Goal: Communication & Community: Participate in discussion

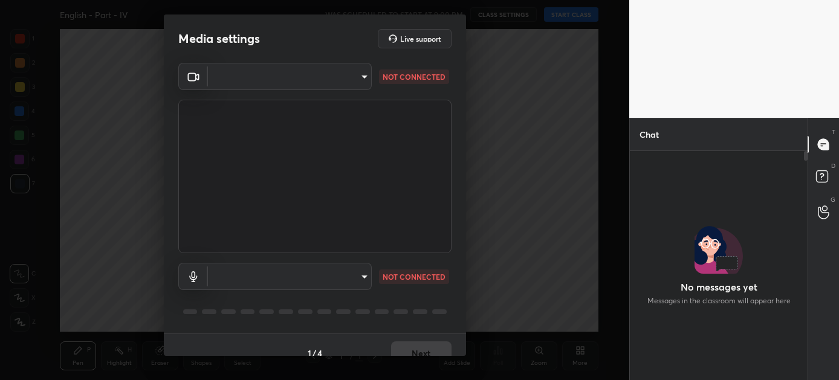
scroll to position [226, 174]
type input "2c4fb8f61012ee9e8daf74b95a74a5f0be7a04656985f3f15ab46d127f732fc9"
type input "88d9b1748a1bc3ef3cffac233ca6d43d436b15420f07c46d7eb7d07a639a060f"
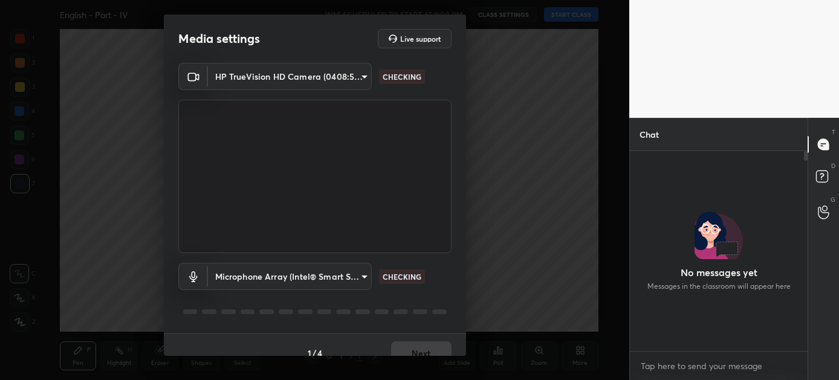
scroll to position [4, 4]
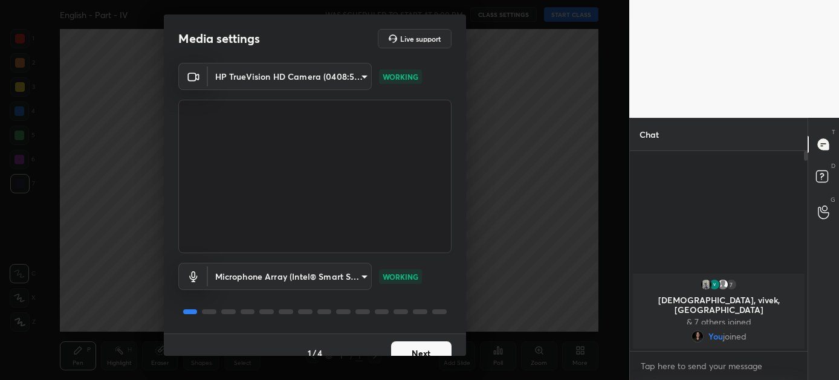
click at [416, 351] on button "Next" at bounding box center [421, 354] width 60 height 24
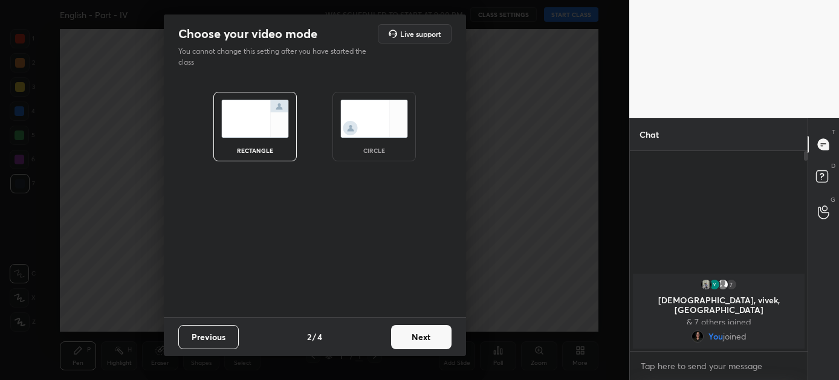
click at [418, 334] on button "Next" at bounding box center [421, 337] width 60 height 24
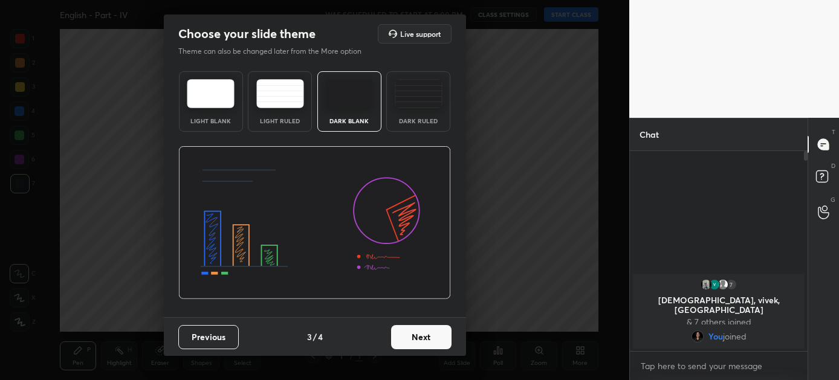
click at [418, 334] on button "Next" at bounding box center [421, 337] width 60 height 24
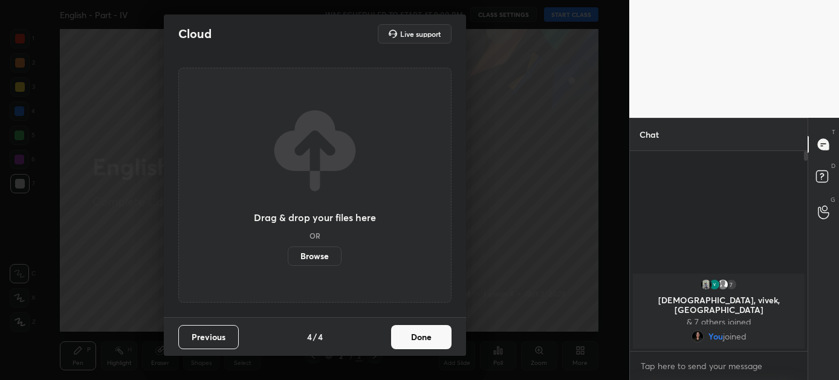
click at [418, 334] on button "Done" at bounding box center [421, 337] width 60 height 24
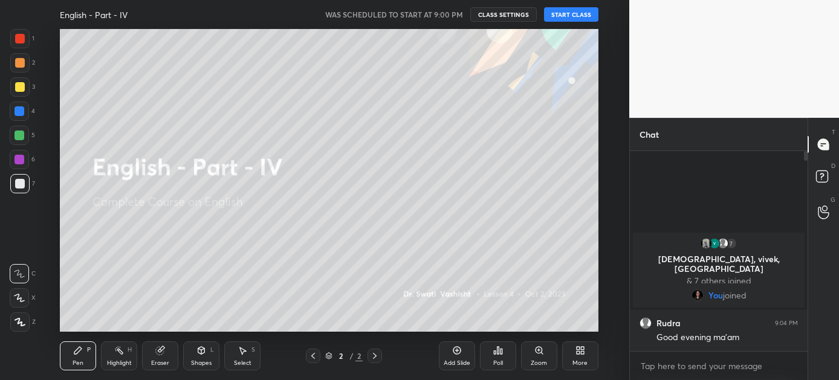
click at [568, 16] on button "START CLASS" at bounding box center [571, 14] width 54 height 15
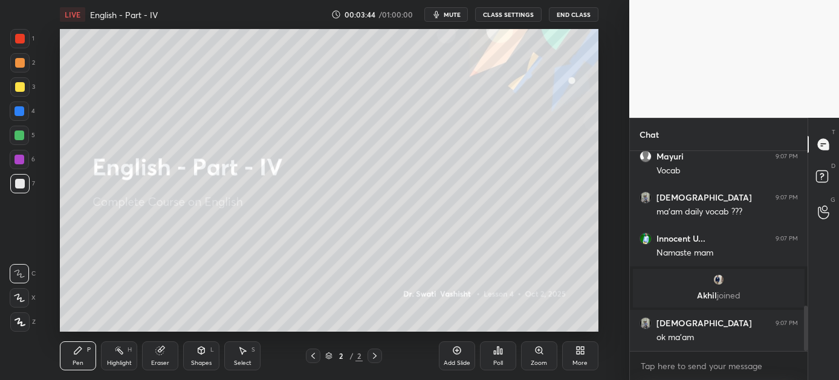
scroll to position [724, 0]
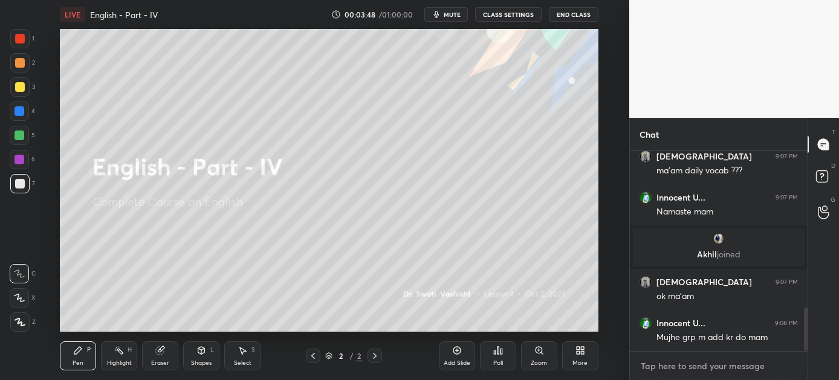
type textarea "x"
click at [670, 365] on textarea at bounding box center [719, 366] width 158 height 19
paste textarea "[URL][DOMAIN_NAME]"
type textarea "[URL][DOMAIN_NAME]"
type textarea "x"
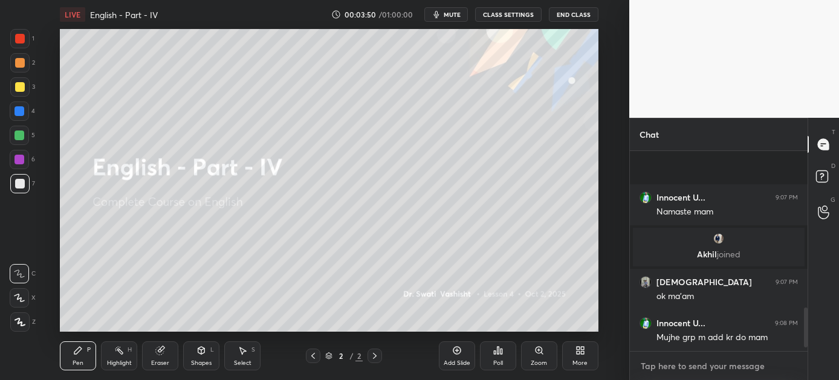
scroll to position [802, 0]
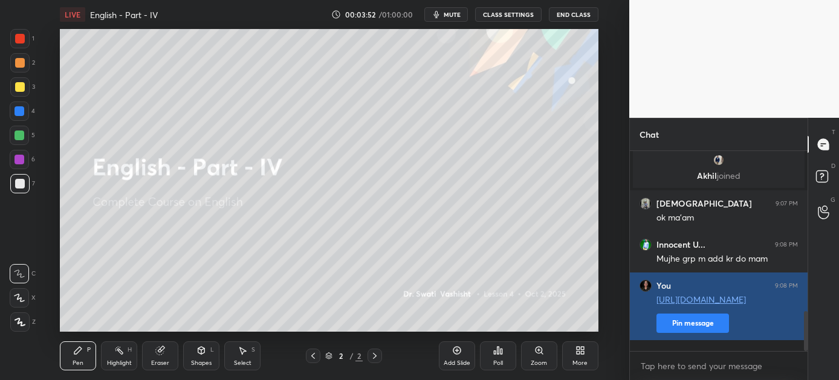
click at [691, 333] on button "Pin message" at bounding box center [693, 323] width 73 height 19
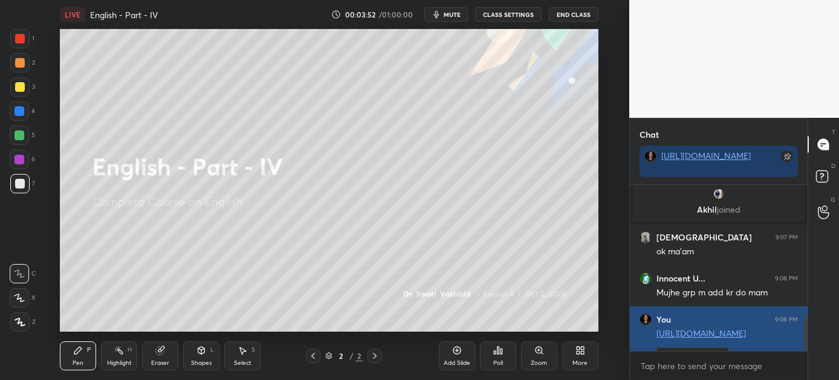
scroll to position [62, 174]
click at [691, 330] on link "[URL][DOMAIN_NAME]" at bounding box center [701, 333] width 89 height 11
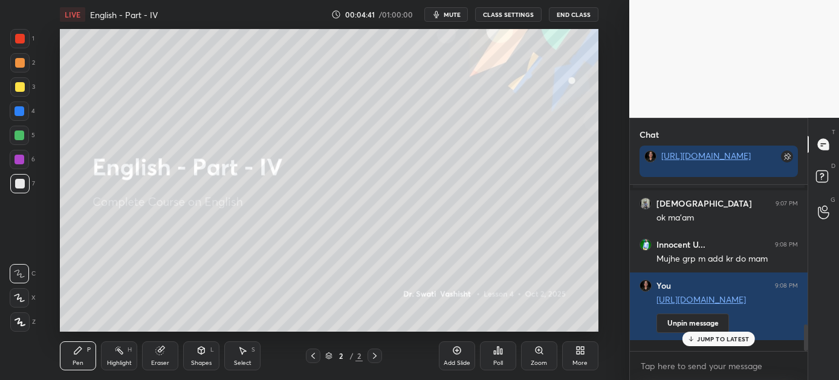
scroll to position [877, 0]
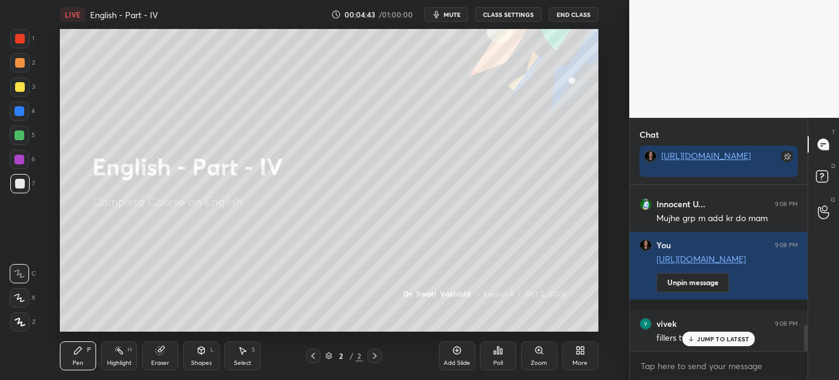
click at [715, 336] on p "JUMP TO LATEST" at bounding box center [723, 339] width 52 height 7
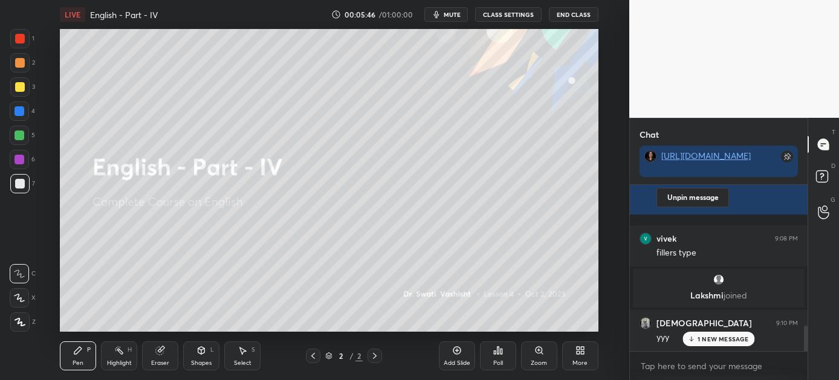
scroll to position [850, 0]
click at [582, 354] on icon at bounding box center [582, 352] width 3 height 3
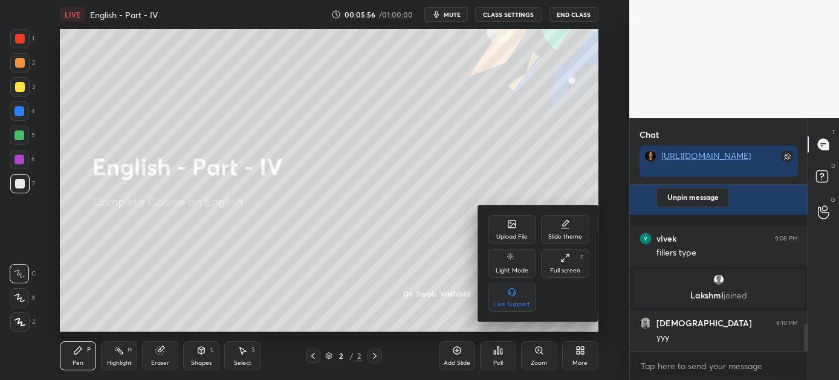
click at [511, 241] on div "Upload File" at bounding box center [512, 229] width 48 height 29
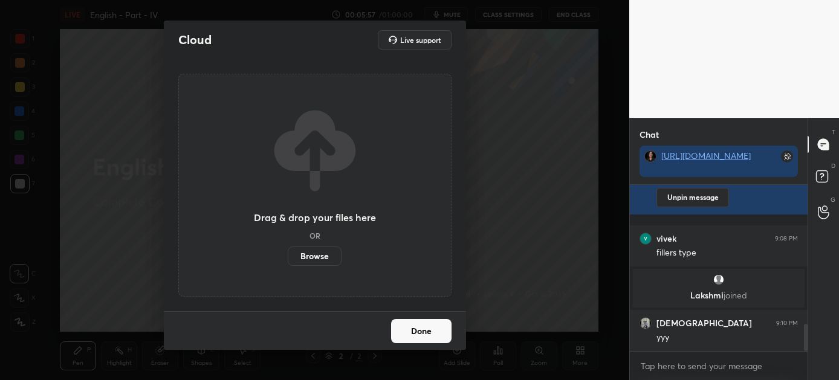
click at [317, 254] on label "Browse" at bounding box center [315, 256] width 54 height 19
click at [288, 254] on input "Browse" at bounding box center [288, 256] width 0 height 19
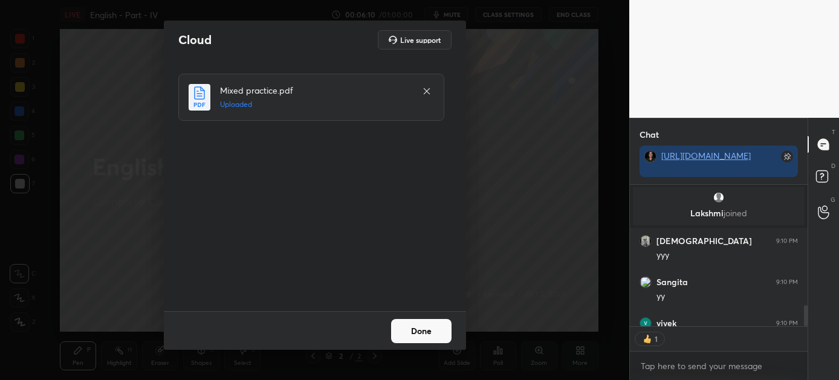
scroll to position [4, 4]
click at [414, 333] on button "Done" at bounding box center [421, 331] width 60 height 24
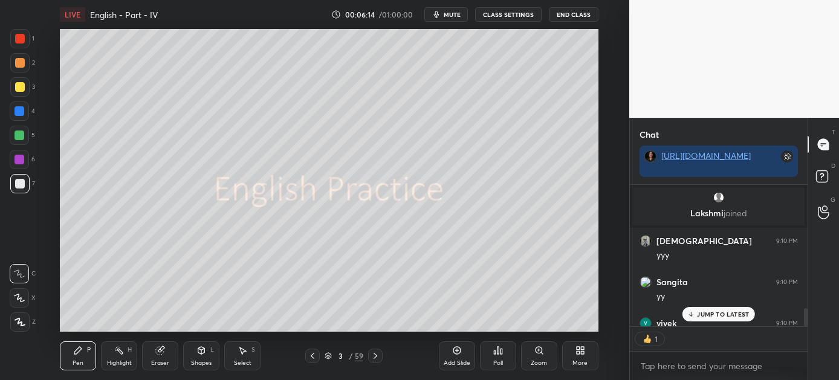
scroll to position [956, 0]
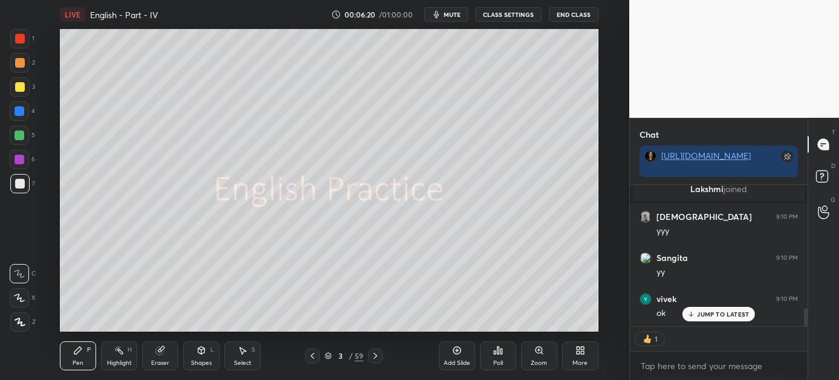
type textarea "x"
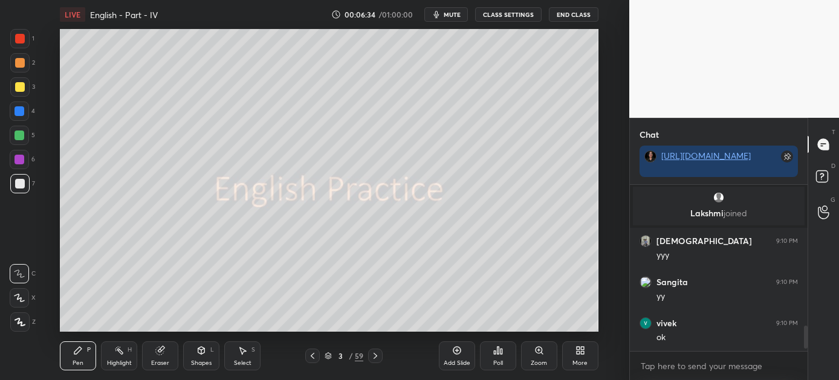
click at [376, 354] on icon at bounding box center [376, 356] width 10 height 10
click at [16, 161] on div at bounding box center [20, 160] width 10 height 10
click at [501, 354] on icon at bounding box center [502, 351] width 2 height 5
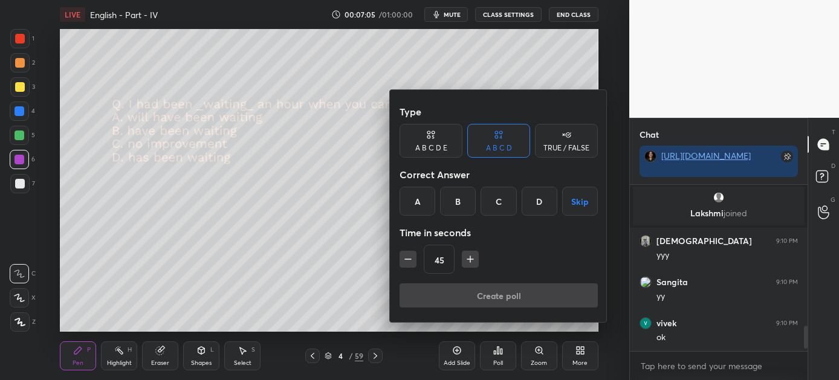
click at [497, 202] on div "C" at bounding box center [499, 201] width 36 height 29
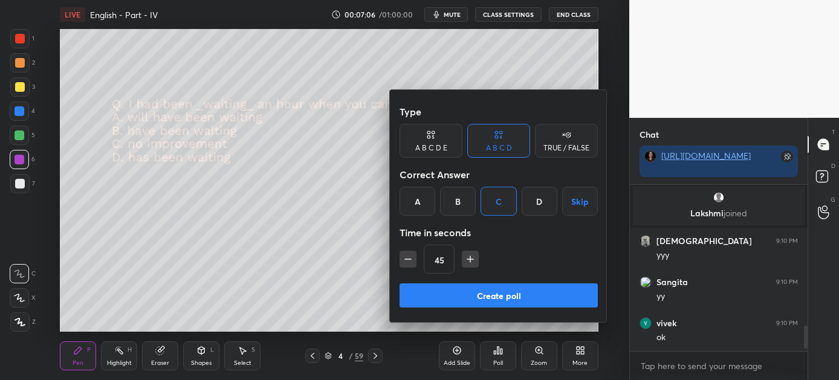
click at [410, 262] on icon "button" at bounding box center [408, 259] width 12 height 12
type input "30"
click at [490, 296] on button "Create poll" at bounding box center [499, 296] width 198 height 24
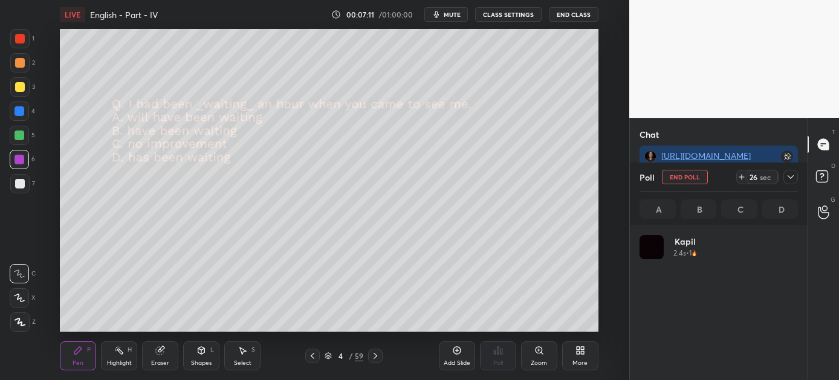
scroll to position [141, 155]
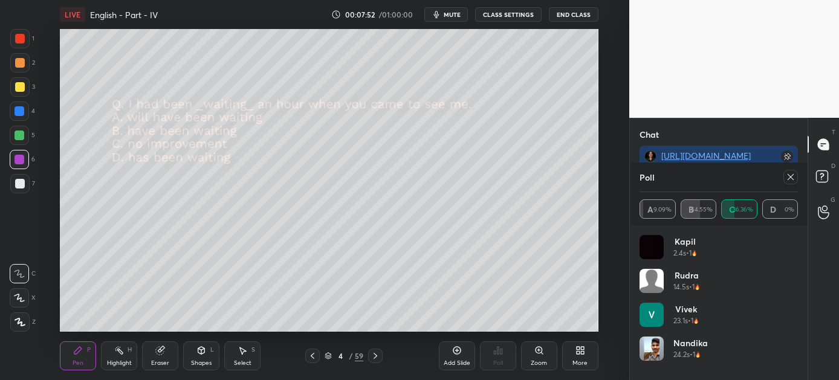
click at [788, 175] on icon at bounding box center [791, 177] width 10 height 10
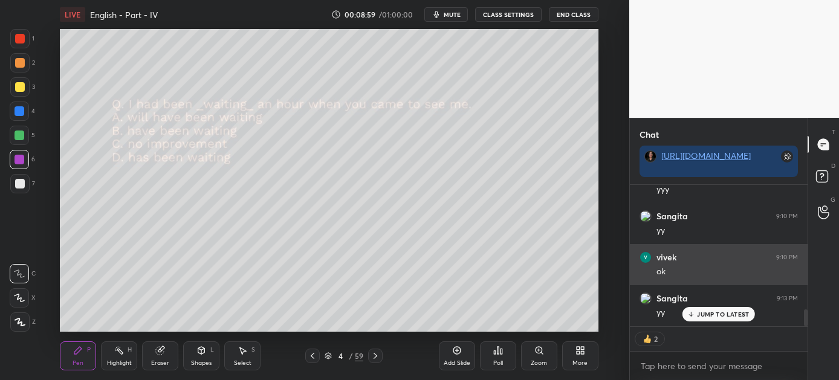
scroll to position [1038, 0]
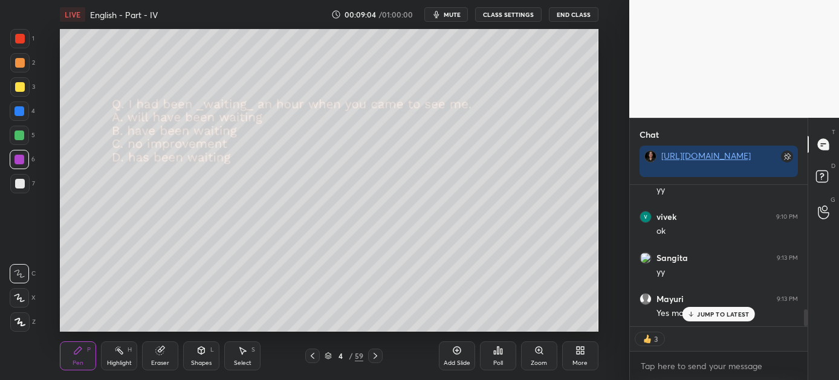
click at [376, 356] on icon at bounding box center [376, 356] width 10 height 10
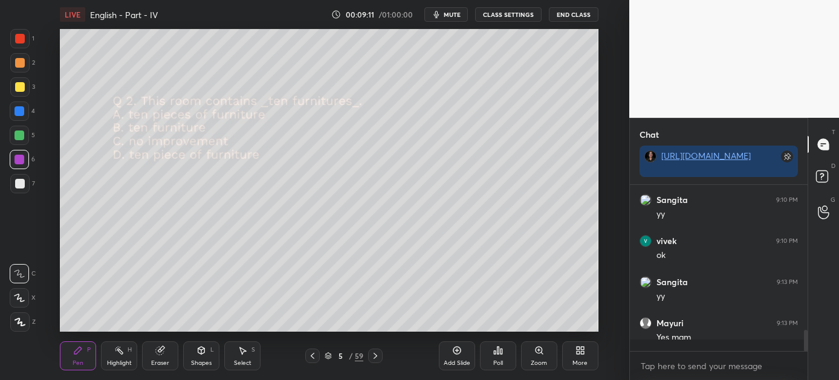
scroll to position [1014, 0]
click at [503, 351] on div "Poll" at bounding box center [498, 356] width 36 height 29
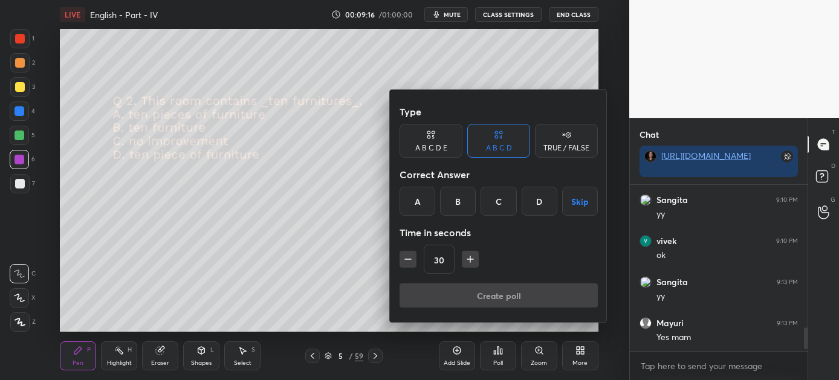
click at [418, 197] on div "A" at bounding box center [418, 201] width 36 height 29
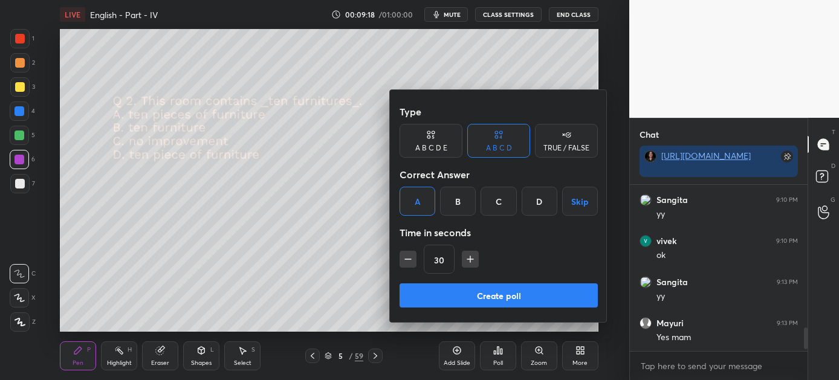
click at [489, 296] on button "Create poll" at bounding box center [499, 296] width 198 height 24
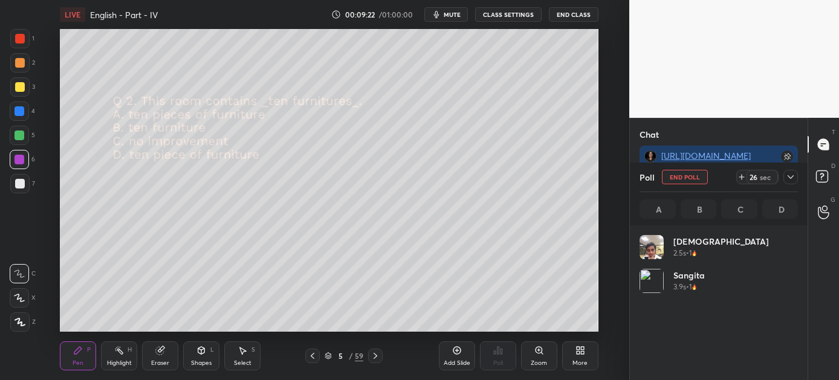
scroll to position [141, 155]
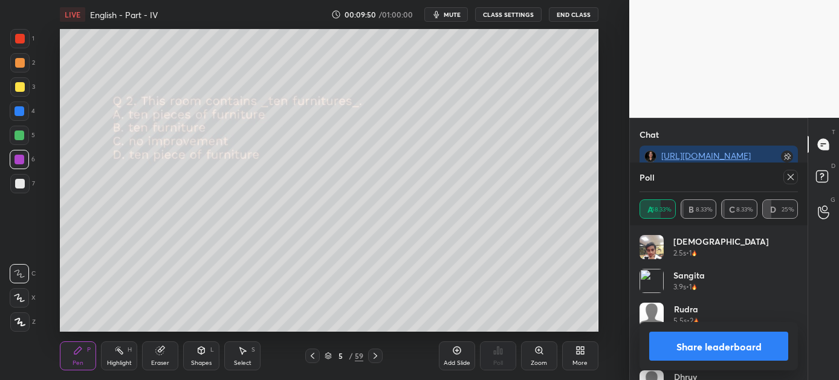
drag, startPoint x: 684, startPoint y: 345, endPoint x: 677, endPoint y: 346, distance: 6.7
click at [683, 345] on button "Share leaderboard" at bounding box center [718, 346] width 139 height 29
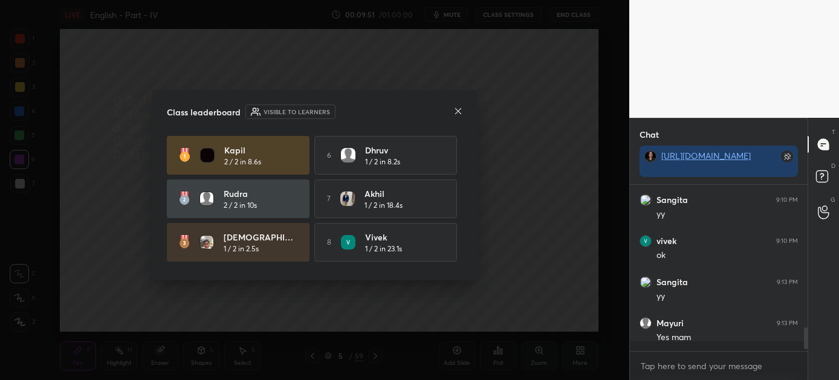
scroll to position [59, 174]
click at [459, 114] on icon at bounding box center [458, 111] width 10 height 10
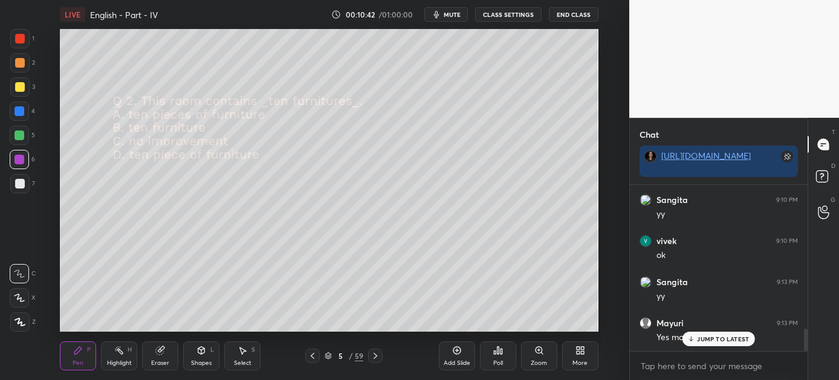
scroll to position [1054, 0]
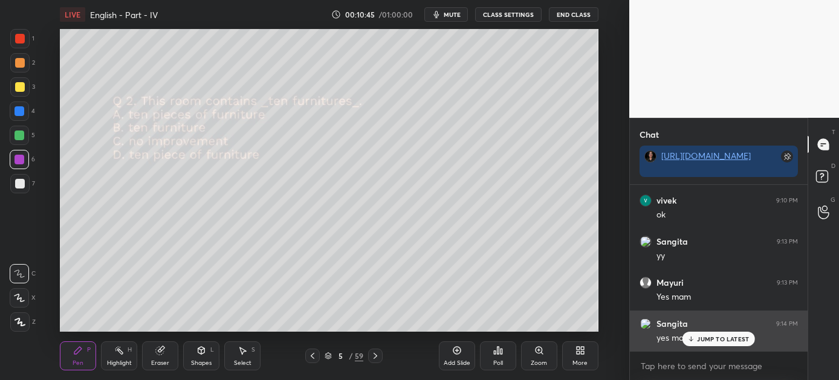
drag, startPoint x: 713, startPoint y: 338, endPoint x: 696, endPoint y: 336, distance: 17.1
click at [712, 338] on p "JUMP TO LATEST" at bounding box center [723, 339] width 52 height 7
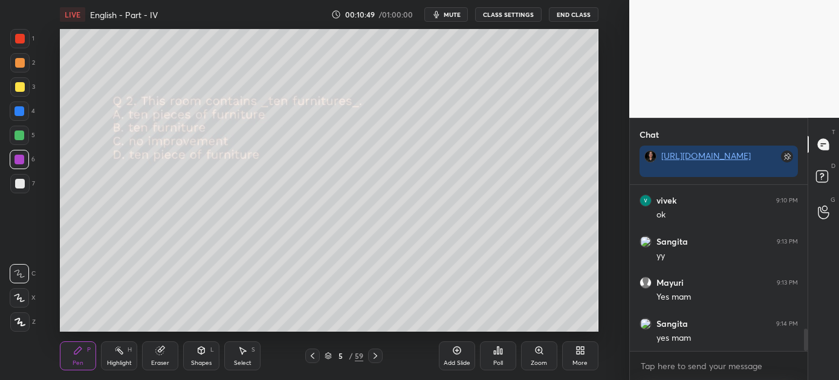
click at [377, 355] on icon at bounding box center [376, 356] width 10 height 10
click at [498, 348] on icon at bounding box center [499, 350] width 2 height 7
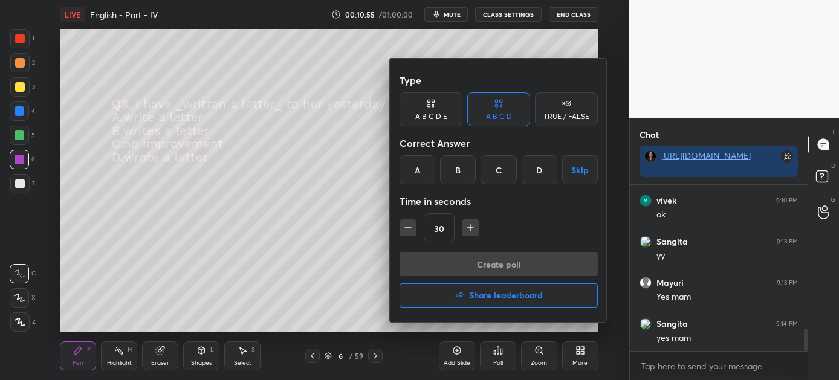
click at [538, 169] on div "D" at bounding box center [540, 169] width 36 height 29
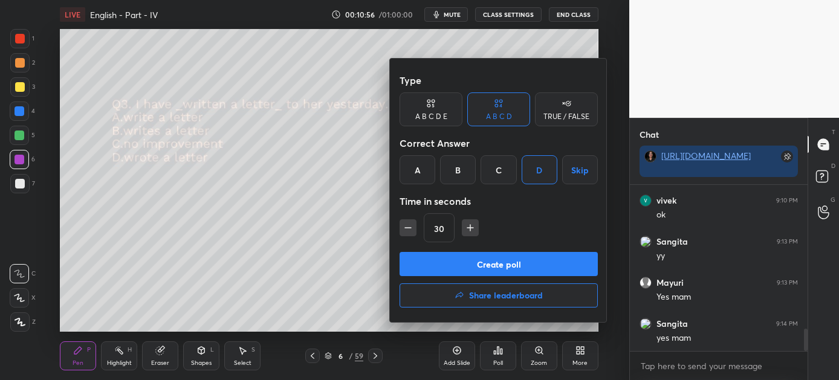
click at [496, 265] on button "Create poll" at bounding box center [499, 264] width 198 height 24
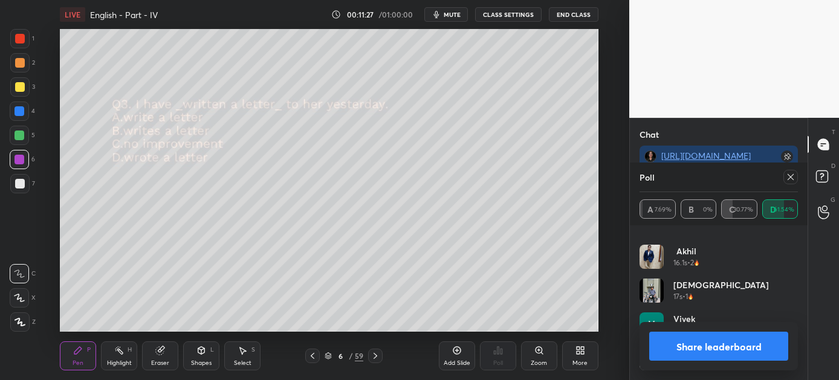
scroll to position [125, 0]
click at [722, 345] on button "Share leaderboard" at bounding box center [718, 346] width 139 height 29
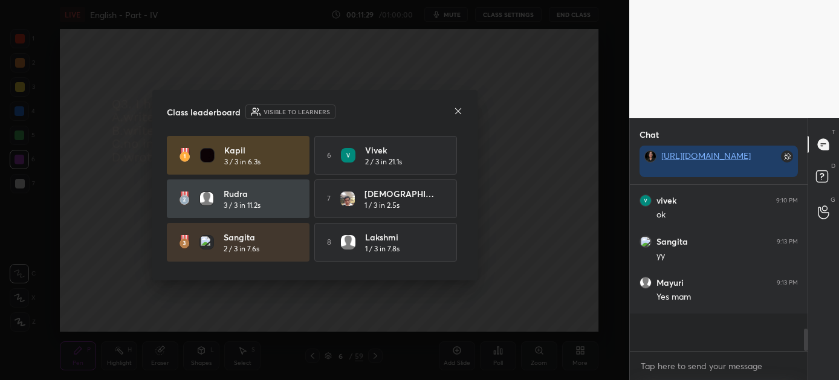
scroll to position [4, 4]
click at [458, 109] on icon at bounding box center [458, 111] width 10 height 10
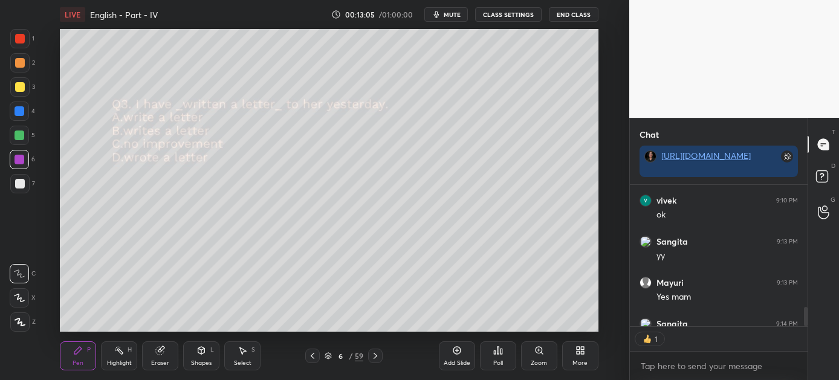
scroll to position [4, 4]
click at [374, 360] on icon at bounding box center [376, 356] width 10 height 10
click at [499, 354] on icon at bounding box center [498, 351] width 10 height 10
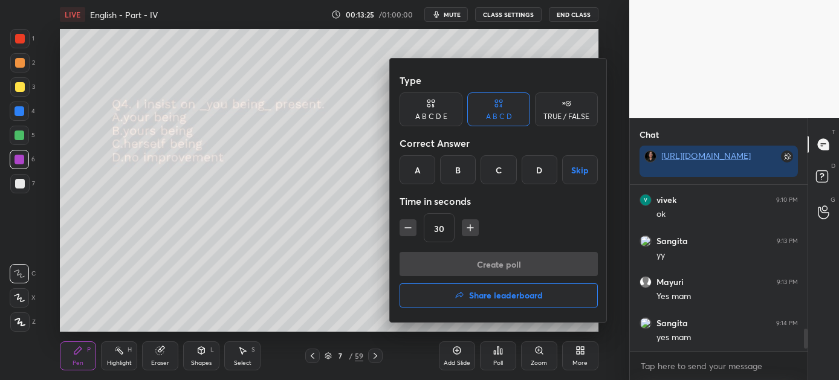
click at [421, 174] on div "A" at bounding box center [418, 169] width 36 height 29
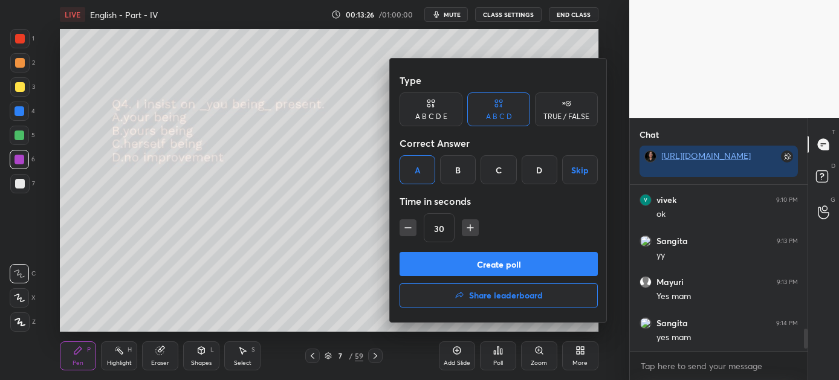
click at [470, 261] on button "Create poll" at bounding box center [499, 264] width 198 height 24
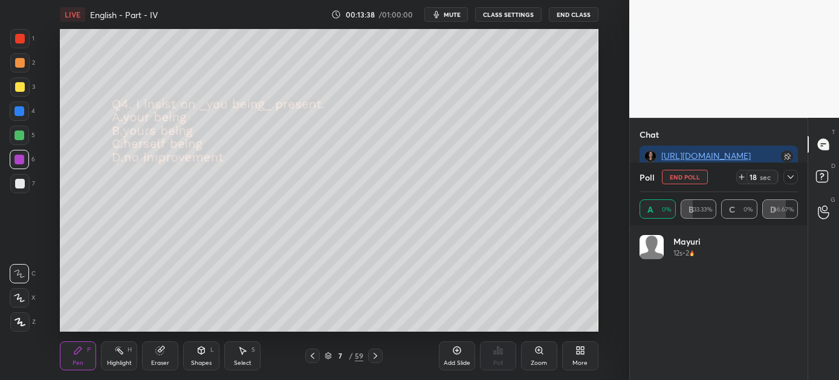
scroll to position [141, 155]
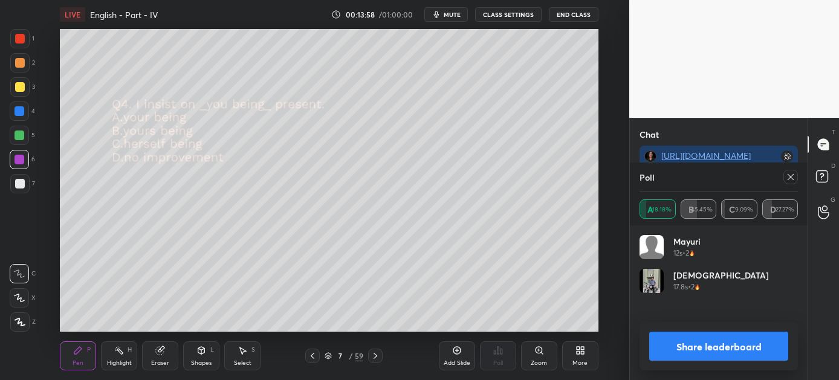
click at [692, 342] on button "Share leaderboard" at bounding box center [718, 346] width 139 height 29
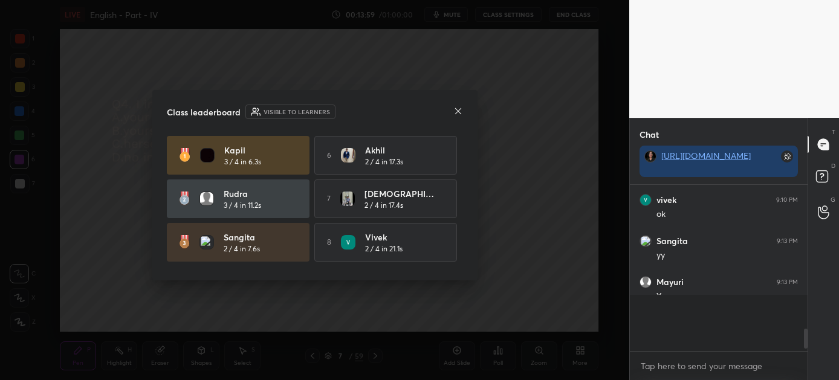
scroll to position [4, 4]
click at [458, 109] on icon at bounding box center [458, 111] width 10 height 10
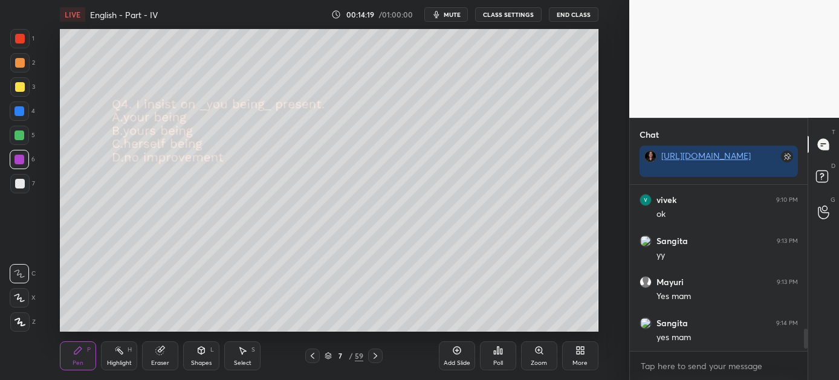
click at [376, 356] on icon at bounding box center [376, 356] width 10 height 10
click at [310, 357] on icon at bounding box center [313, 356] width 10 height 10
click at [377, 357] on icon at bounding box center [376, 356] width 10 height 10
click at [492, 343] on div "Poll" at bounding box center [498, 356] width 36 height 29
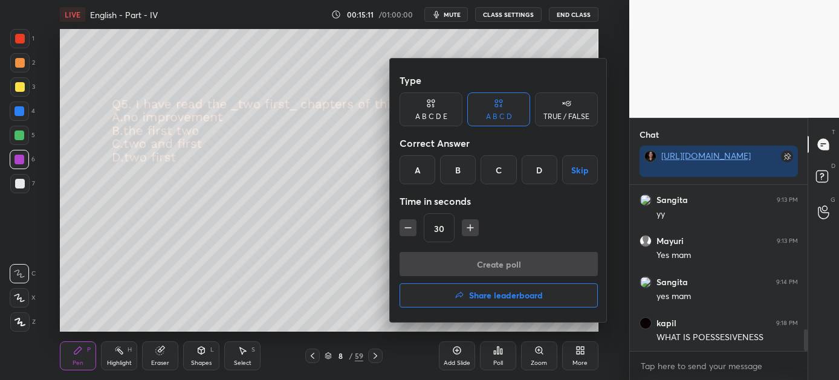
click at [460, 163] on div "B" at bounding box center [458, 169] width 36 height 29
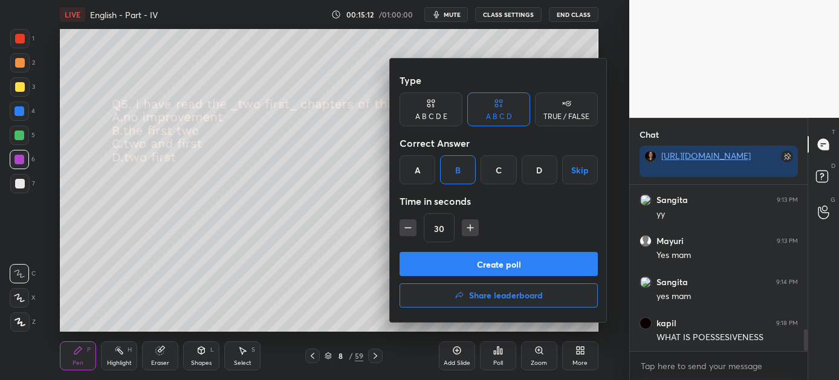
click at [482, 259] on button "Create poll" at bounding box center [499, 264] width 198 height 24
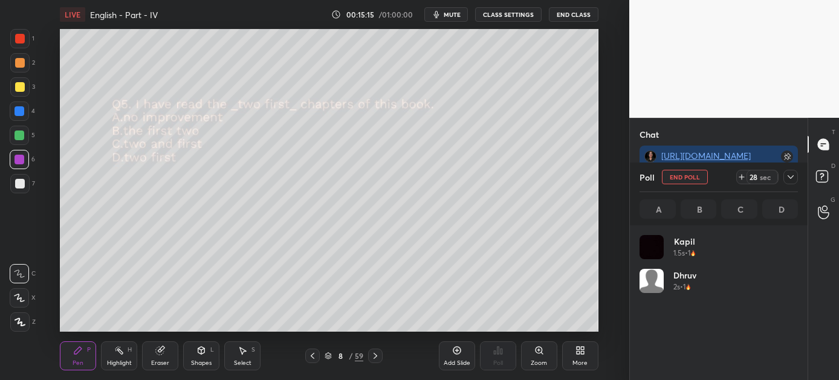
scroll to position [141, 155]
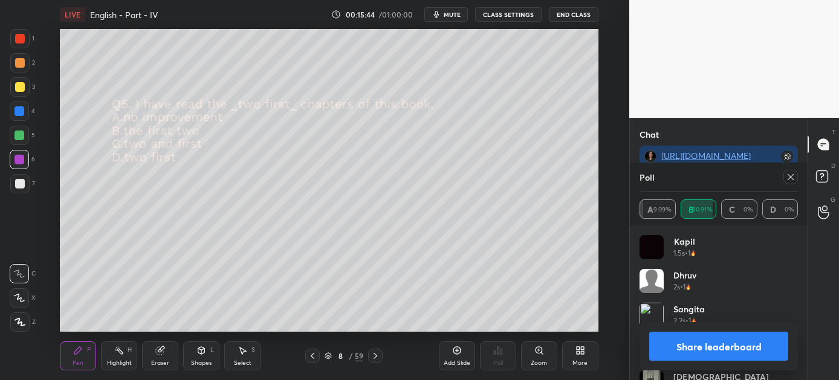
click at [722, 347] on button "Share leaderboard" at bounding box center [718, 346] width 139 height 29
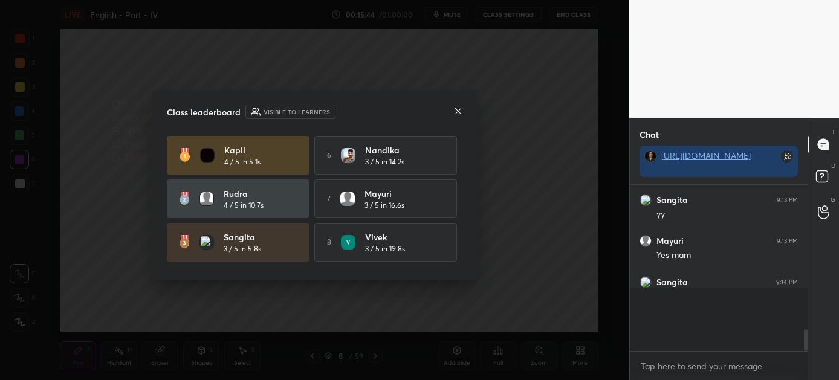
scroll to position [4, 4]
click at [458, 110] on icon at bounding box center [458, 111] width 10 height 10
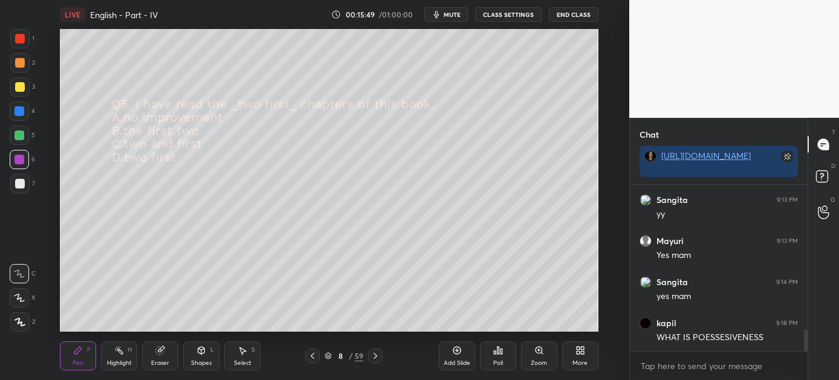
click at [375, 356] on icon at bounding box center [376, 356] width 10 height 10
click at [501, 351] on icon at bounding box center [502, 351] width 2 height 5
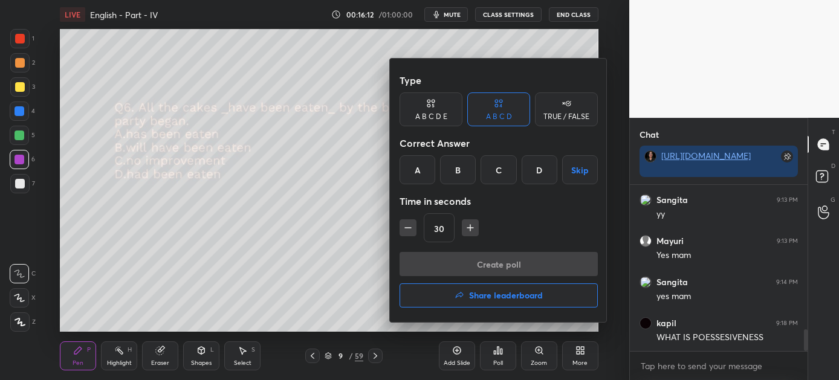
click at [539, 167] on div "D" at bounding box center [540, 169] width 36 height 29
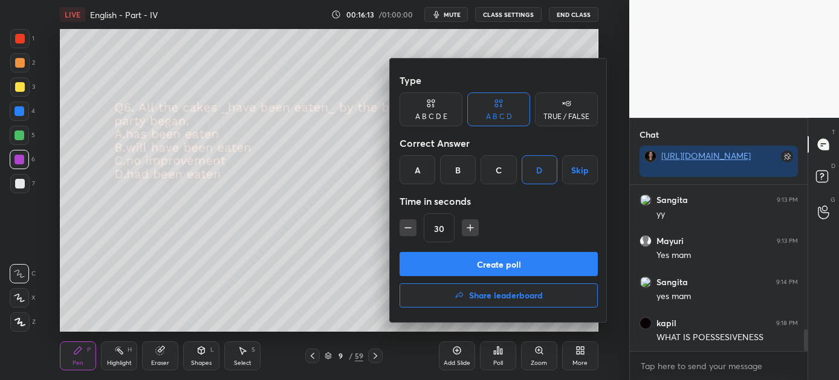
click at [504, 265] on button "Create poll" at bounding box center [499, 264] width 198 height 24
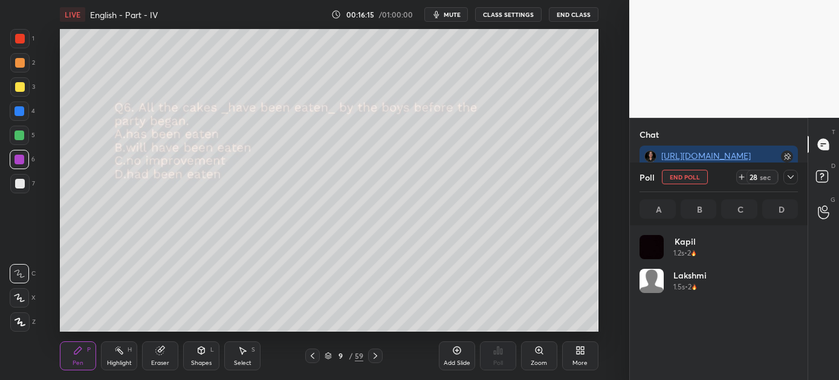
scroll to position [141, 155]
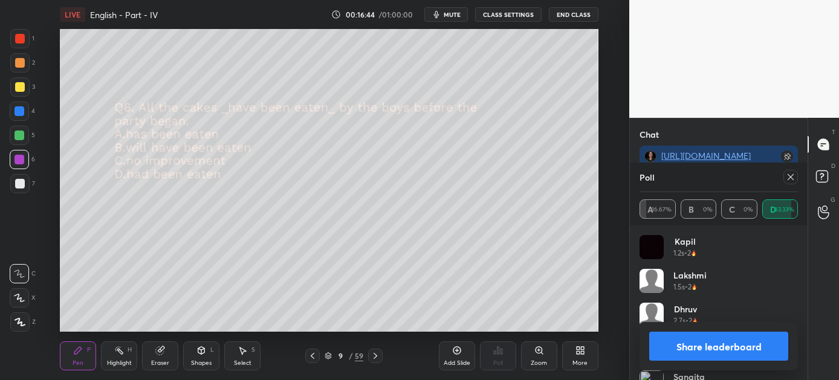
drag, startPoint x: 698, startPoint y: 347, endPoint x: 689, endPoint y: 347, distance: 9.1
click at [697, 347] on button "Share leaderboard" at bounding box center [718, 346] width 139 height 29
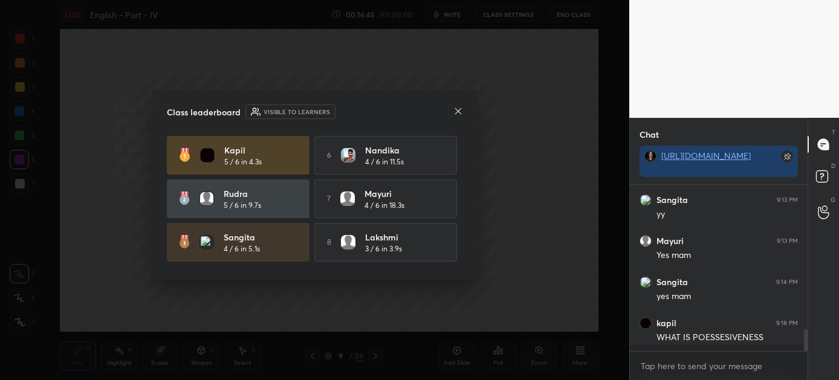
scroll to position [4, 4]
click at [455, 106] on icon at bounding box center [458, 111] width 10 height 10
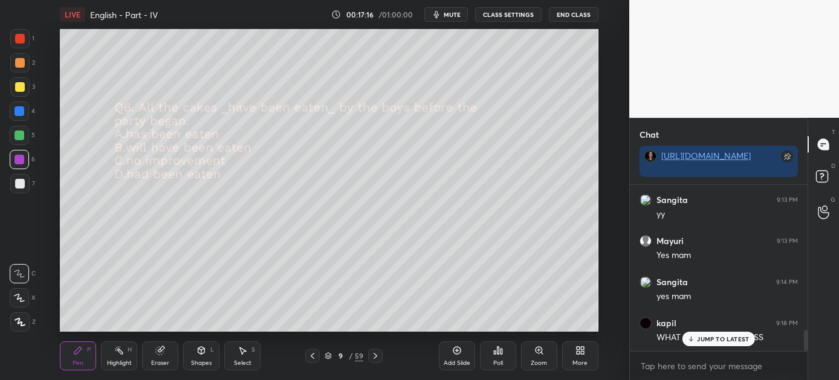
scroll to position [1137, 0]
click at [702, 338] on p "JUMP TO LATEST" at bounding box center [723, 339] width 52 height 7
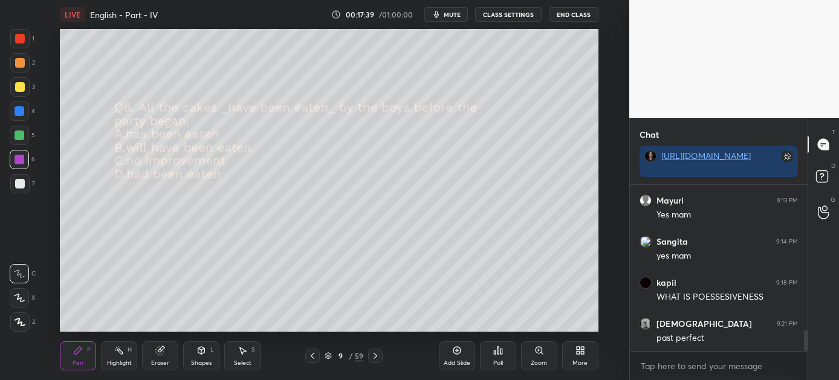
click at [375, 356] on icon at bounding box center [376, 356] width 10 height 10
click at [372, 357] on icon at bounding box center [376, 356] width 10 height 10
click at [501, 357] on div "Poll" at bounding box center [498, 356] width 36 height 29
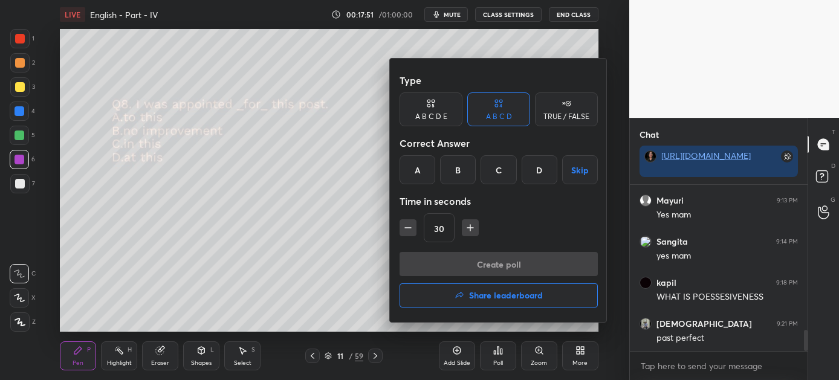
click at [417, 164] on div "A" at bounding box center [418, 169] width 36 height 29
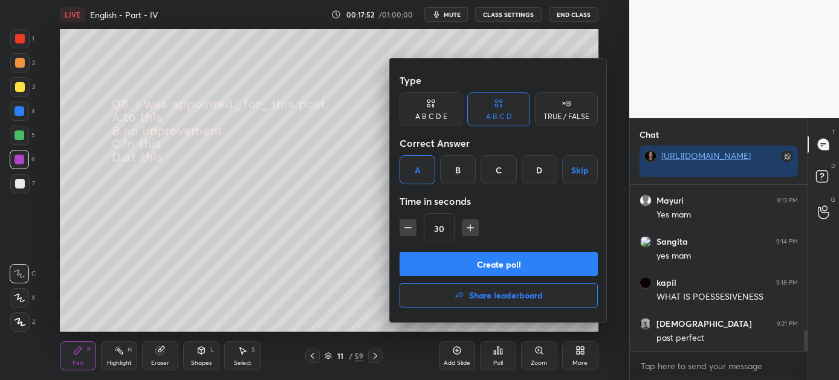
click at [495, 262] on button "Create poll" at bounding box center [499, 264] width 198 height 24
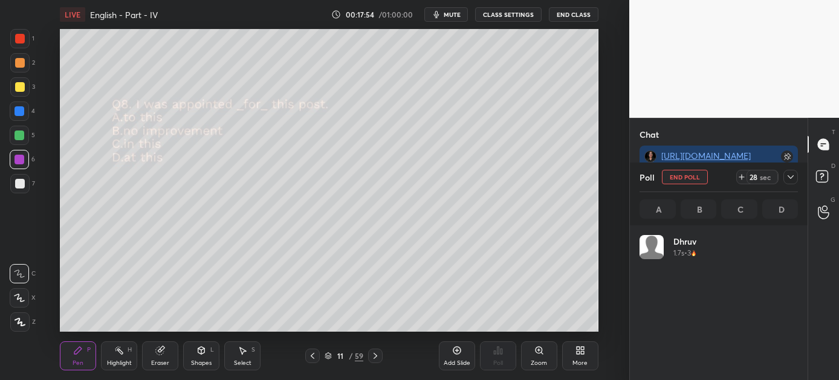
scroll to position [141, 155]
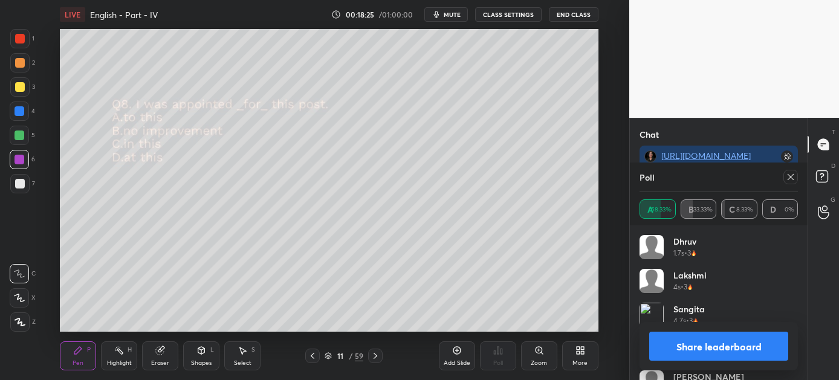
click at [723, 350] on button "Share leaderboard" at bounding box center [718, 346] width 139 height 29
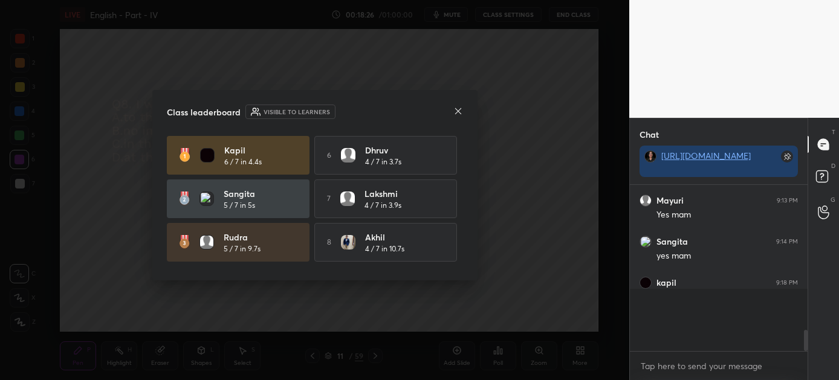
scroll to position [4, 4]
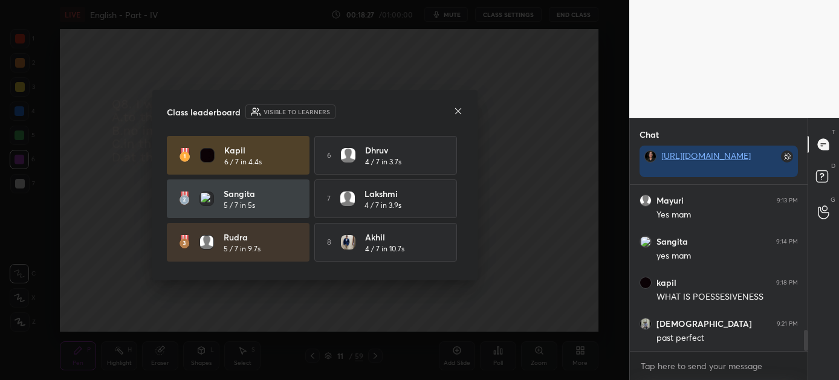
click at [460, 109] on icon at bounding box center [458, 111] width 10 height 10
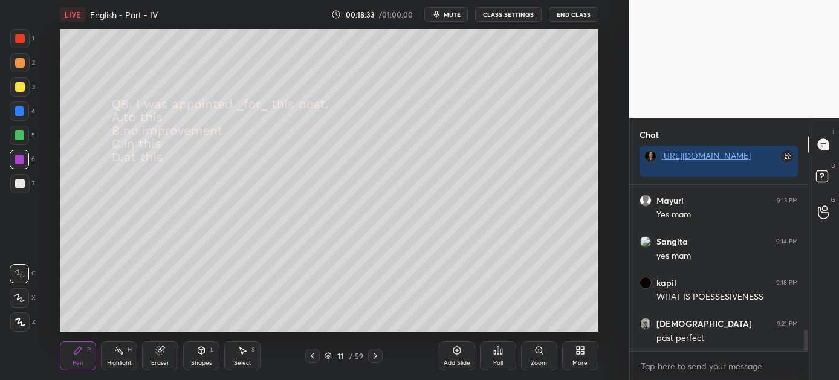
click at [374, 356] on icon at bounding box center [376, 356] width 10 height 10
click at [501, 353] on icon at bounding box center [502, 351] width 2 height 5
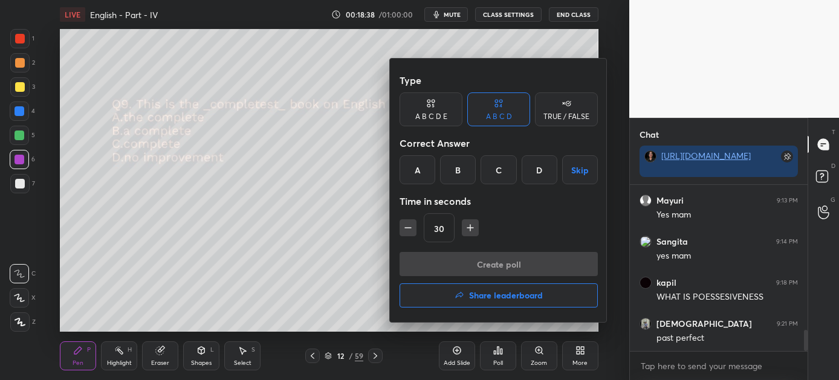
drag, startPoint x: 420, startPoint y: 166, endPoint x: 459, endPoint y: 219, distance: 66.1
click at [420, 167] on div "A" at bounding box center [418, 169] width 36 height 29
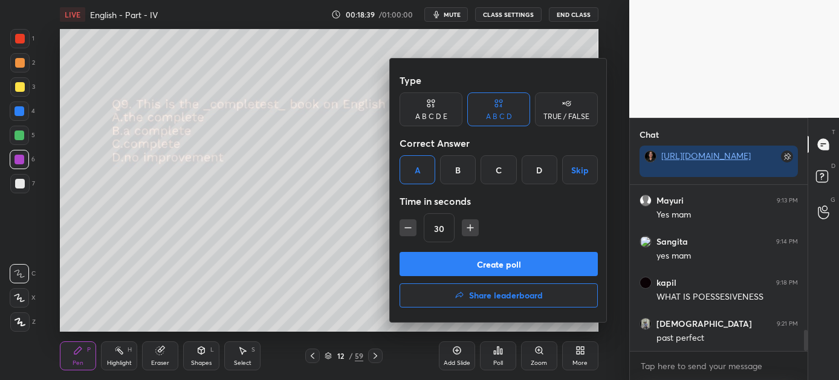
click at [519, 262] on button "Create poll" at bounding box center [499, 264] width 198 height 24
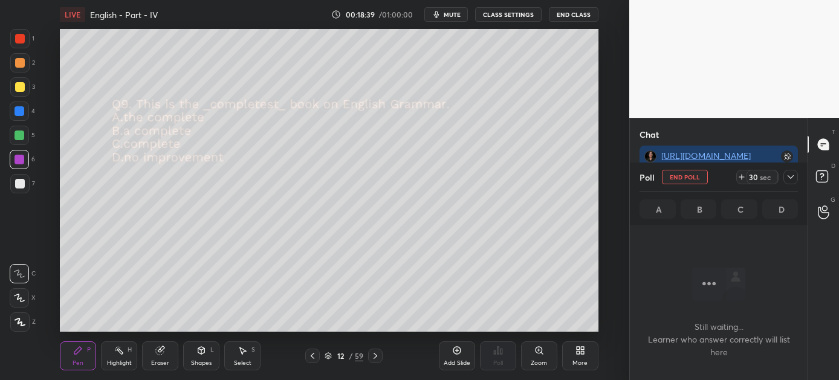
scroll to position [103, 174]
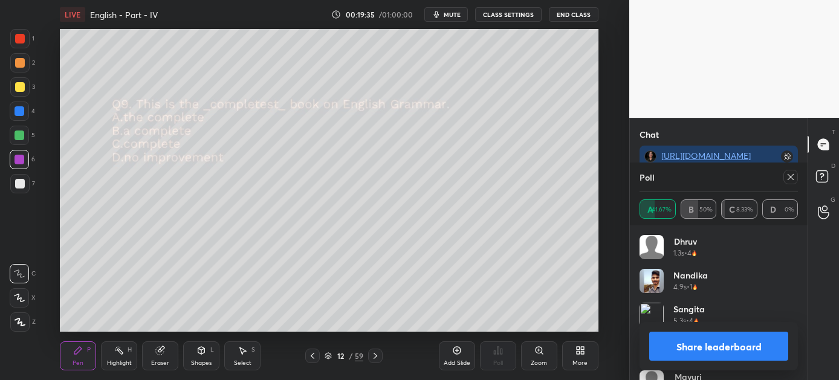
click at [793, 175] on icon at bounding box center [791, 177] width 10 height 10
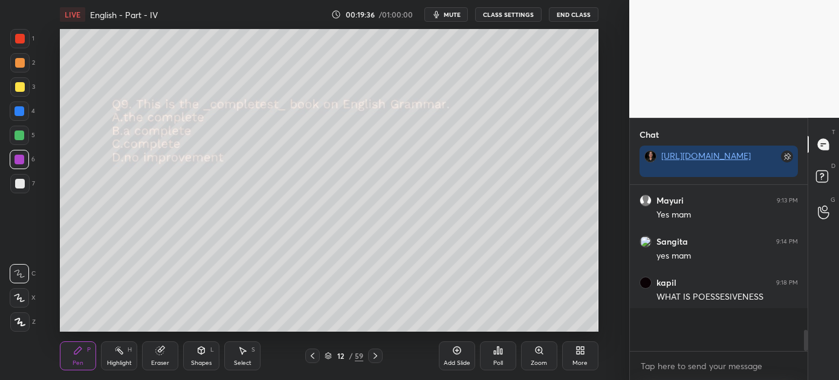
scroll to position [4, 4]
click at [375, 354] on icon at bounding box center [376, 356] width 10 height 10
click at [502, 354] on icon at bounding box center [498, 351] width 10 height 10
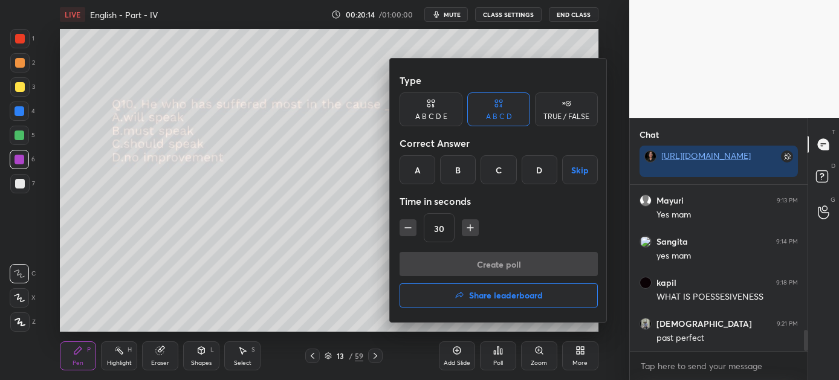
click at [351, 298] on div at bounding box center [419, 190] width 839 height 380
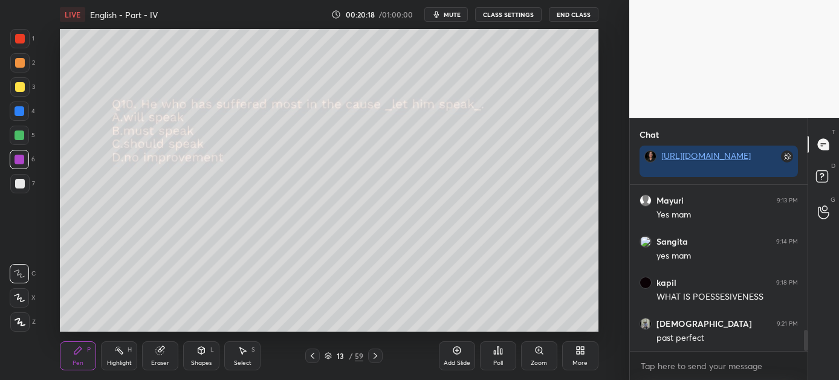
click at [499, 352] on icon at bounding box center [499, 350] width 2 height 7
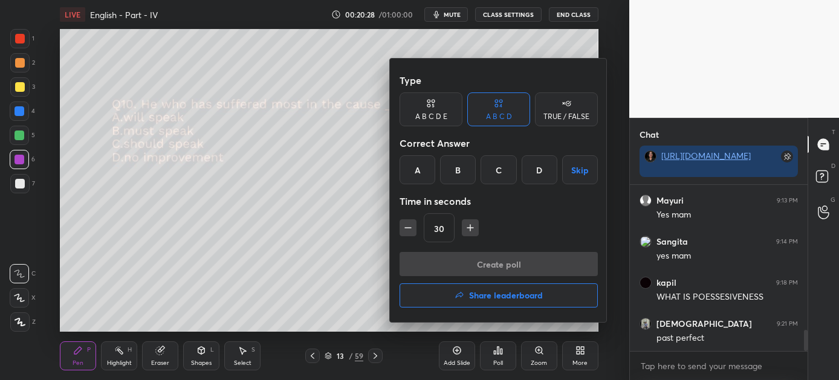
click at [498, 169] on div "C" at bounding box center [499, 169] width 36 height 29
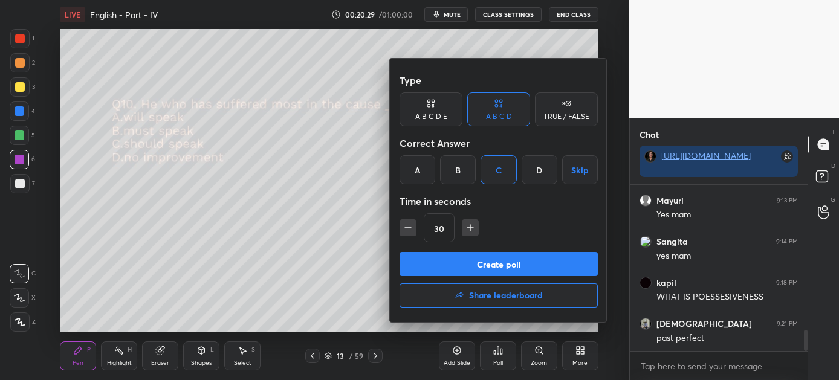
click at [528, 262] on button "Create poll" at bounding box center [499, 264] width 198 height 24
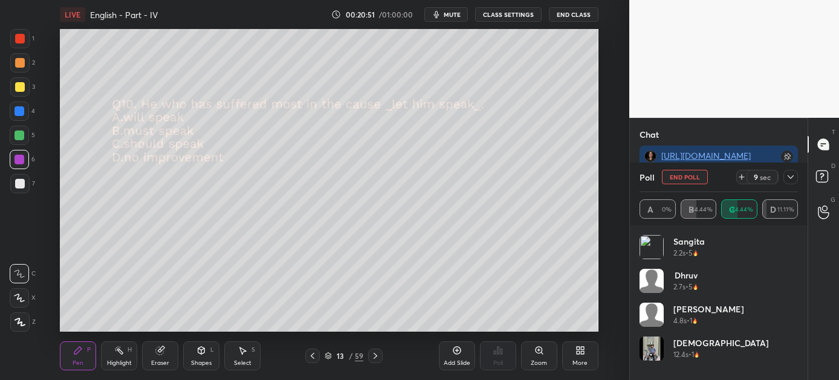
scroll to position [1241, 0]
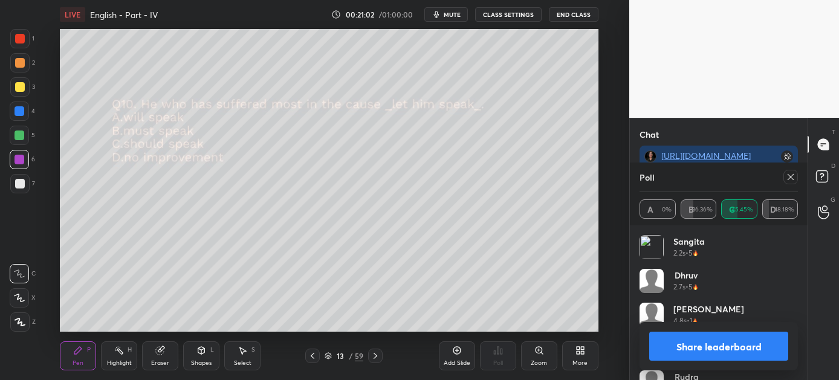
click at [686, 345] on button "Share leaderboard" at bounding box center [718, 346] width 139 height 29
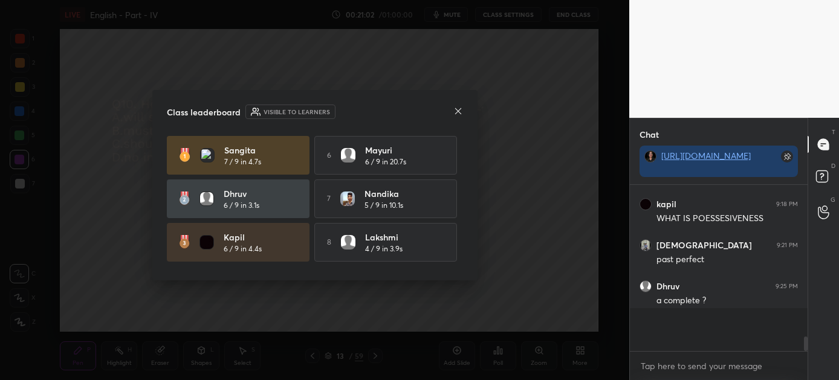
scroll to position [4, 4]
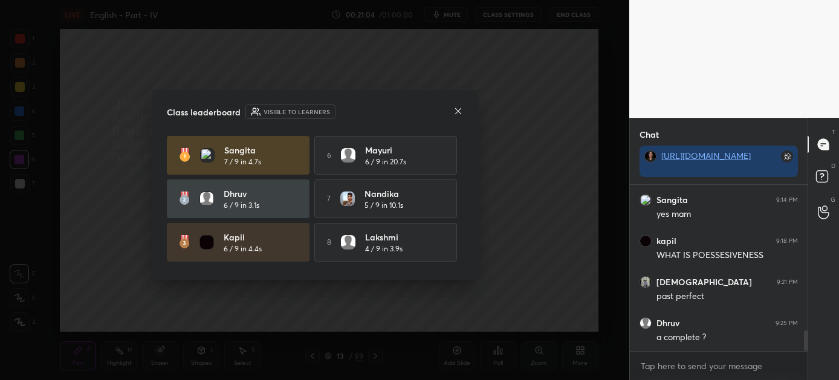
click at [456, 108] on icon at bounding box center [458, 111] width 10 height 10
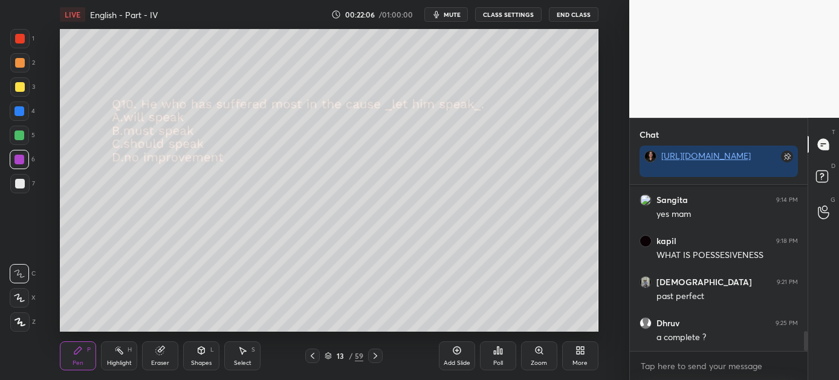
scroll to position [1222, 0]
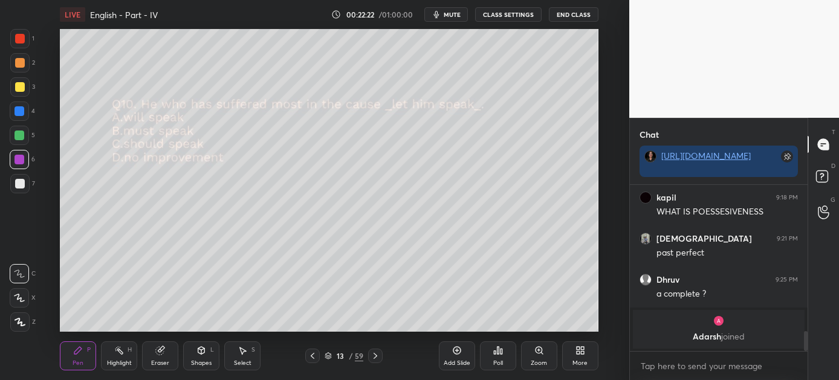
click at [375, 354] on icon at bounding box center [376, 356] width 10 height 10
click at [499, 351] on icon at bounding box center [498, 351] width 10 height 10
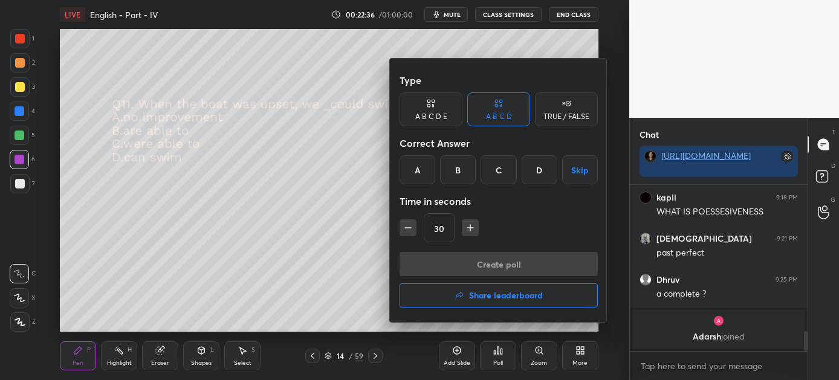
drag, startPoint x: 496, startPoint y: 162, endPoint x: 495, endPoint y: 169, distance: 7.4
click at [496, 164] on div "C" at bounding box center [499, 169] width 36 height 29
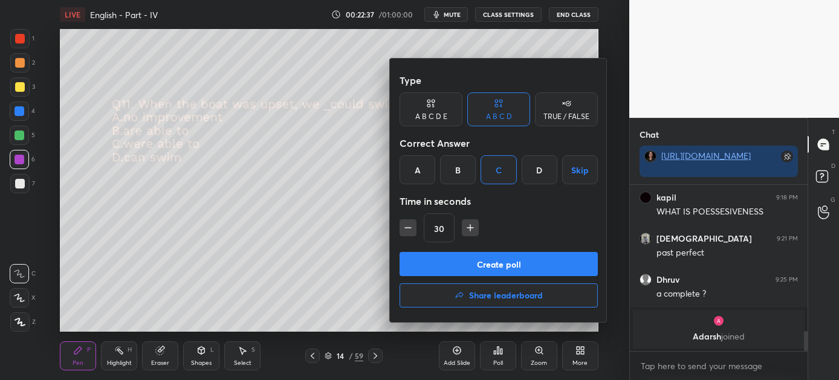
click at [508, 262] on button "Create poll" at bounding box center [499, 264] width 198 height 24
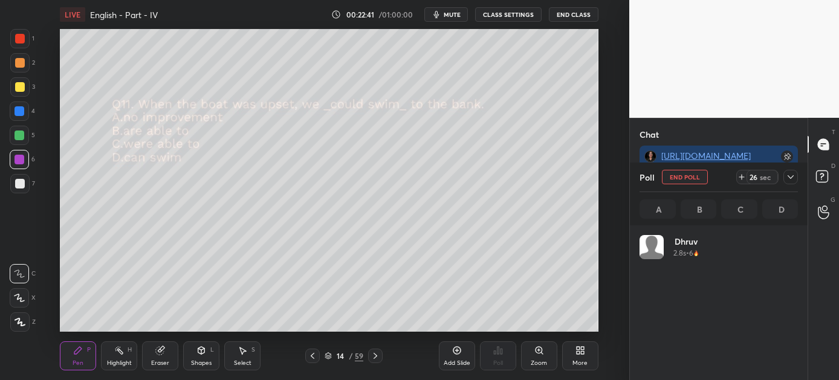
scroll to position [4, 4]
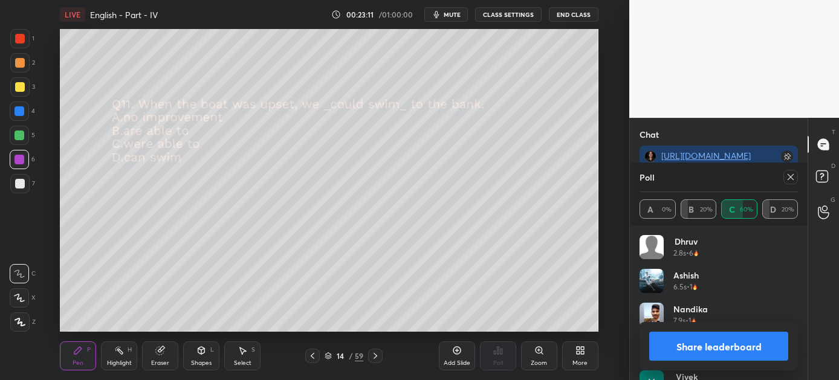
click at [737, 346] on button "Share leaderboard" at bounding box center [718, 346] width 139 height 29
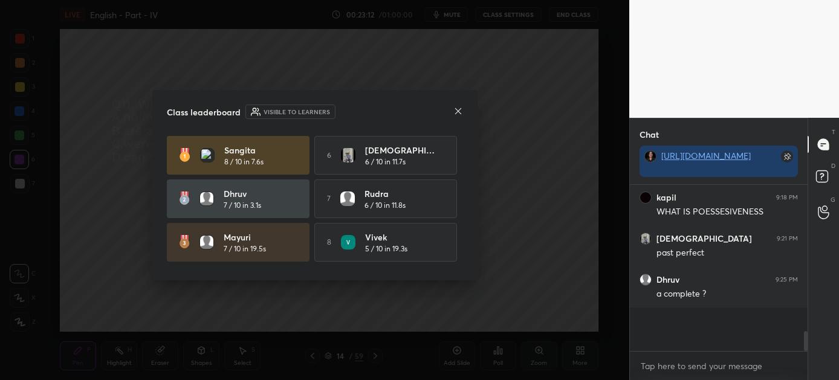
scroll to position [1, 4]
click at [456, 108] on icon at bounding box center [458, 111] width 10 height 10
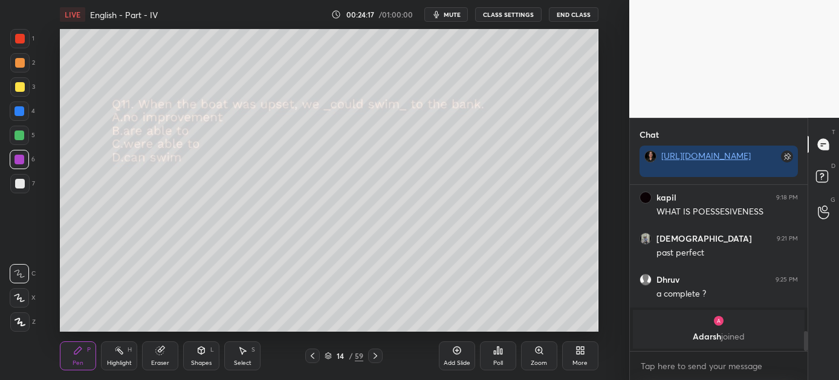
click at [377, 354] on icon at bounding box center [376, 356] width 10 height 10
click at [496, 354] on icon at bounding box center [498, 351] width 10 height 10
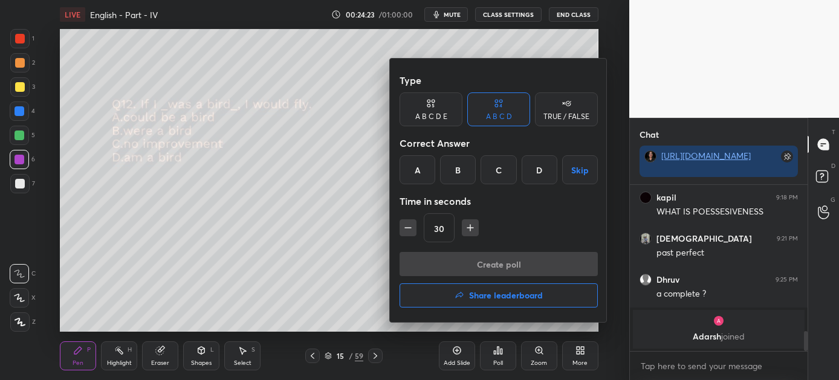
click at [458, 170] on div "B" at bounding box center [458, 169] width 36 height 29
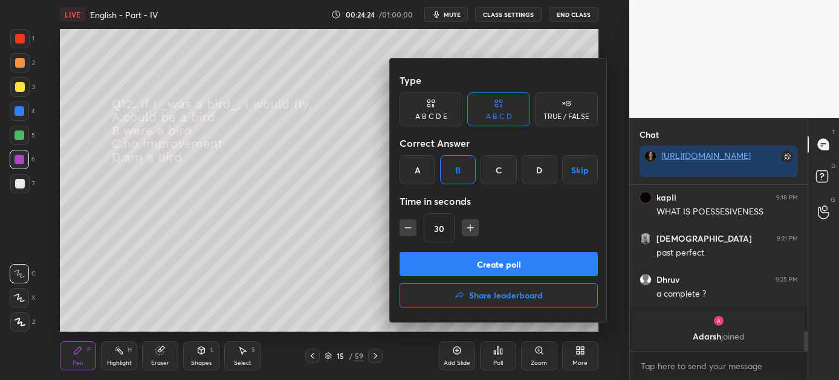
click at [489, 262] on button "Create poll" at bounding box center [499, 264] width 198 height 24
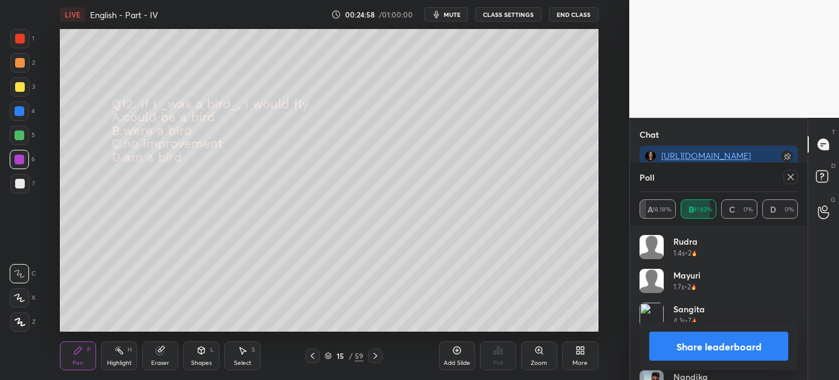
scroll to position [4, 4]
click at [728, 340] on button "Share leaderboard" at bounding box center [718, 346] width 139 height 29
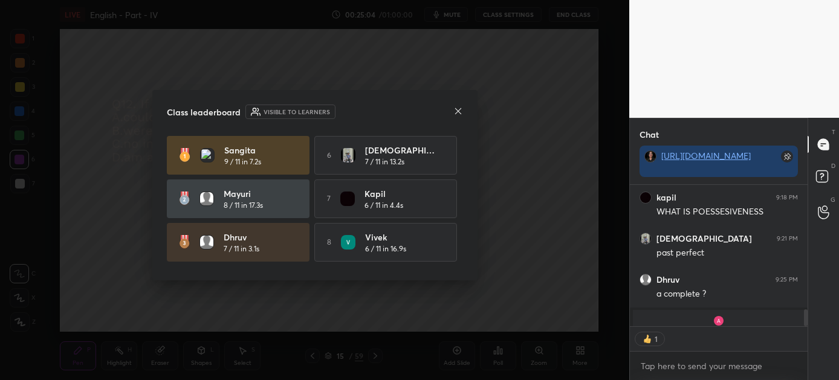
click at [456, 109] on icon at bounding box center [458, 111] width 10 height 10
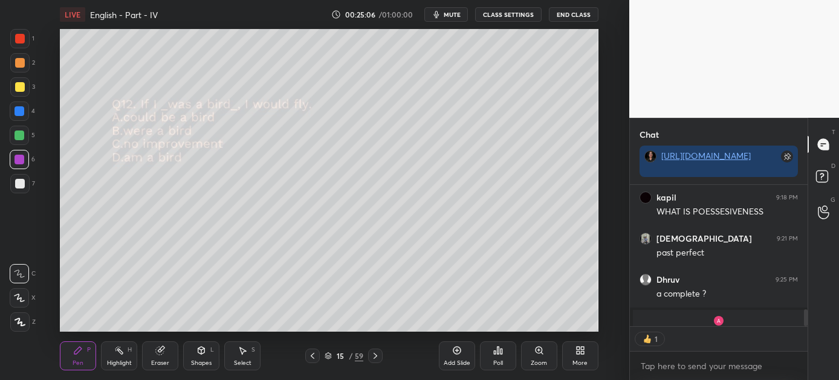
click at [374, 357] on icon at bounding box center [376, 356] width 10 height 10
click at [498, 356] on div "Poll" at bounding box center [498, 356] width 36 height 29
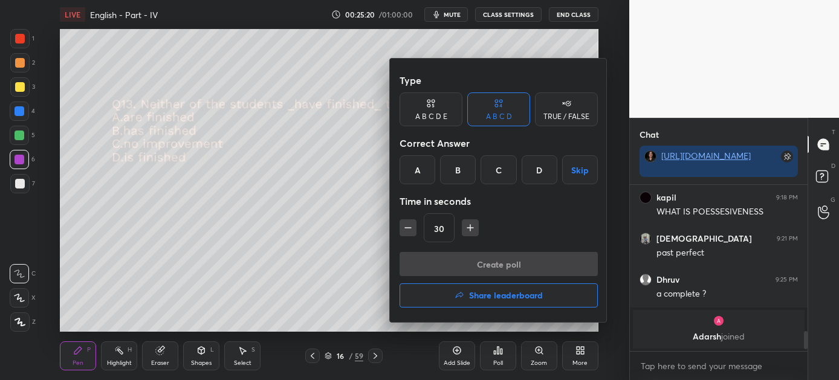
click at [463, 171] on div "B" at bounding box center [458, 169] width 36 height 29
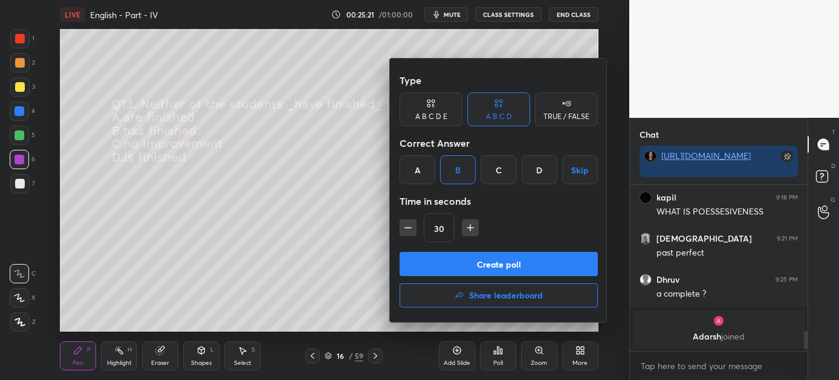
click at [475, 261] on button "Create poll" at bounding box center [499, 264] width 198 height 24
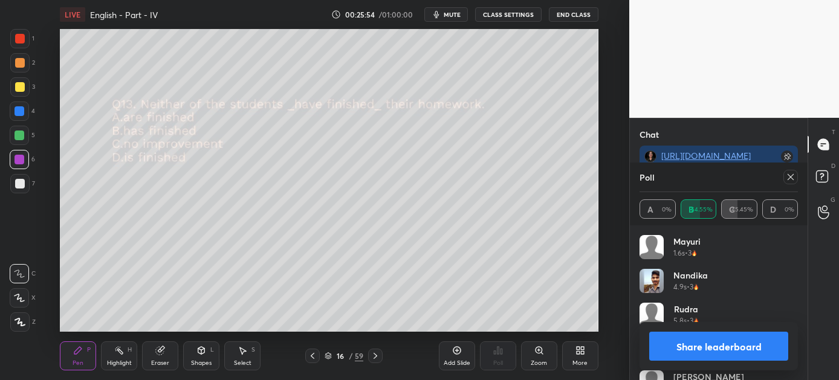
drag, startPoint x: 716, startPoint y: 345, endPoint x: 710, endPoint y: 350, distance: 8.1
click at [715, 346] on button "Share leaderboard" at bounding box center [718, 346] width 139 height 29
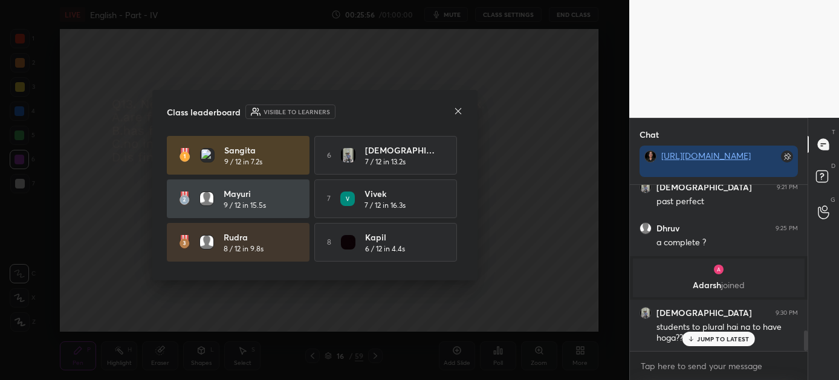
click at [460, 111] on icon at bounding box center [458, 111] width 10 height 10
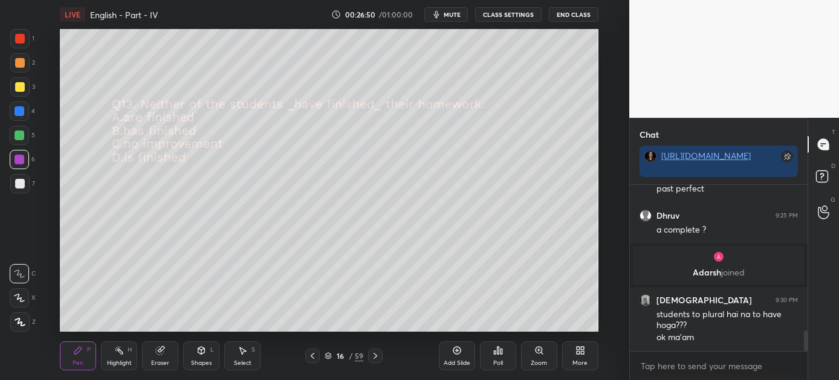
scroll to position [1215, 0]
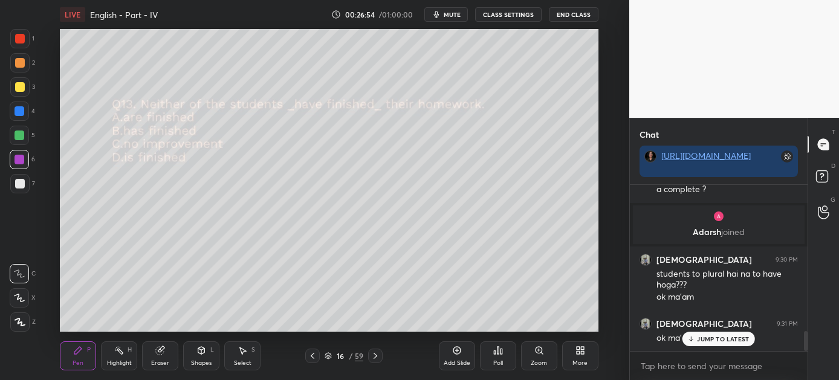
click at [701, 338] on p "JUMP TO LATEST" at bounding box center [723, 339] width 52 height 7
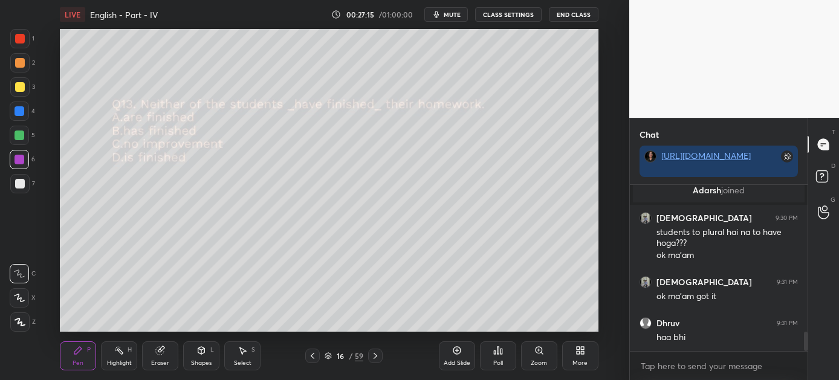
click at [377, 354] on icon at bounding box center [376, 356] width 10 height 10
click at [500, 357] on div "Poll" at bounding box center [498, 356] width 36 height 29
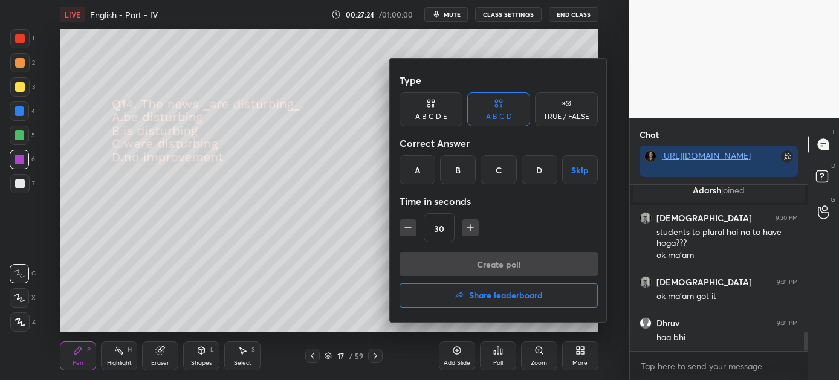
click at [452, 175] on div "B" at bounding box center [458, 169] width 36 height 29
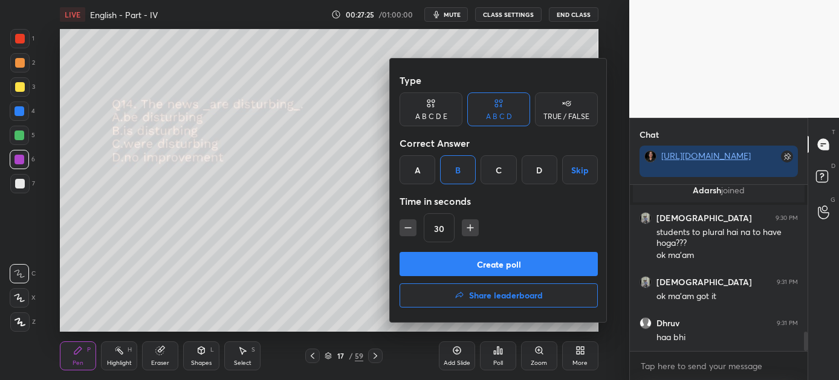
drag, startPoint x: 477, startPoint y: 267, endPoint x: 471, endPoint y: 270, distance: 6.8
click at [477, 267] on button "Create poll" at bounding box center [499, 264] width 198 height 24
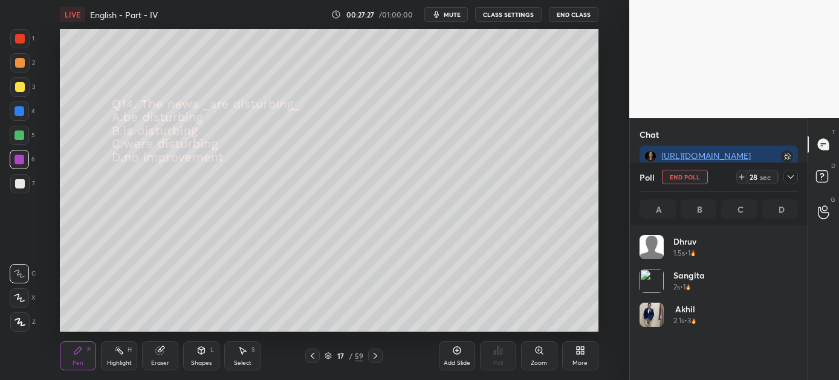
scroll to position [141, 155]
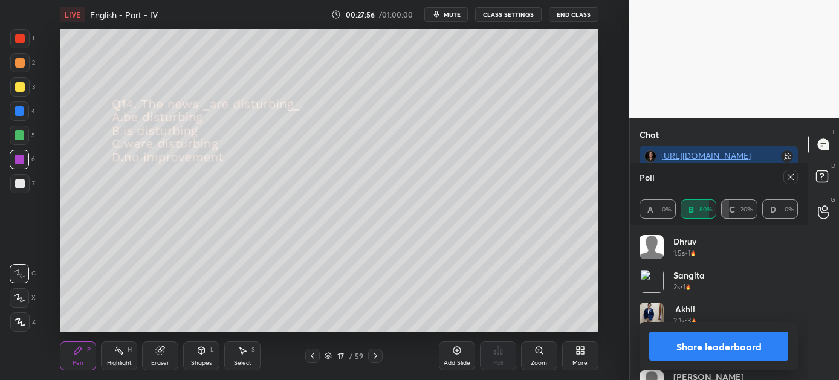
click at [747, 346] on button "Share leaderboard" at bounding box center [718, 346] width 139 height 29
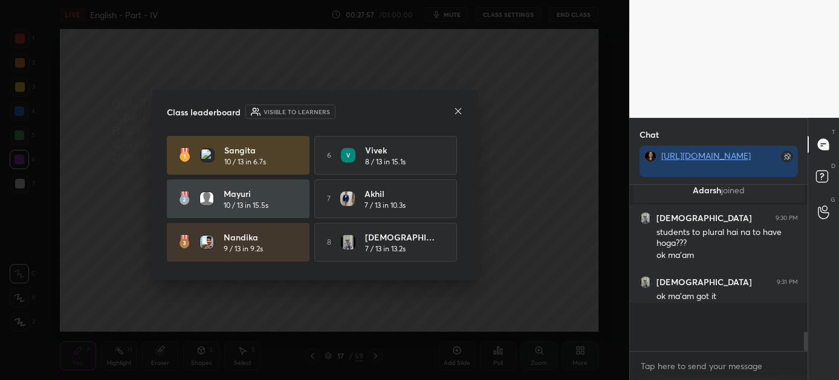
scroll to position [4, 4]
click at [460, 109] on icon at bounding box center [458, 111] width 10 height 10
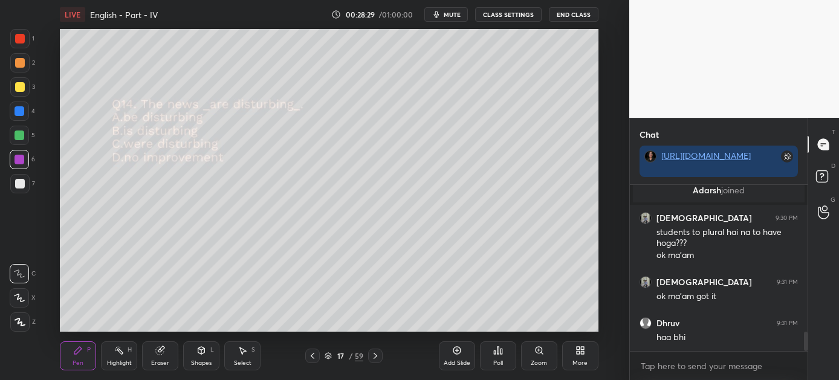
click at [377, 354] on icon at bounding box center [376, 356] width 10 height 10
click at [503, 354] on div "Poll" at bounding box center [498, 356] width 36 height 29
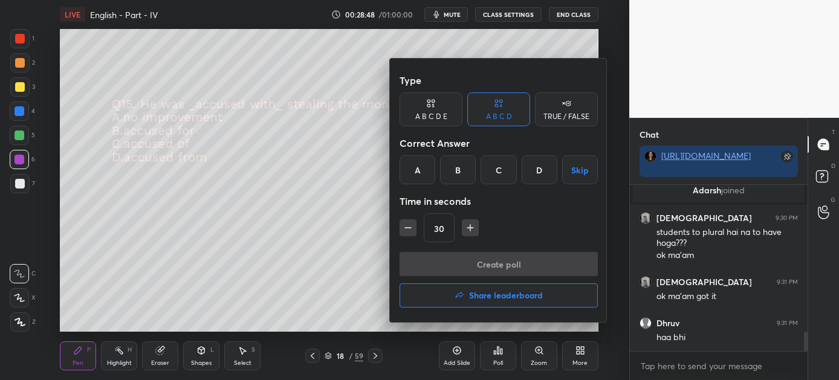
drag, startPoint x: 496, startPoint y: 169, endPoint x: 495, endPoint y: 178, distance: 9.1
click at [497, 171] on div "C" at bounding box center [499, 169] width 36 height 29
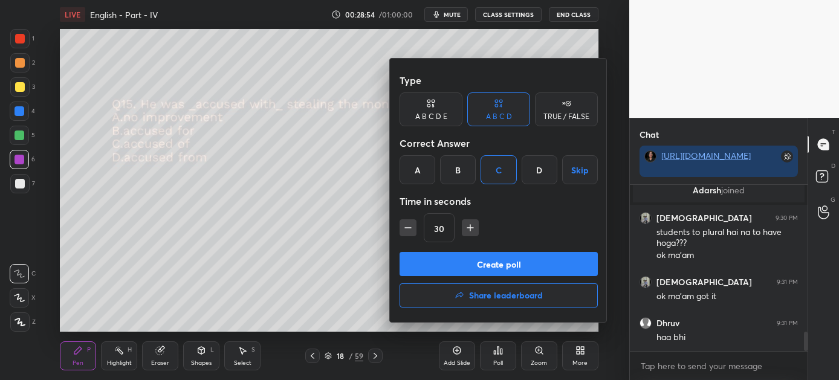
click at [508, 262] on button "Create poll" at bounding box center [499, 264] width 198 height 24
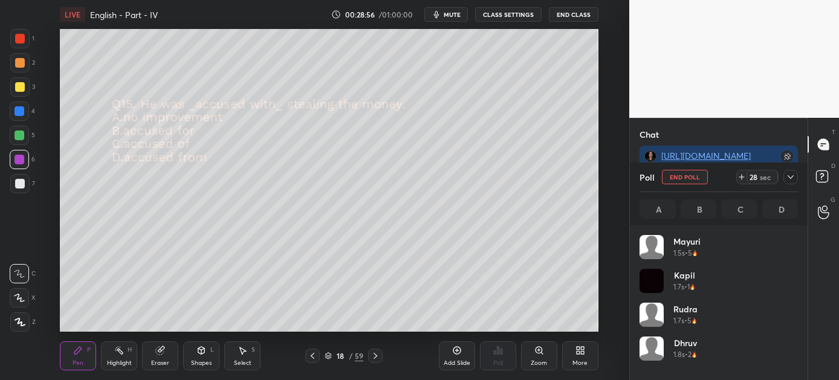
scroll to position [141, 155]
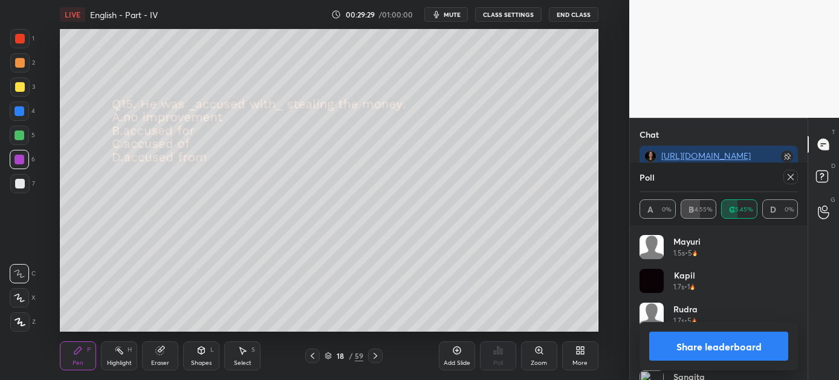
click at [732, 335] on button "Share leaderboard" at bounding box center [718, 346] width 139 height 29
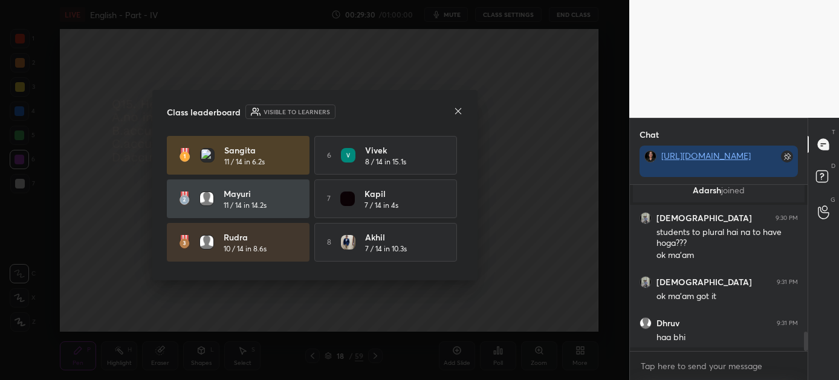
scroll to position [4, 4]
click at [459, 111] on icon at bounding box center [458, 111] width 10 height 10
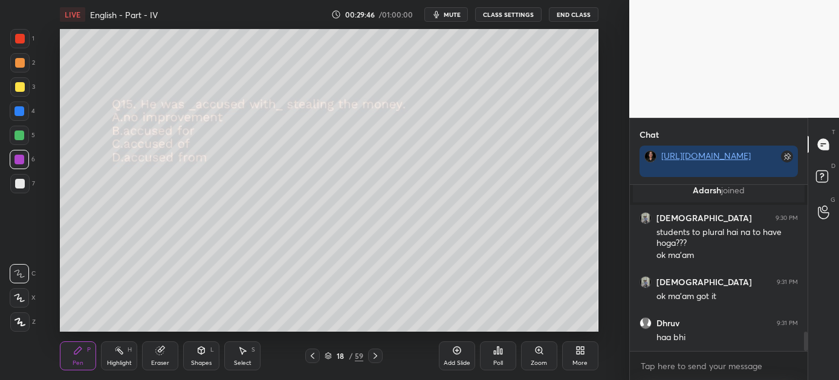
click at [380, 354] on div at bounding box center [375, 356] width 15 height 15
click at [492, 351] on div "Poll" at bounding box center [498, 356] width 36 height 29
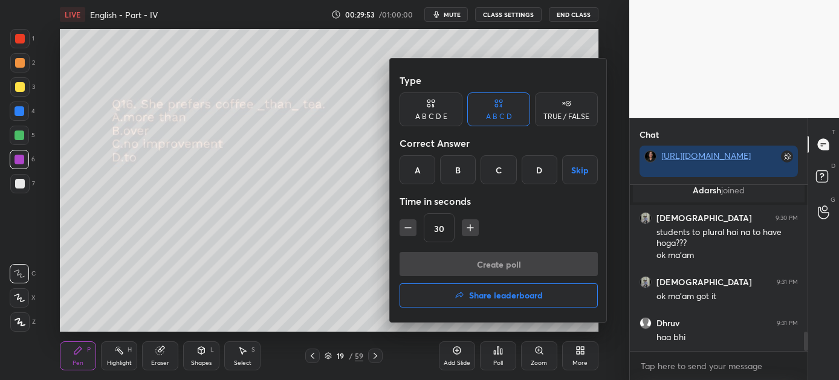
drag, startPoint x: 538, startPoint y: 163, endPoint x: 533, endPoint y: 173, distance: 10.8
click at [538, 164] on div "D" at bounding box center [540, 169] width 36 height 29
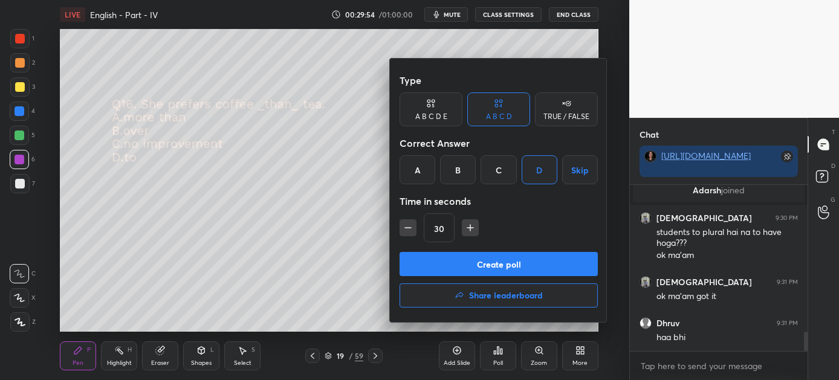
click at [517, 264] on button "Create poll" at bounding box center [499, 264] width 198 height 24
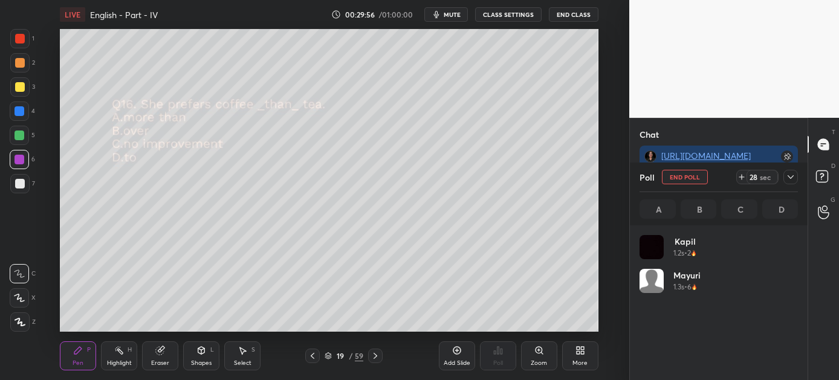
scroll to position [141, 155]
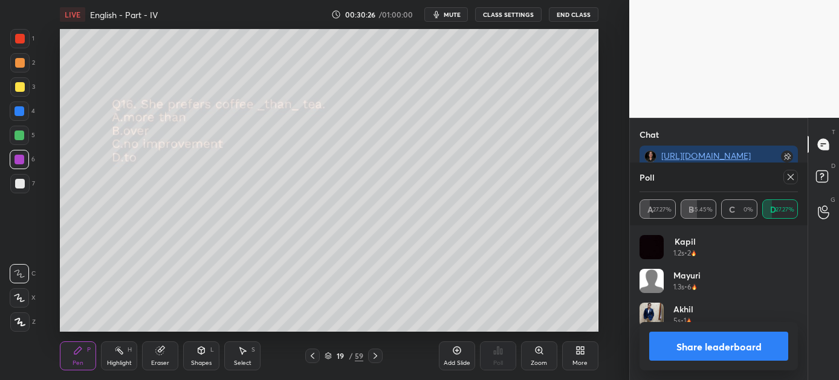
click at [738, 348] on button "Share leaderboard" at bounding box center [718, 346] width 139 height 29
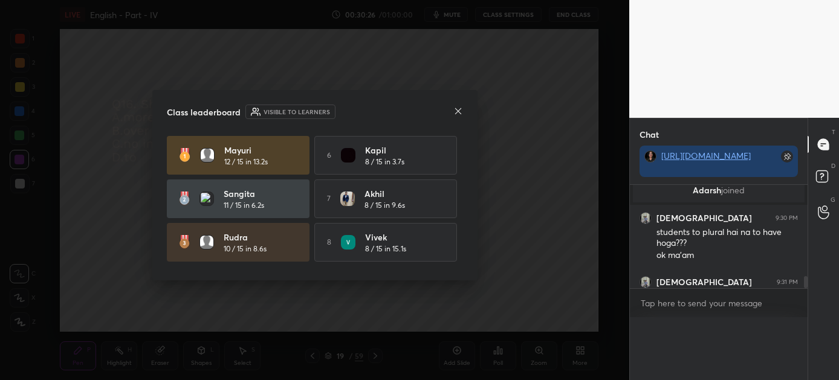
scroll to position [0, 0]
click at [455, 108] on icon at bounding box center [458, 111] width 10 height 10
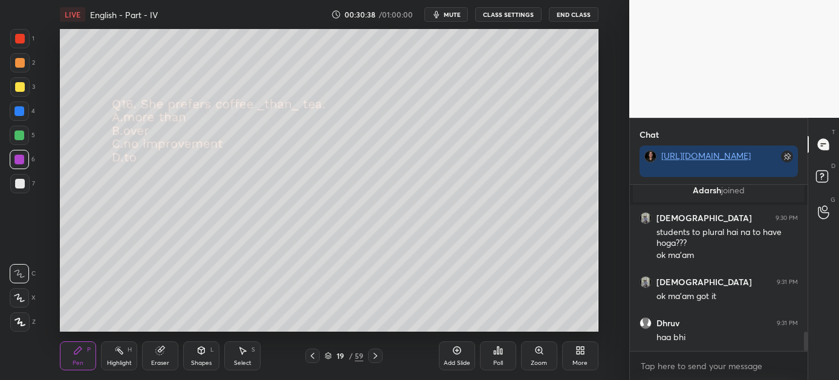
click at [375, 356] on icon at bounding box center [376, 356] width 10 height 10
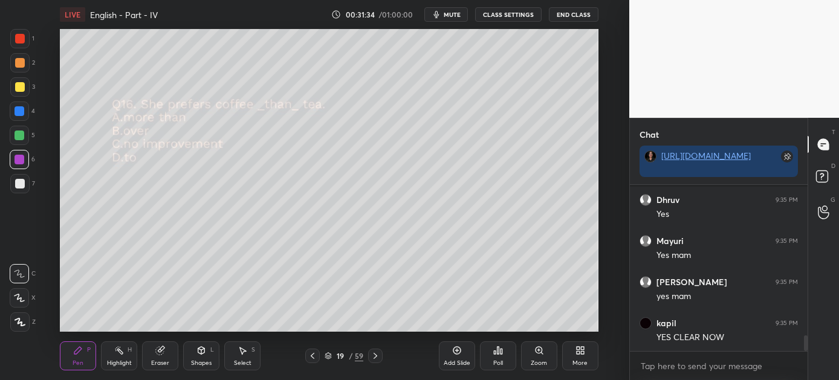
scroll to position [1586, 0]
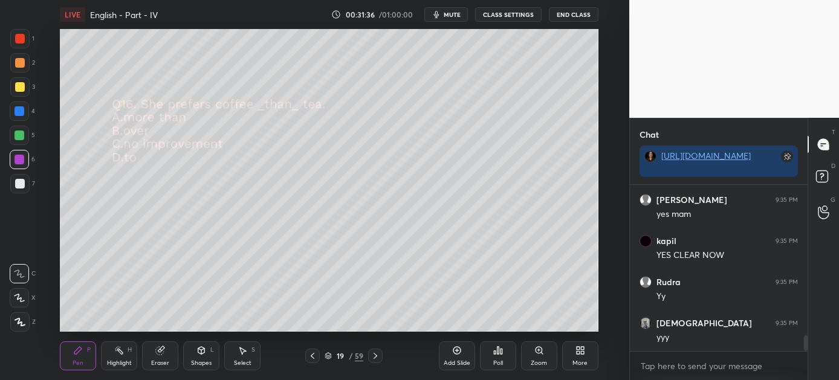
click at [377, 356] on icon at bounding box center [376, 356] width 10 height 10
click at [501, 349] on icon at bounding box center [502, 351] width 2 height 5
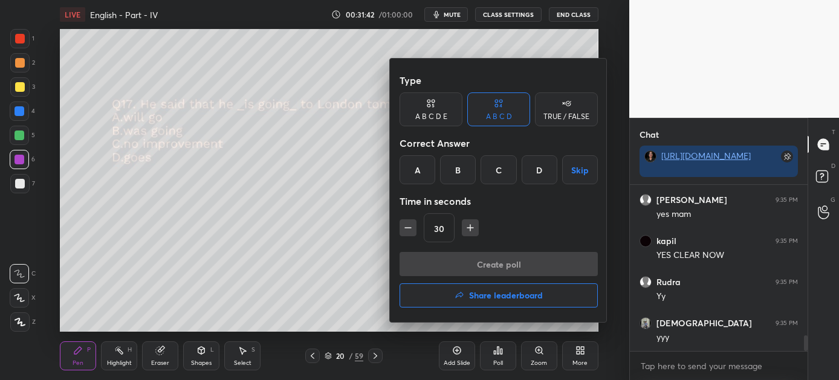
click at [454, 166] on div "B" at bounding box center [458, 169] width 36 height 29
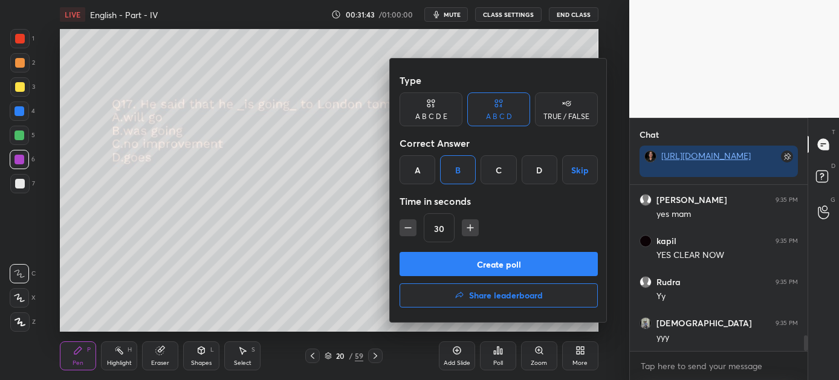
click at [489, 262] on button "Create poll" at bounding box center [499, 264] width 198 height 24
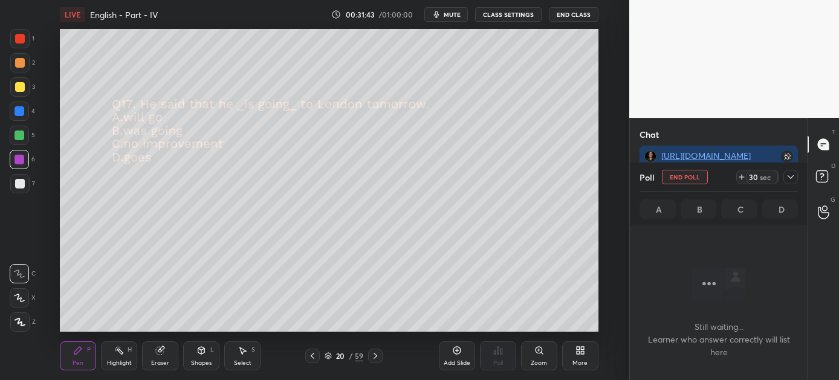
scroll to position [4, 4]
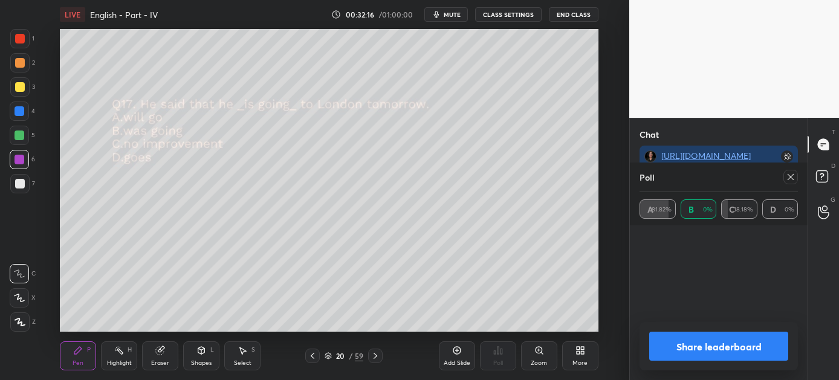
click at [688, 343] on button "Share leaderboard" at bounding box center [718, 346] width 139 height 29
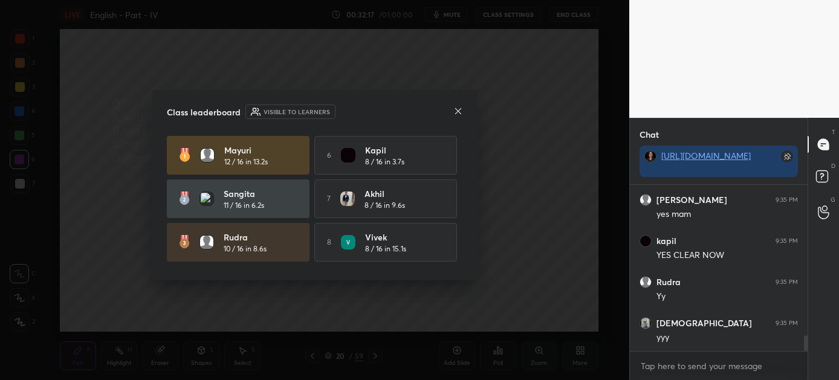
scroll to position [62, 174]
click at [460, 106] on div at bounding box center [458, 112] width 10 height 13
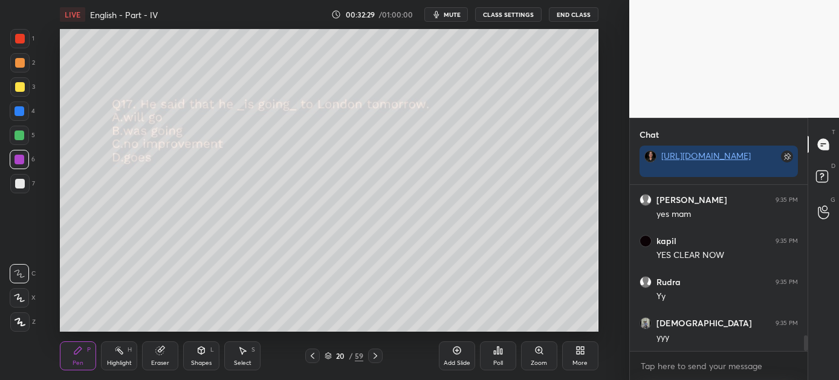
scroll to position [1626, 0]
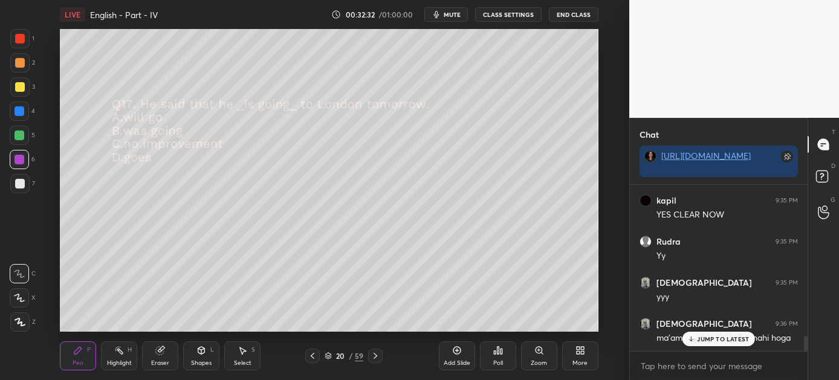
click at [709, 333] on div "JUMP TO LATEST" at bounding box center [719, 339] width 73 height 15
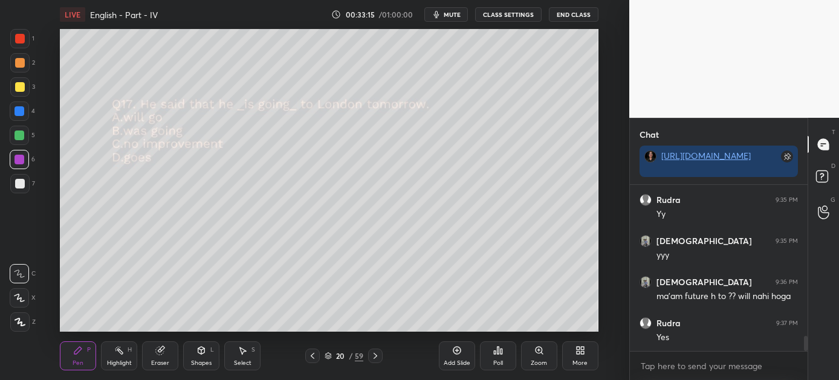
scroll to position [1709, 0]
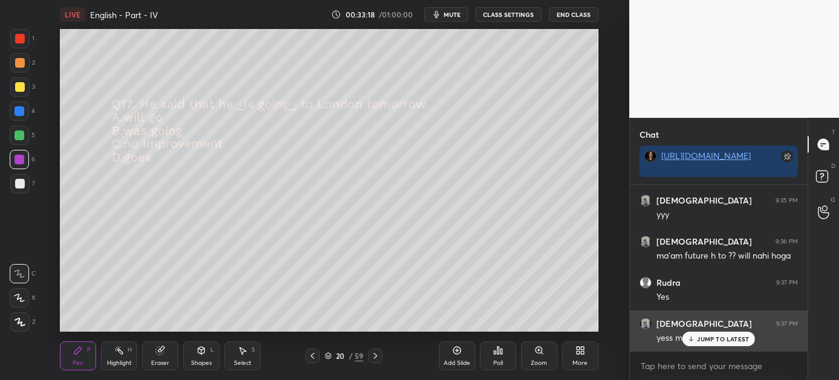
click at [715, 336] on p "JUMP TO LATEST" at bounding box center [723, 339] width 52 height 7
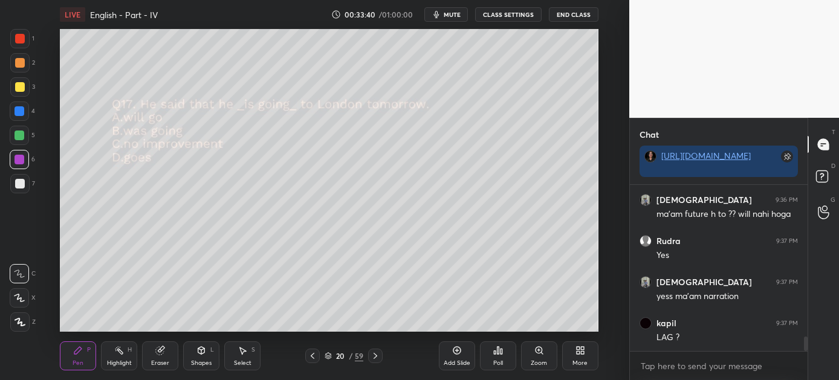
scroll to position [1791, 0]
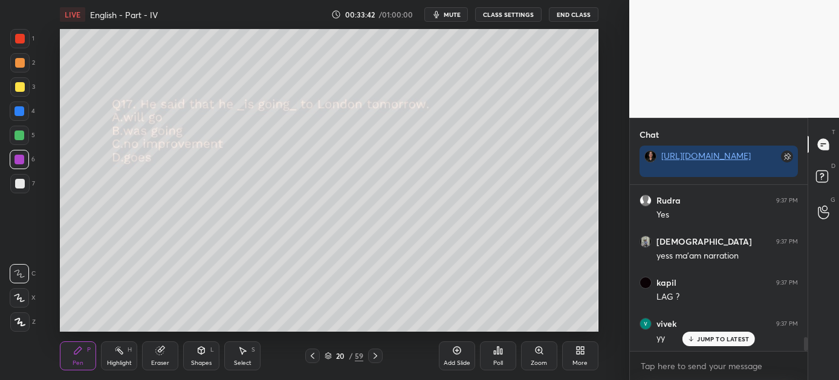
click at [727, 334] on div "JUMP TO LATEST" at bounding box center [719, 339] width 73 height 15
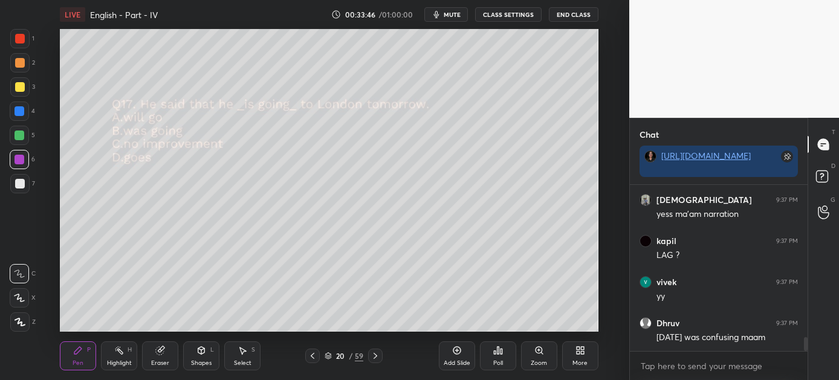
scroll to position [1873, 0]
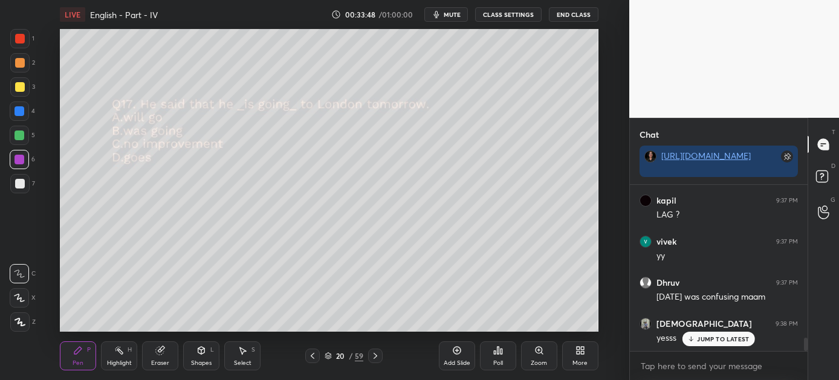
drag, startPoint x: 720, startPoint y: 341, endPoint x: 712, endPoint y: 341, distance: 7.9
click at [720, 340] on p "JUMP TO LATEST" at bounding box center [723, 339] width 52 height 7
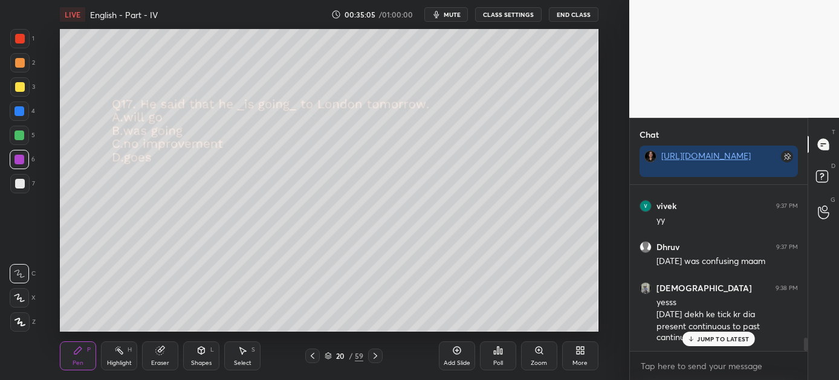
scroll to position [1949, 0]
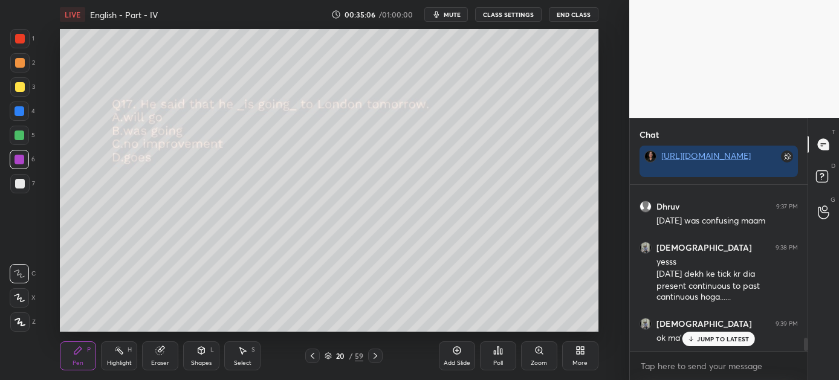
click at [728, 339] on p "JUMP TO LATEST" at bounding box center [723, 339] width 52 height 7
click at [375, 356] on icon at bounding box center [376, 356] width 10 height 10
click at [499, 353] on icon at bounding box center [499, 350] width 2 height 7
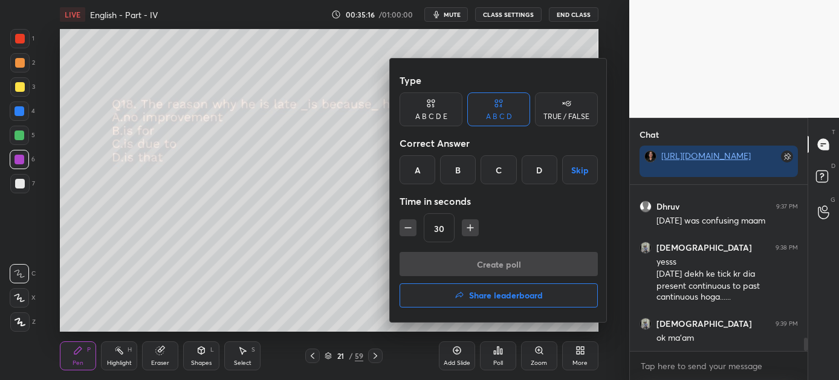
click at [540, 166] on div "D" at bounding box center [540, 169] width 36 height 29
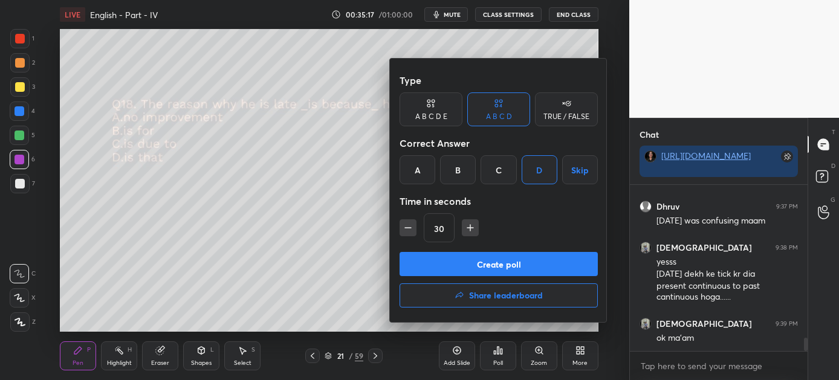
click at [511, 265] on button "Create poll" at bounding box center [499, 264] width 198 height 24
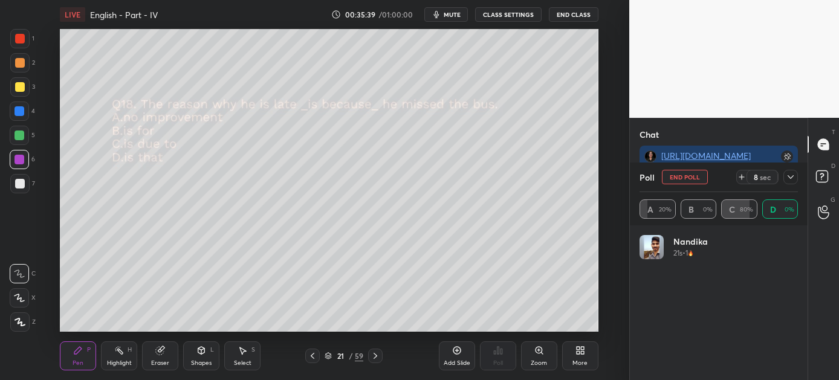
scroll to position [141, 155]
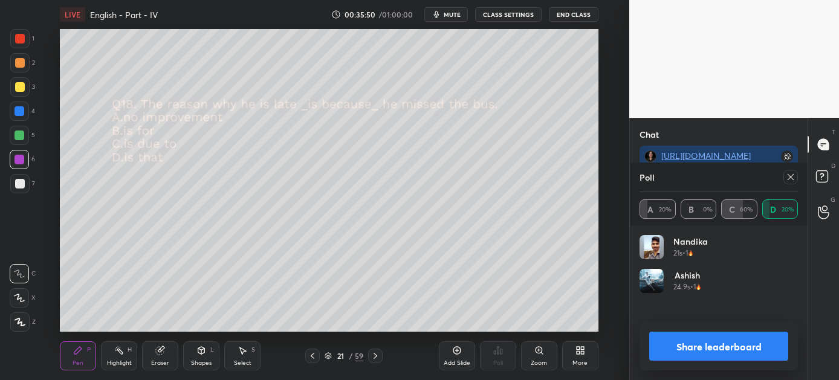
click at [708, 352] on button "Share leaderboard" at bounding box center [718, 346] width 139 height 29
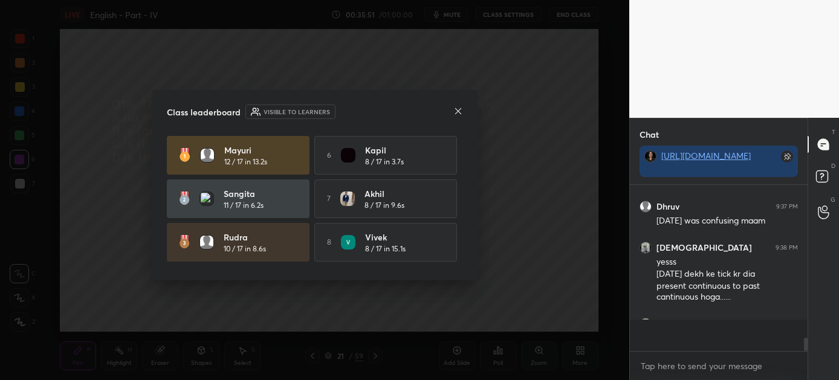
scroll to position [4, 4]
click at [460, 108] on icon at bounding box center [458, 111] width 10 height 10
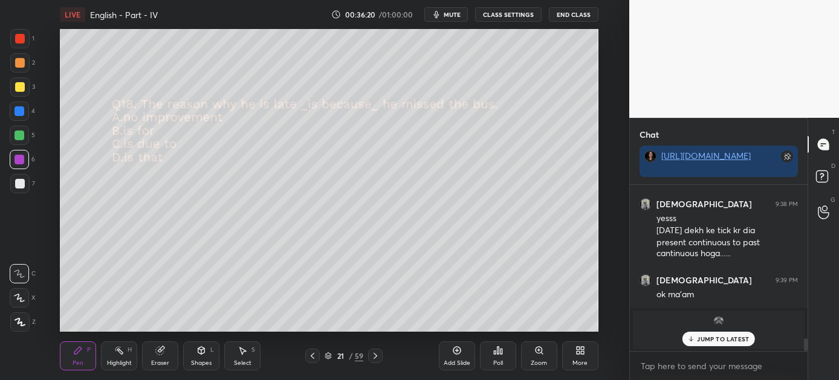
click at [726, 340] on p "JUMP TO LATEST" at bounding box center [723, 339] width 52 height 7
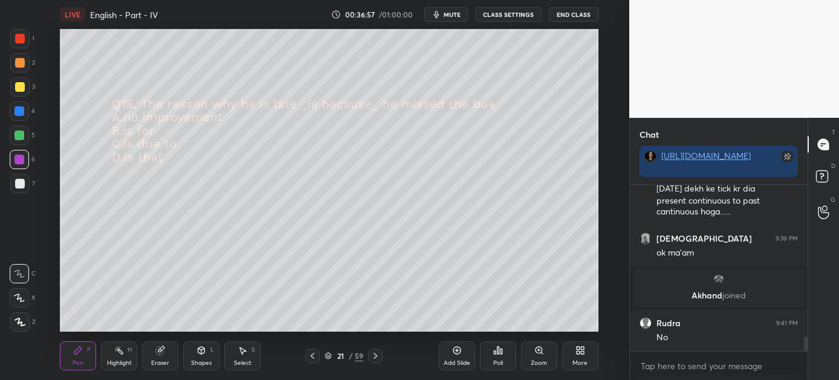
scroll to position [1727, 0]
click at [721, 338] on div "Vijay 9:35 PM yes mam kapil 9:35 PM YES CLEAR NOW Rudra 9:35 PM Yy [PERSON_NAME…" at bounding box center [719, 268] width 178 height 166
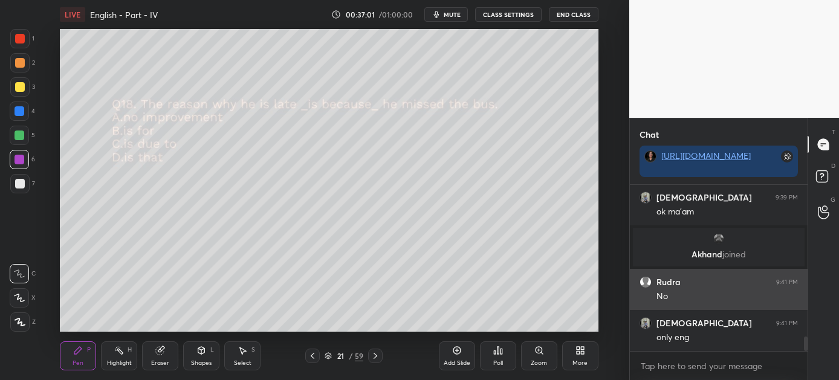
scroll to position [1809, 0]
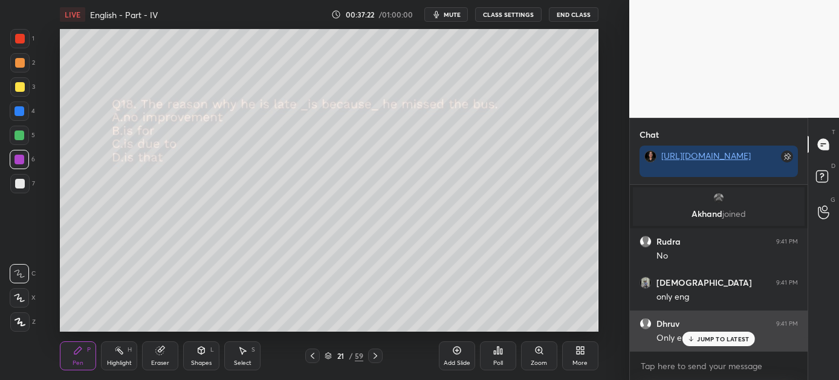
drag, startPoint x: 726, startPoint y: 336, endPoint x: 669, endPoint y: 337, distance: 56.2
click at [726, 336] on p "JUMP TO LATEST" at bounding box center [723, 339] width 52 height 7
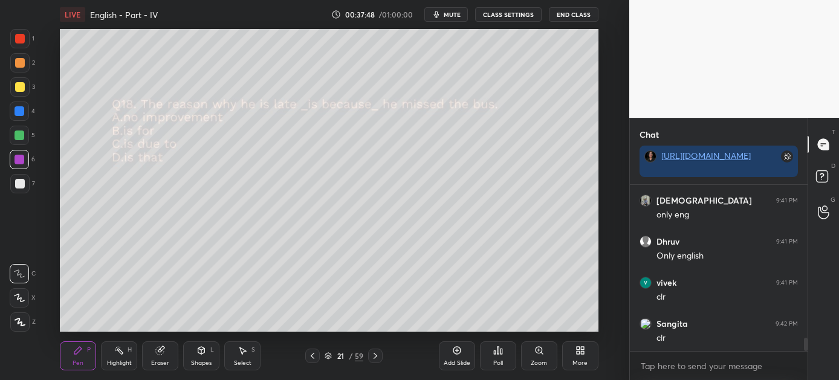
scroll to position [1933, 0]
click at [375, 355] on icon at bounding box center [376, 356] width 10 height 10
click at [505, 349] on div "Poll" at bounding box center [498, 356] width 36 height 29
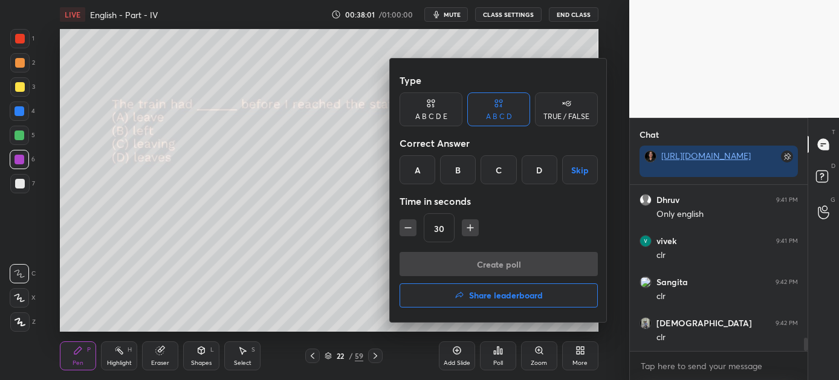
click at [460, 167] on div "B" at bounding box center [458, 169] width 36 height 29
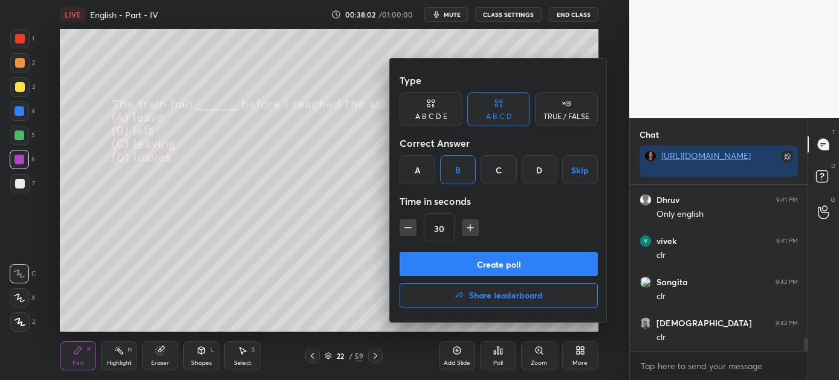
click at [506, 262] on button "Create poll" at bounding box center [499, 264] width 198 height 24
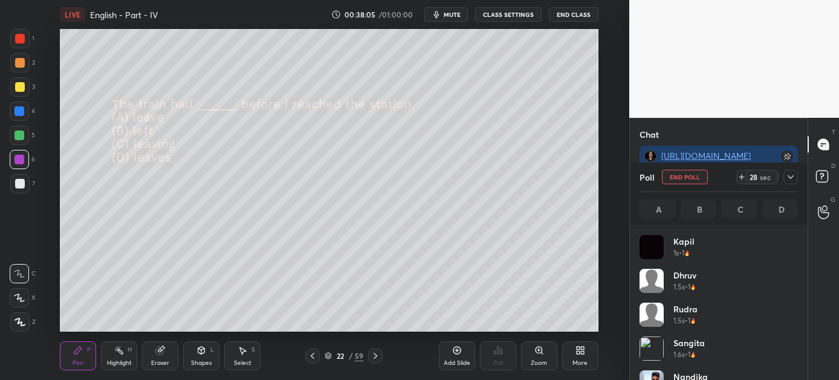
scroll to position [141, 155]
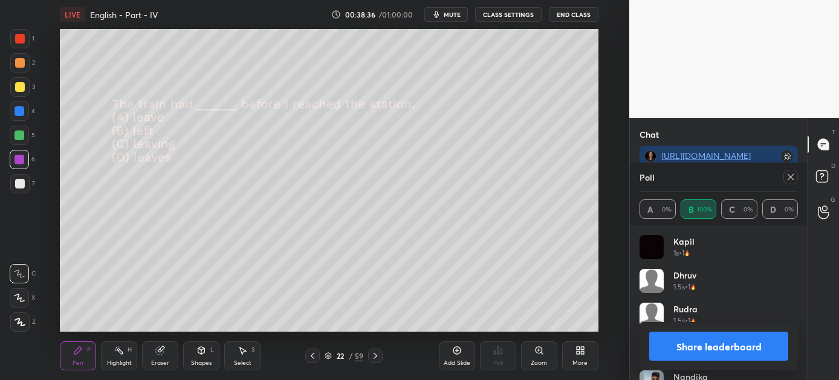
click at [710, 336] on button "Share leaderboard" at bounding box center [718, 346] width 139 height 29
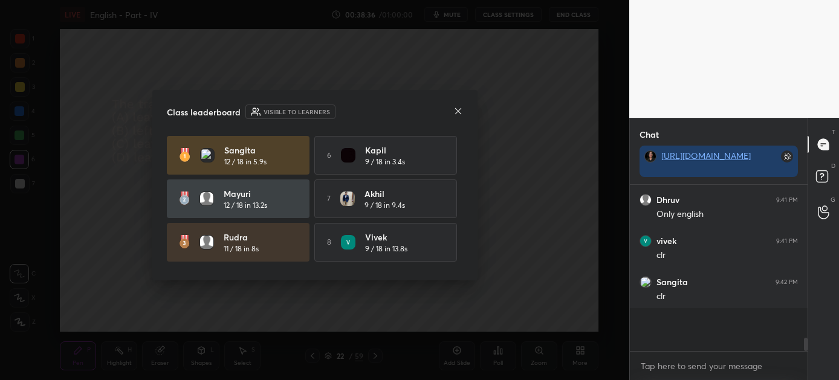
scroll to position [4, 4]
click at [460, 109] on icon at bounding box center [458, 111] width 6 height 6
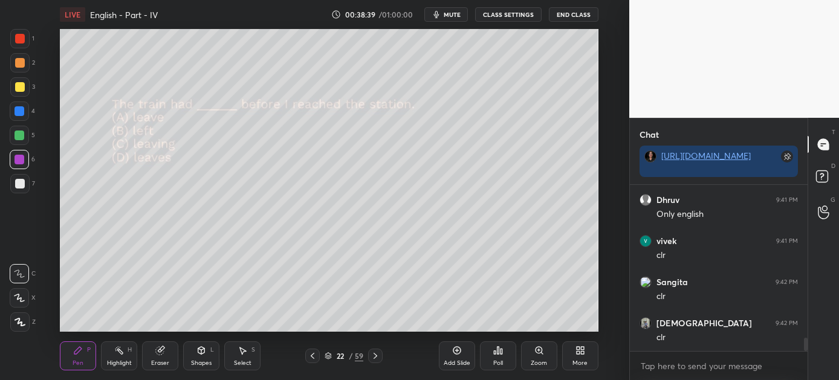
click at [372, 348] on div "Pen P Highlight H Eraser Shapes L Select S 22 / 59 Add Slide Poll Zoom More" at bounding box center [329, 356] width 539 height 48
click at [374, 357] on icon at bounding box center [376, 356] width 10 height 10
click at [496, 356] on div "Poll" at bounding box center [498, 356] width 36 height 29
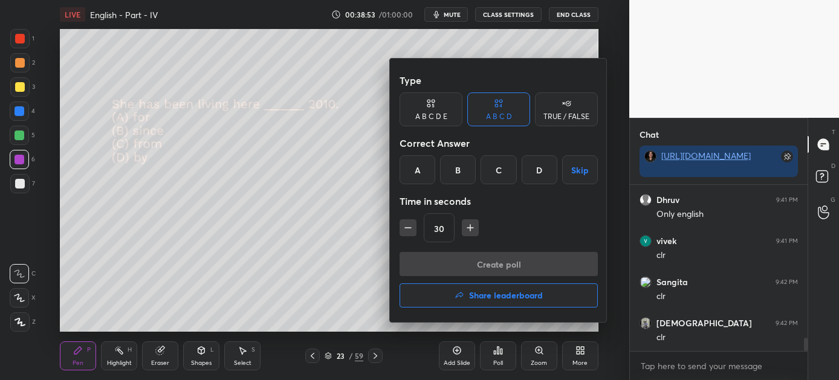
click at [458, 166] on div "B" at bounding box center [458, 169] width 36 height 29
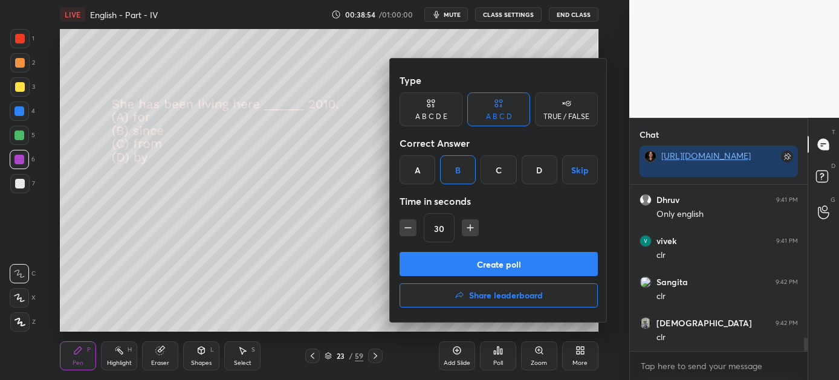
click at [478, 261] on button "Create poll" at bounding box center [499, 264] width 198 height 24
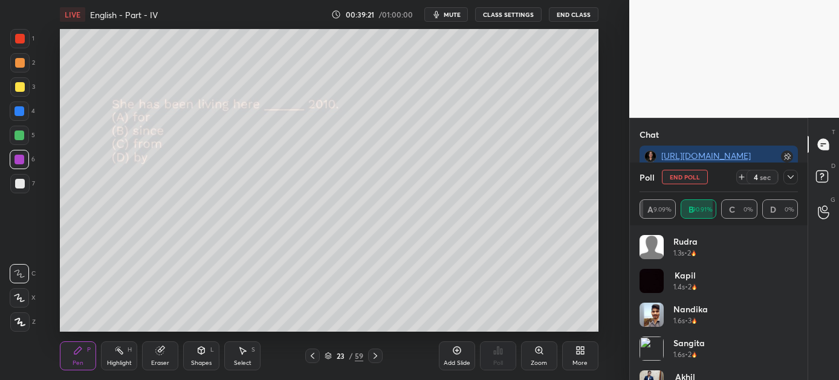
scroll to position [2078, 0]
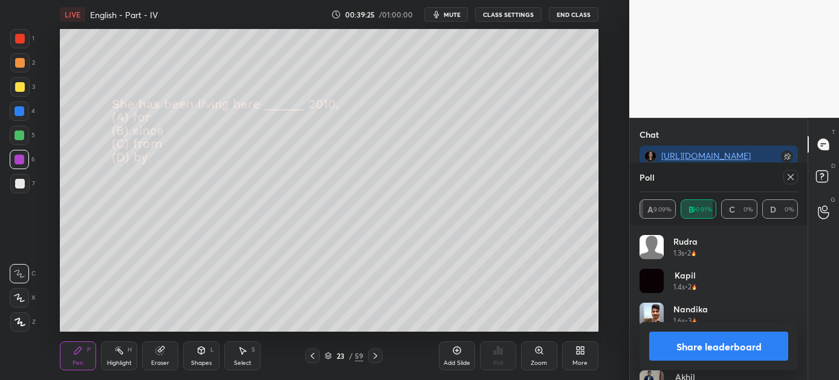
click at [728, 340] on button "Share leaderboard" at bounding box center [718, 346] width 139 height 29
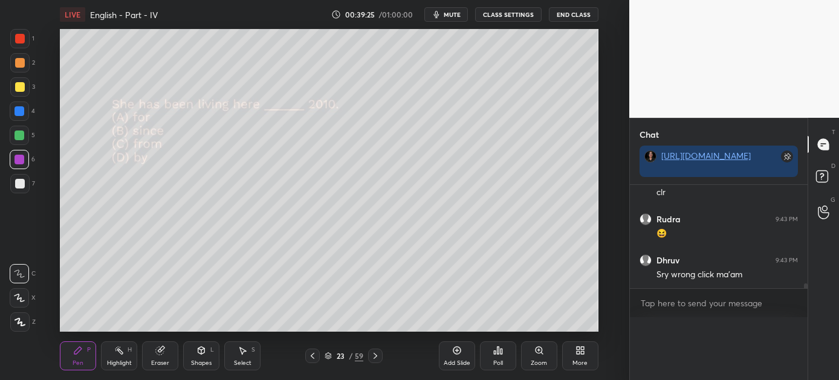
scroll to position [4, 4]
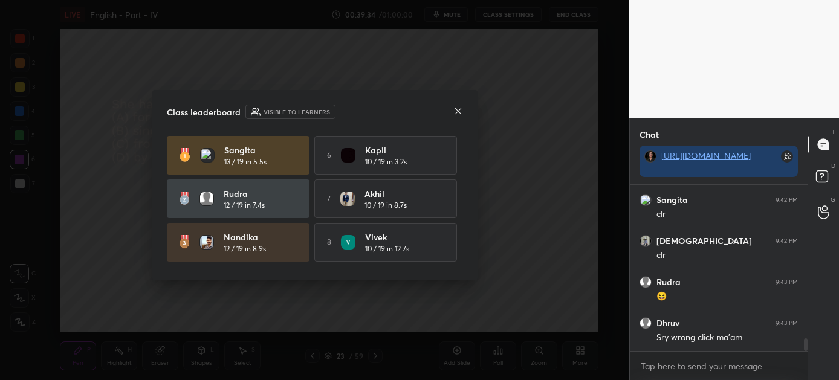
click at [456, 110] on icon at bounding box center [458, 111] width 10 height 10
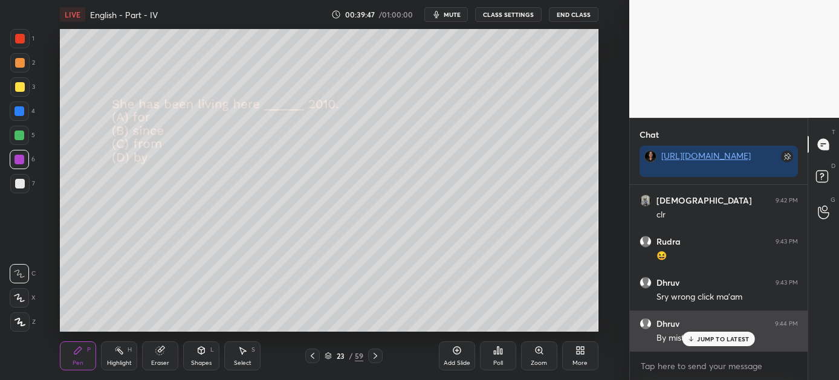
click at [706, 337] on p "JUMP TO LATEST" at bounding box center [723, 339] width 52 height 7
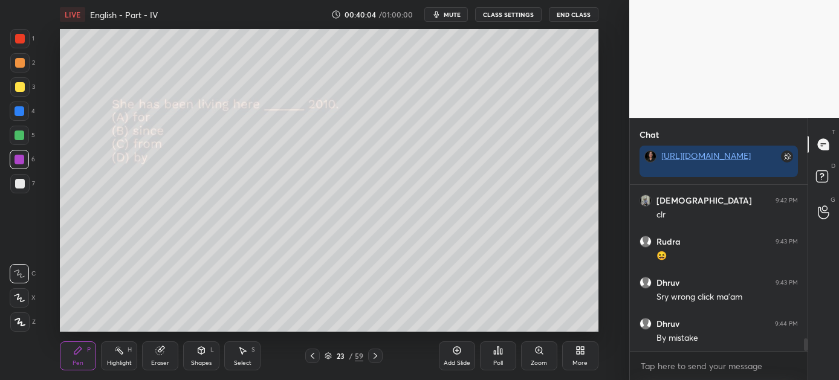
click at [373, 354] on icon at bounding box center [376, 356] width 10 height 10
click at [501, 353] on icon at bounding box center [502, 351] width 2 height 5
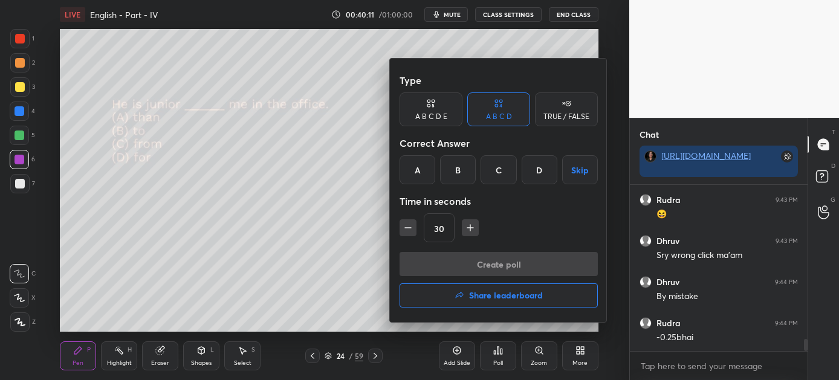
click at [463, 169] on div "B" at bounding box center [458, 169] width 36 height 29
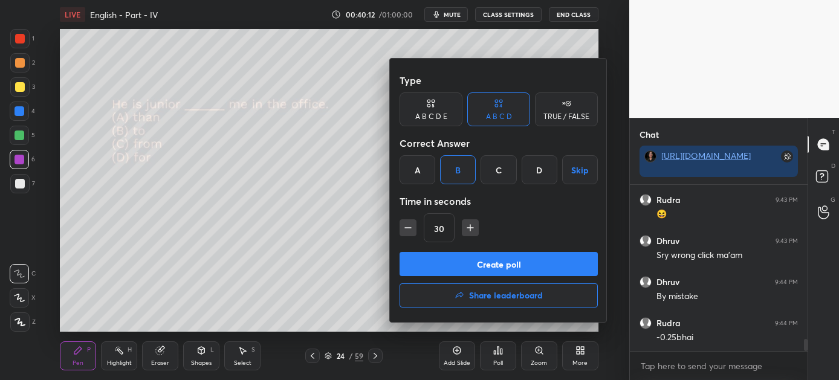
click at [474, 265] on button "Create poll" at bounding box center [499, 264] width 198 height 24
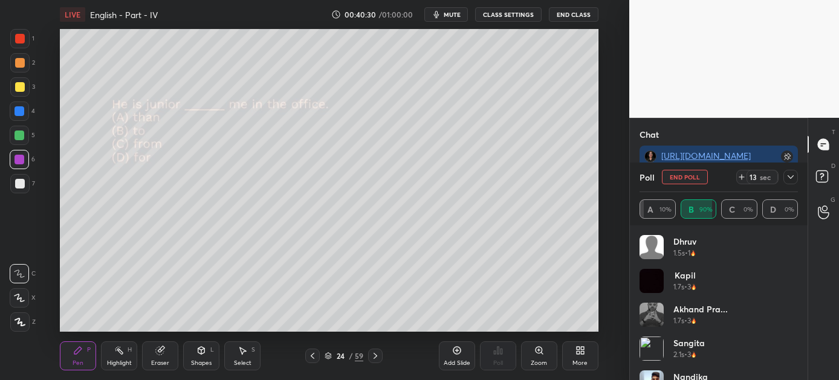
scroll to position [2201, 0]
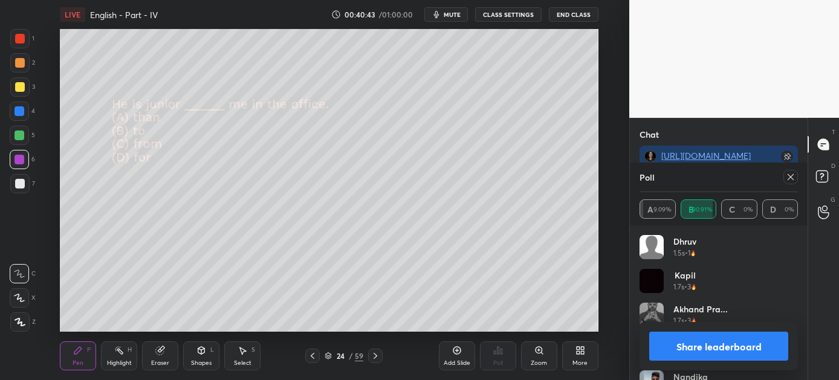
drag, startPoint x: 707, startPoint y: 346, endPoint x: 695, endPoint y: 344, distance: 12.3
click at [707, 347] on button "Share leaderboard" at bounding box center [718, 346] width 139 height 29
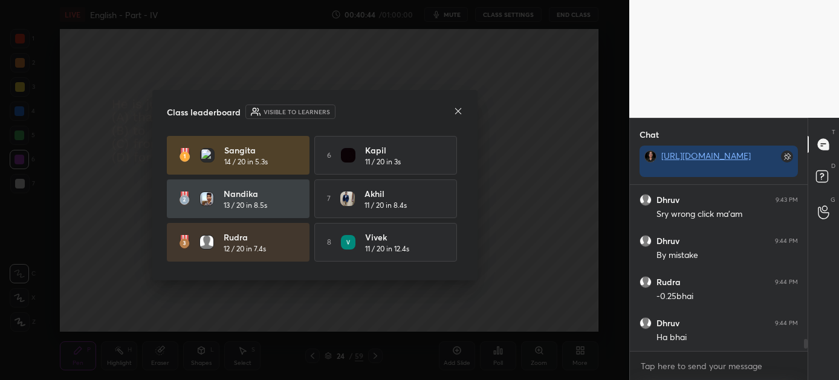
scroll to position [163, 174]
click at [457, 108] on icon at bounding box center [458, 111] width 10 height 10
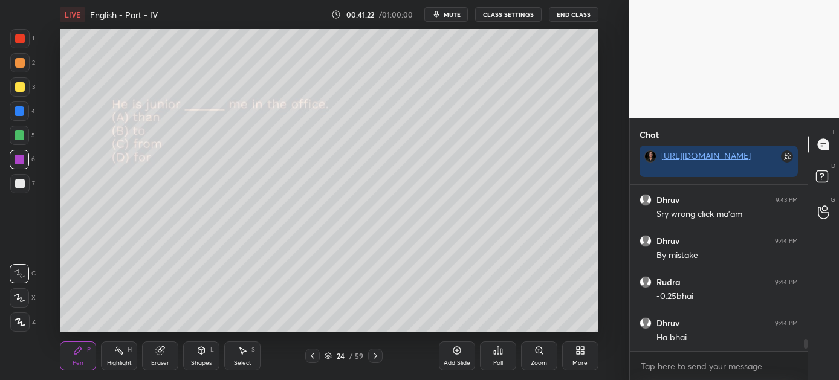
click at [379, 357] on icon at bounding box center [376, 356] width 10 height 10
click at [497, 356] on div "Poll" at bounding box center [498, 356] width 36 height 29
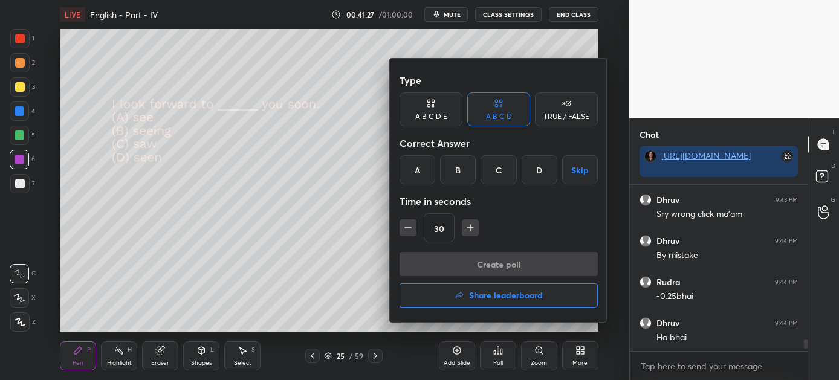
drag, startPoint x: 458, startPoint y: 165, endPoint x: 460, endPoint y: 204, distance: 39.3
click at [458, 167] on div "B" at bounding box center [458, 169] width 36 height 29
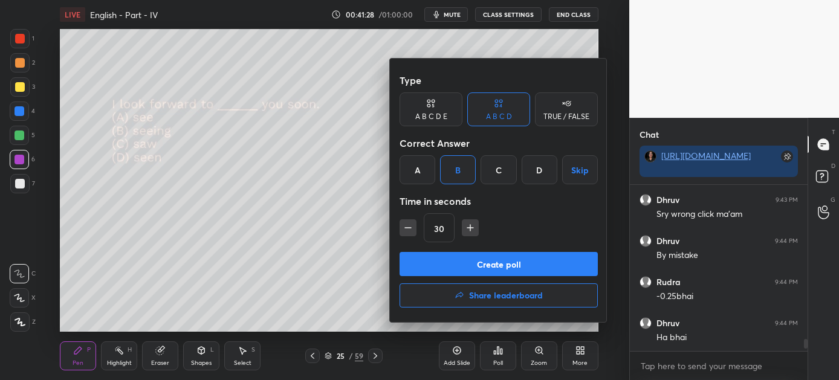
click at [467, 262] on button "Create poll" at bounding box center [499, 264] width 198 height 24
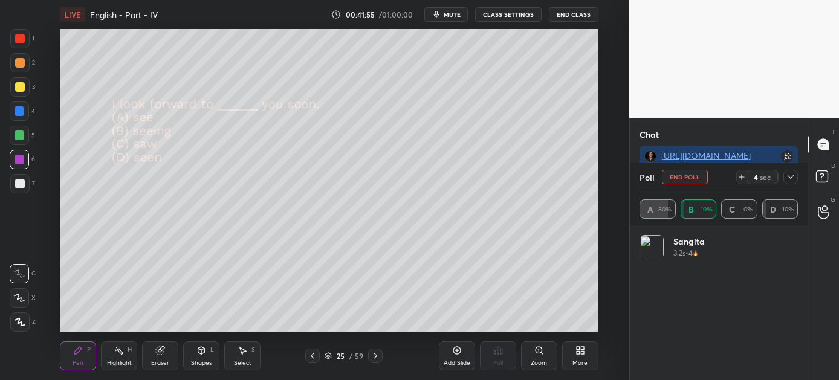
scroll to position [2283, 0]
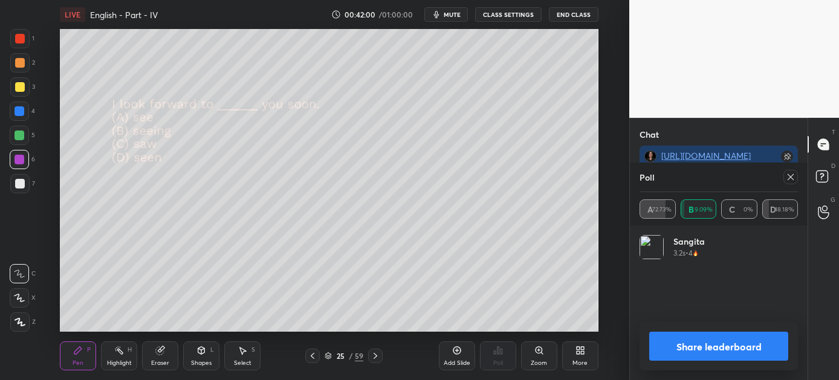
click at [736, 345] on button "Share leaderboard" at bounding box center [718, 346] width 139 height 29
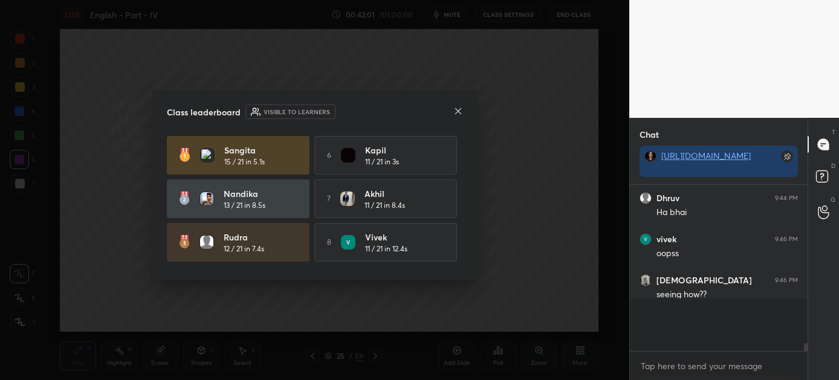
scroll to position [4, 4]
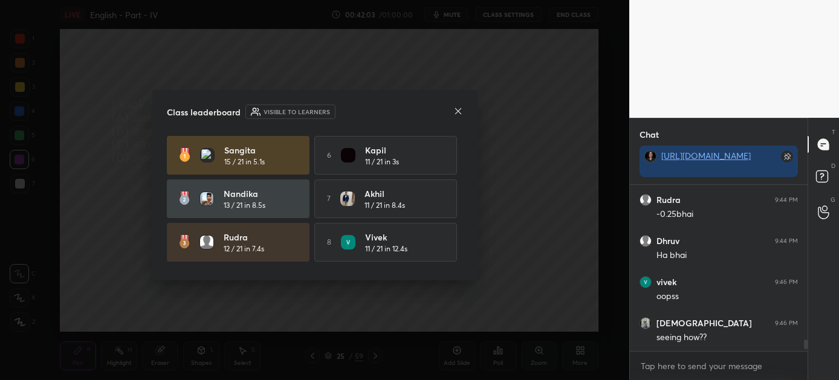
click at [455, 112] on icon at bounding box center [458, 111] width 10 height 10
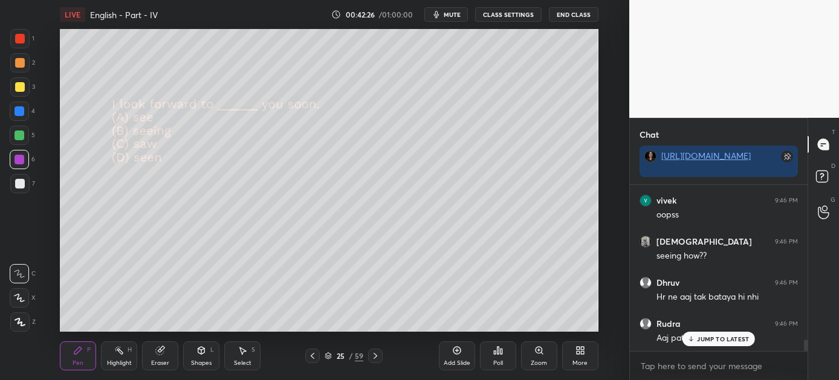
click at [722, 337] on p "JUMP TO LATEST" at bounding box center [723, 339] width 52 height 7
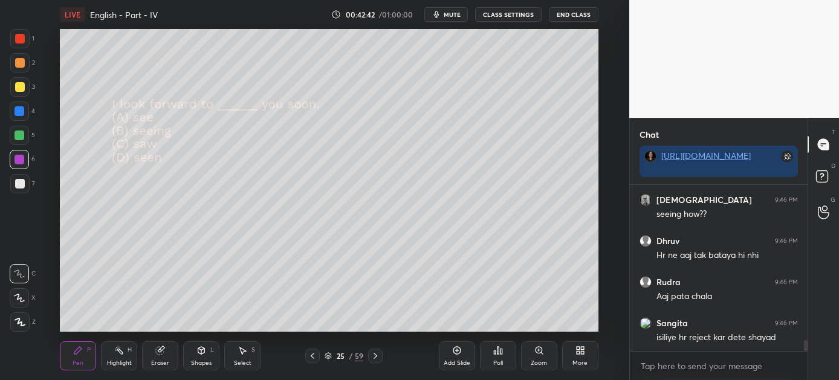
click at [375, 356] on icon at bounding box center [376, 356] width 10 height 10
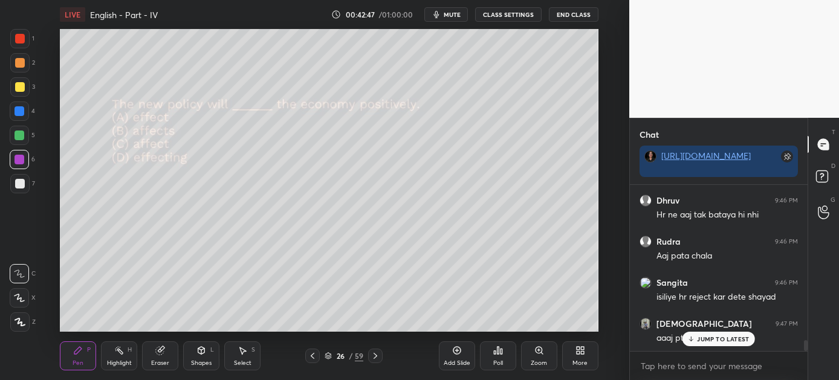
drag, startPoint x: 703, startPoint y: 340, endPoint x: 632, endPoint y: 353, distance: 71.3
click at [702, 340] on p "JUMP TO LATEST" at bounding box center [723, 339] width 52 height 7
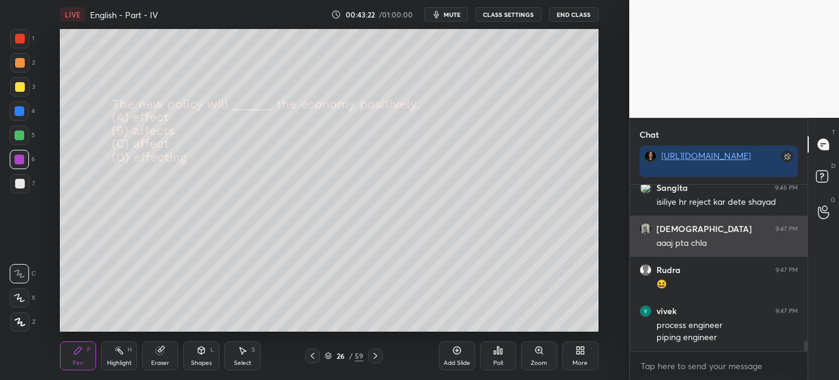
scroll to position [2520, 0]
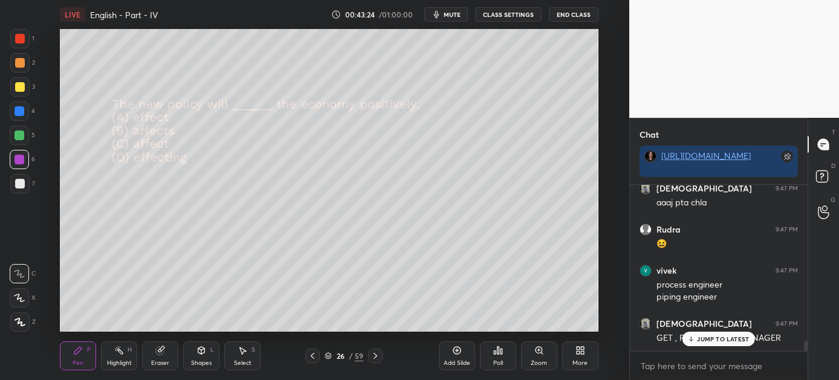
click at [717, 338] on p "JUMP TO LATEST" at bounding box center [723, 339] width 52 height 7
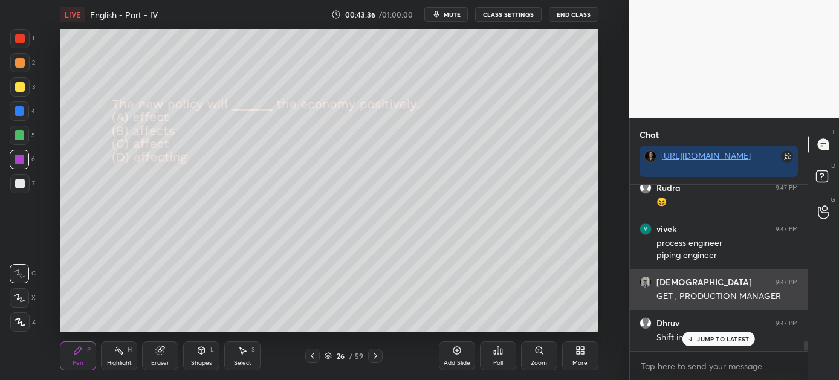
scroll to position [2602, 0]
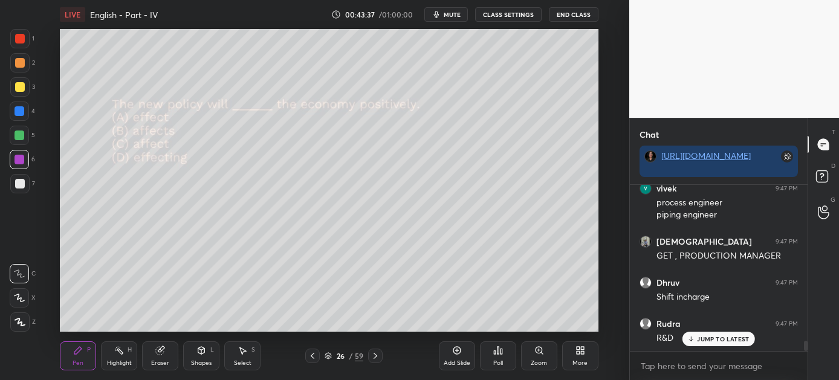
click at [716, 337] on p "JUMP TO LATEST" at bounding box center [723, 339] width 52 height 7
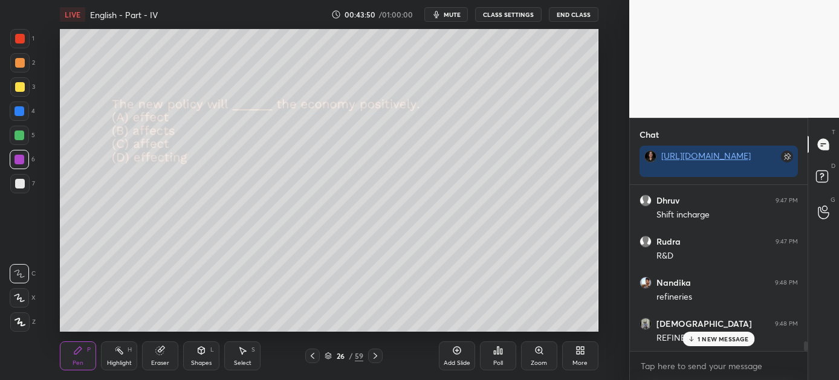
scroll to position [2726, 0]
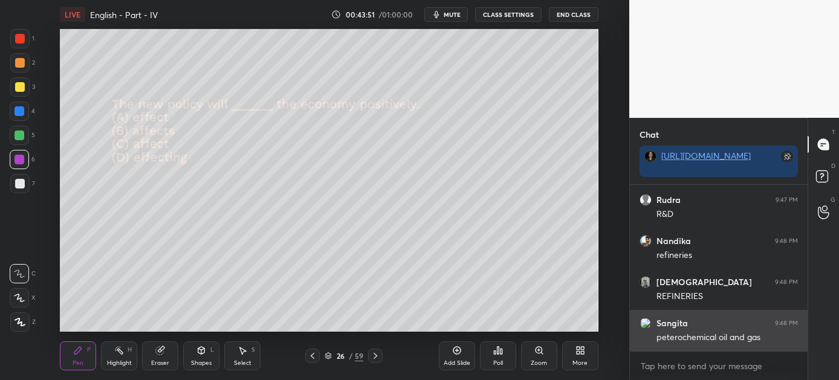
click at [722, 338] on div "peterochemical oil and gas" at bounding box center [727, 338] width 141 height 12
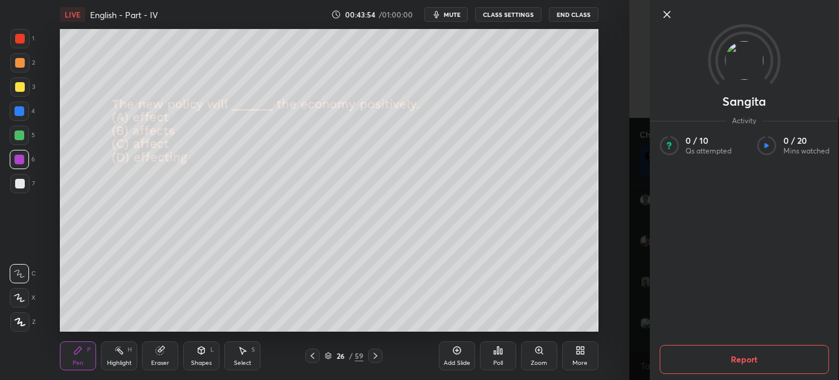
drag, startPoint x: 667, startPoint y: 14, endPoint x: 663, endPoint y: 34, distance: 21.0
click at [668, 15] on icon at bounding box center [667, 14] width 6 height 6
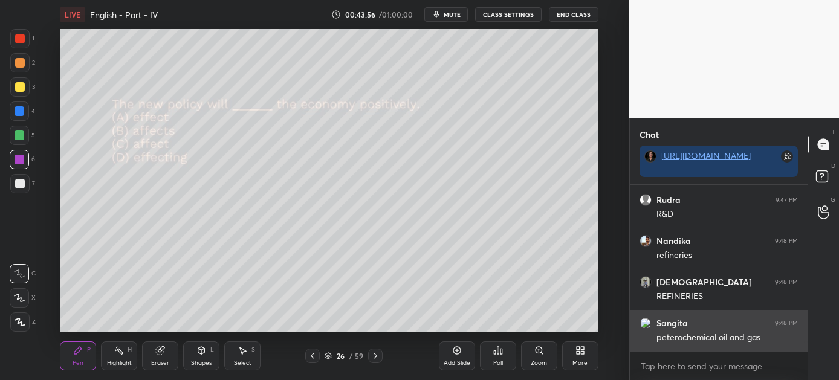
scroll to position [2767, 0]
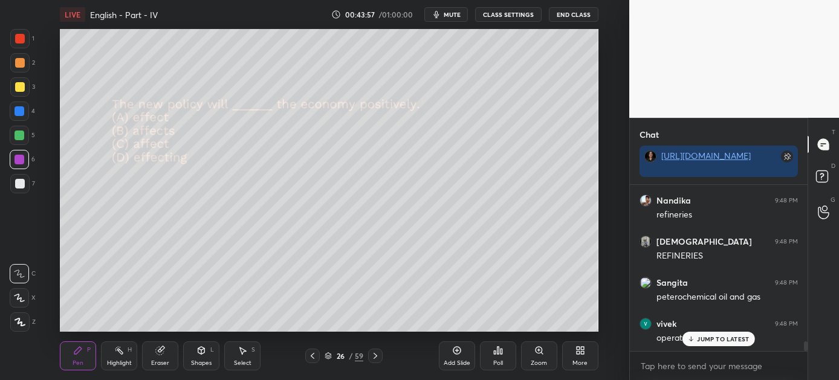
click at [719, 340] on p "JUMP TO LATEST" at bounding box center [723, 339] width 52 height 7
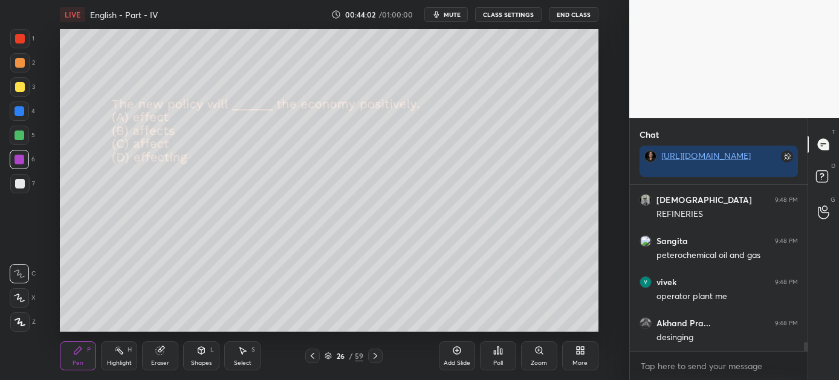
scroll to position [2849, 0]
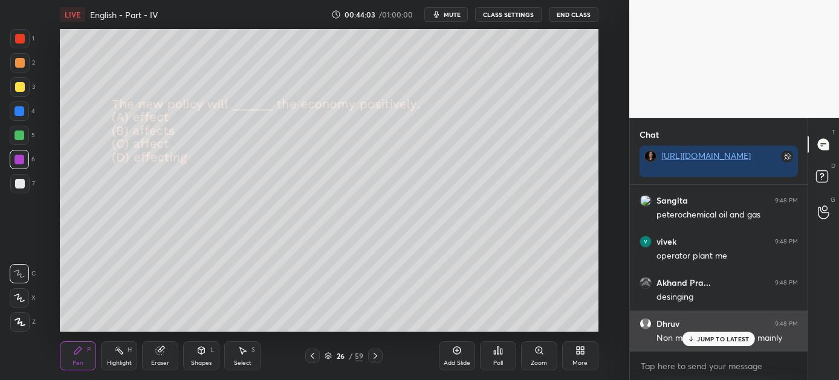
click at [718, 336] on p "JUMP TO LATEST" at bounding box center [723, 339] width 52 height 7
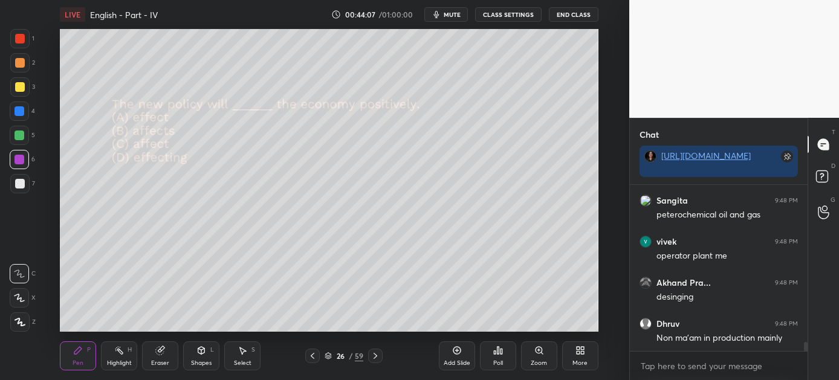
scroll to position [2891, 0]
click at [497, 357] on div "Poll" at bounding box center [498, 356] width 36 height 29
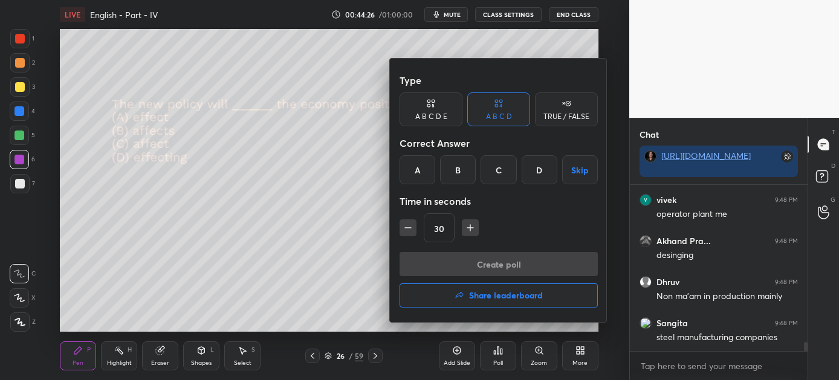
click at [503, 166] on div "C" at bounding box center [499, 169] width 36 height 29
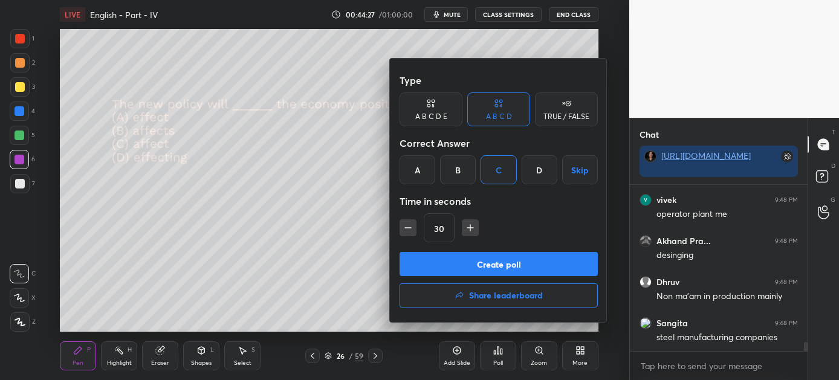
click at [504, 262] on button "Create poll" at bounding box center [499, 264] width 198 height 24
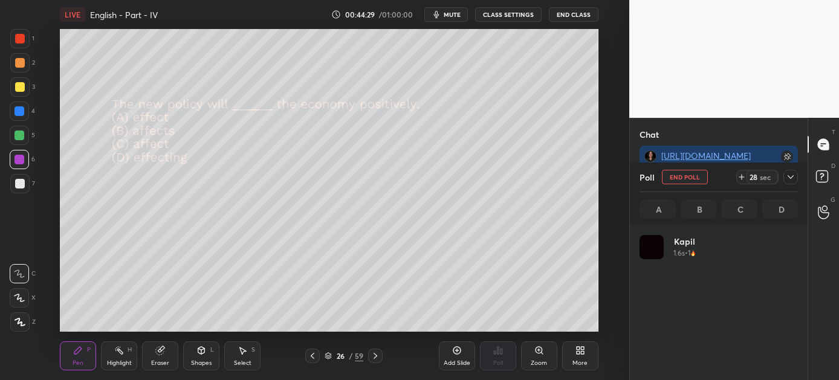
scroll to position [141, 155]
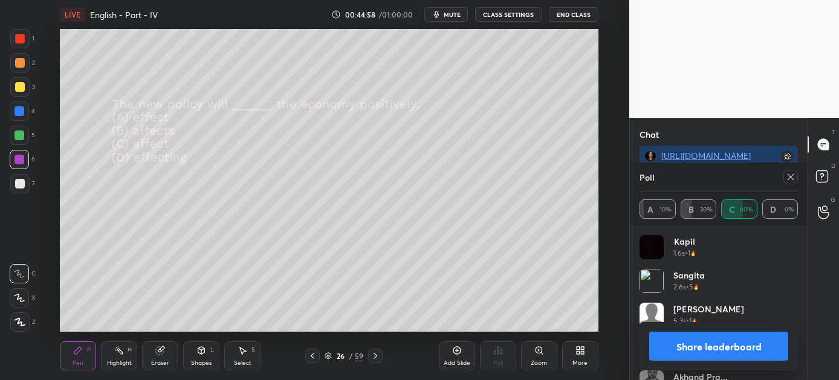
click at [733, 353] on button "Share leaderboard" at bounding box center [718, 346] width 139 height 29
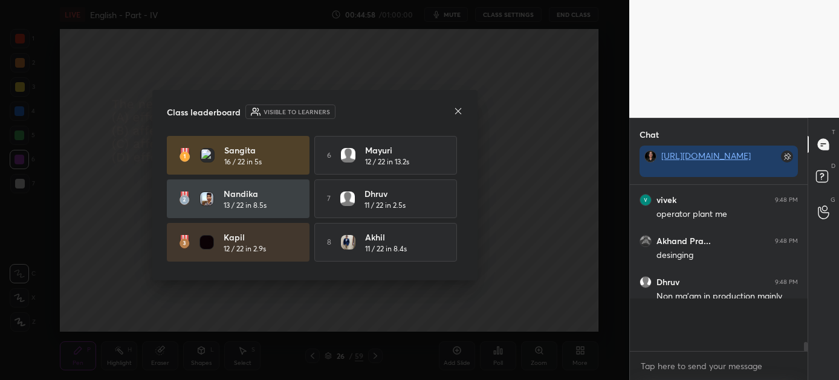
scroll to position [4, 4]
click at [462, 112] on icon at bounding box center [458, 111] width 10 height 10
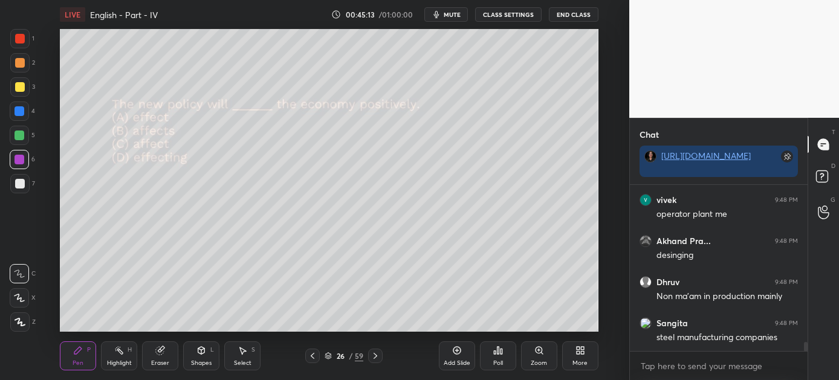
click at [376, 356] on icon at bounding box center [376, 356] width 10 height 10
click at [498, 353] on icon at bounding box center [499, 350] width 2 height 7
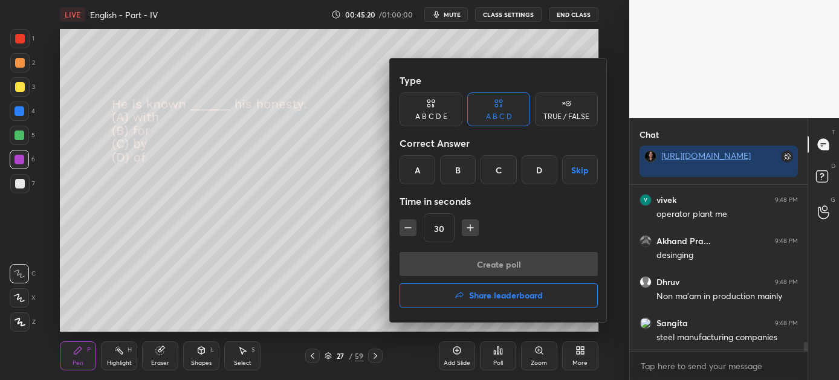
click at [453, 163] on div "B" at bounding box center [458, 169] width 36 height 29
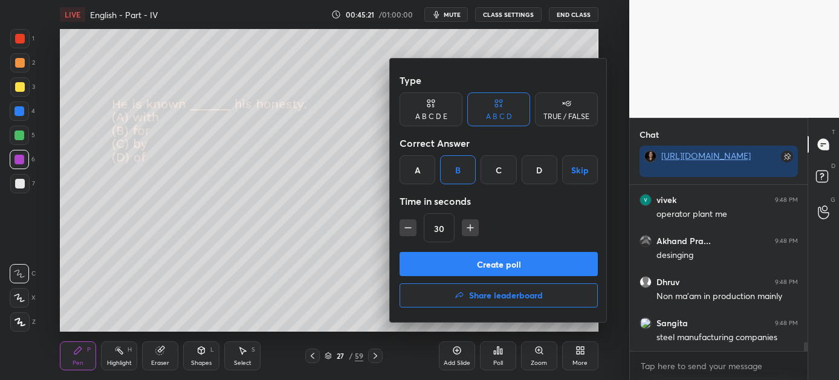
click at [463, 267] on button "Create poll" at bounding box center [499, 264] width 198 height 24
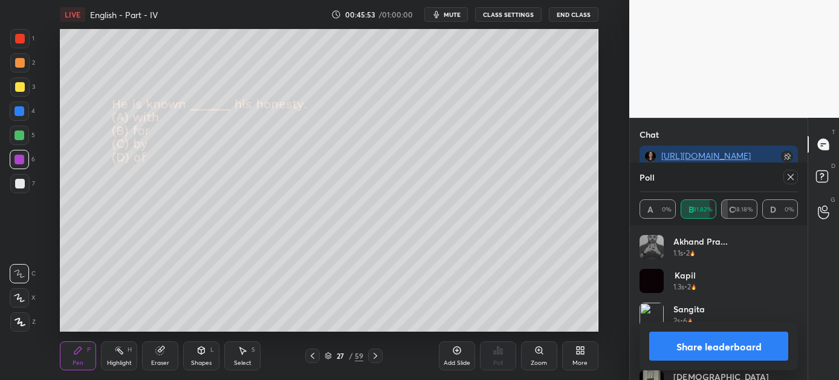
drag, startPoint x: 701, startPoint y: 343, endPoint x: 682, endPoint y: 346, distance: 19.6
click at [701, 343] on button "Share leaderboard" at bounding box center [718, 346] width 139 height 29
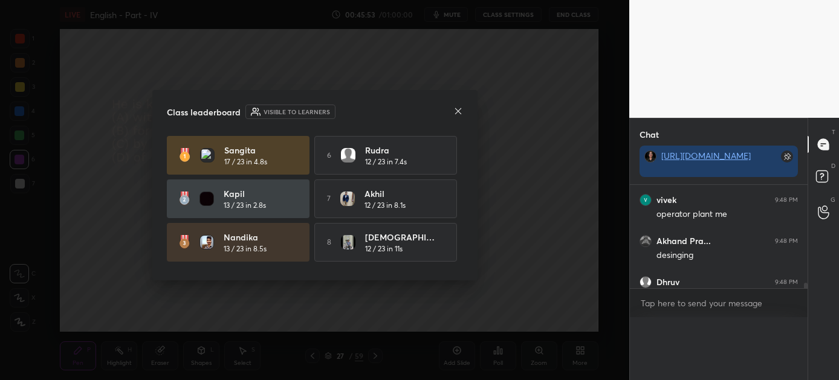
scroll to position [0, 0]
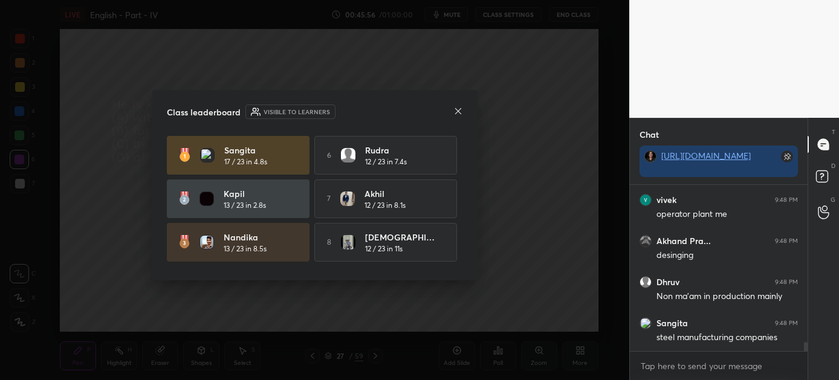
click at [459, 109] on icon at bounding box center [458, 111] width 6 height 6
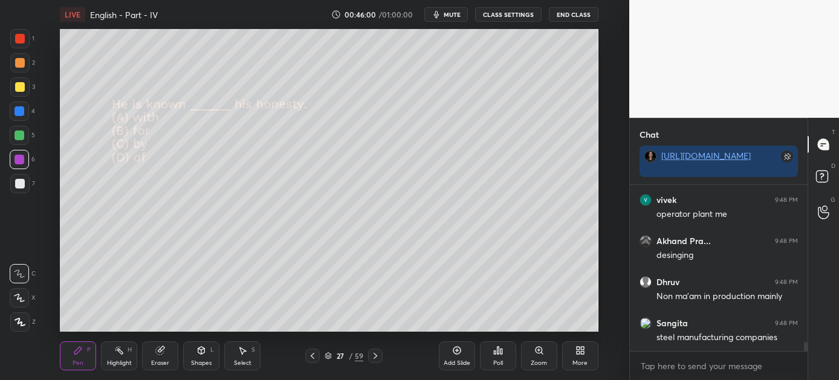
click at [376, 355] on icon at bounding box center [376, 356] width 10 height 10
click at [504, 356] on div "Poll" at bounding box center [498, 356] width 36 height 29
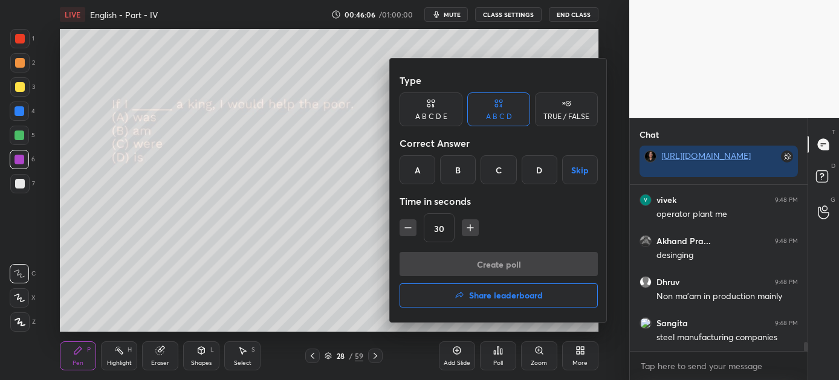
click at [499, 168] on div "C" at bounding box center [499, 169] width 36 height 29
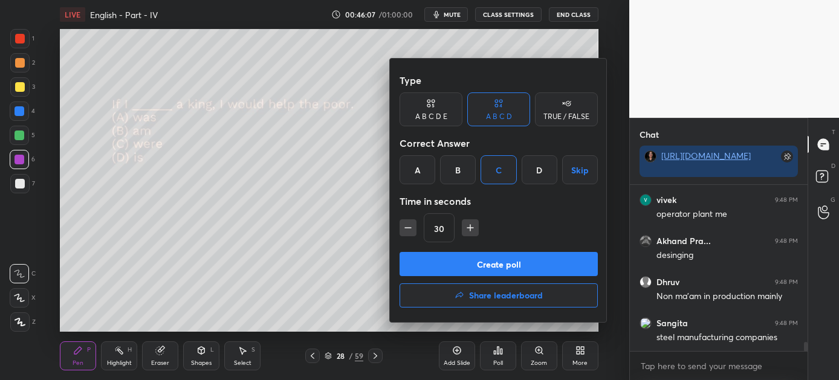
drag, startPoint x: 489, startPoint y: 269, endPoint x: 467, endPoint y: 289, distance: 30.0
click at [489, 269] on button "Create poll" at bounding box center [499, 264] width 198 height 24
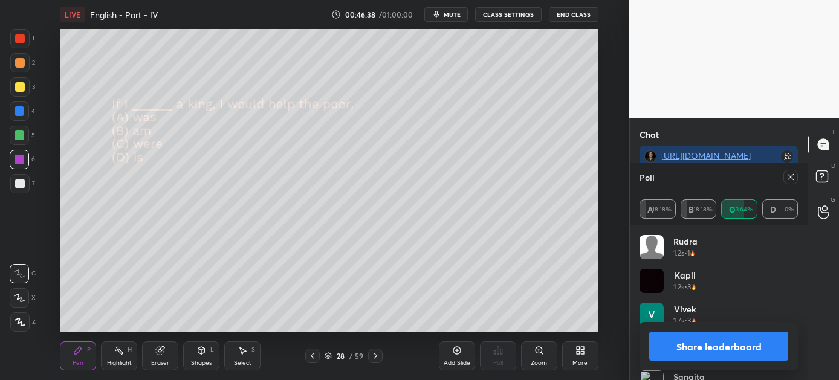
scroll to position [3036, 0]
click at [703, 343] on button "Share leaderboard" at bounding box center [718, 346] width 139 height 29
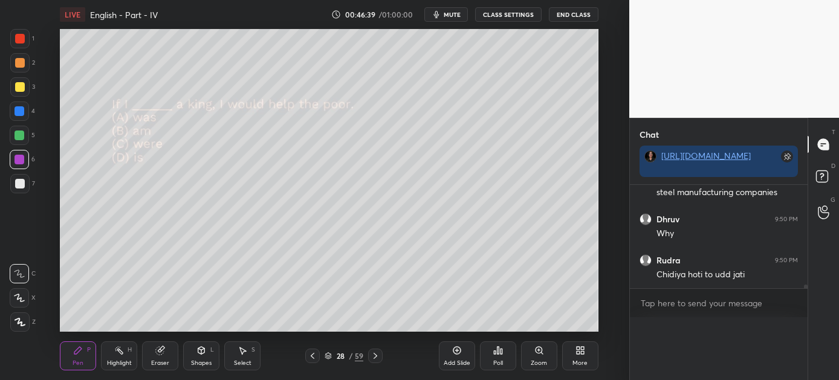
scroll to position [53, 155]
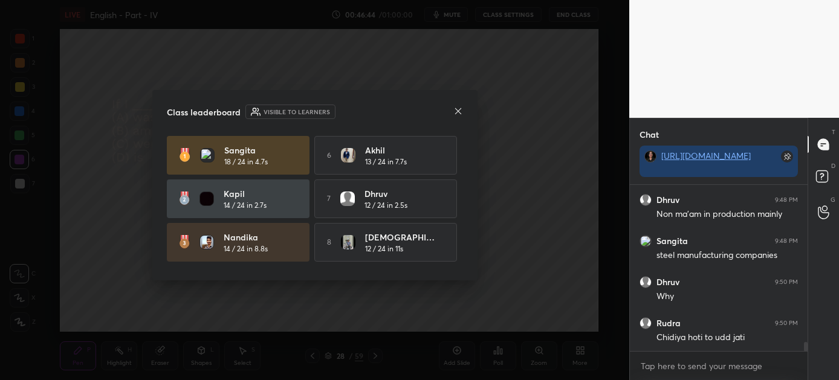
click at [458, 109] on icon at bounding box center [458, 111] width 10 height 10
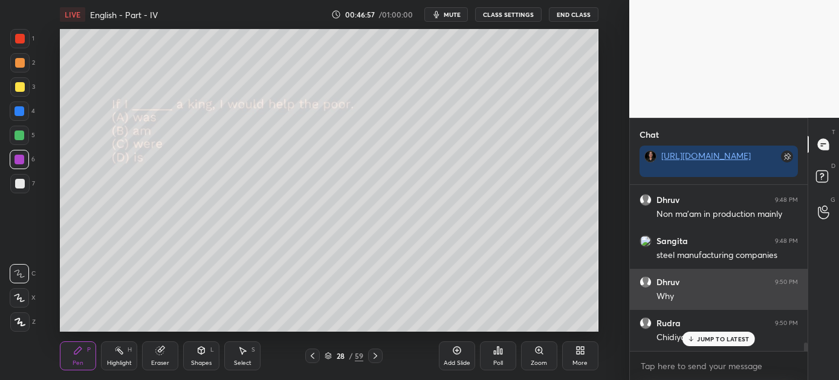
scroll to position [3013, 0]
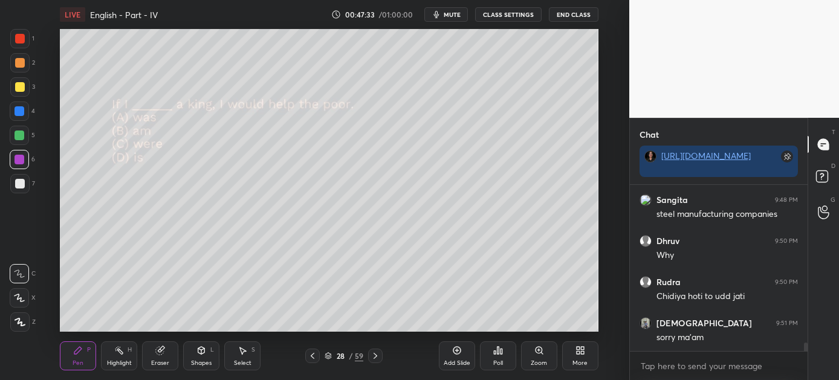
click at [374, 356] on icon at bounding box center [376, 356] width 10 height 10
click at [500, 356] on div "Poll" at bounding box center [498, 356] width 36 height 29
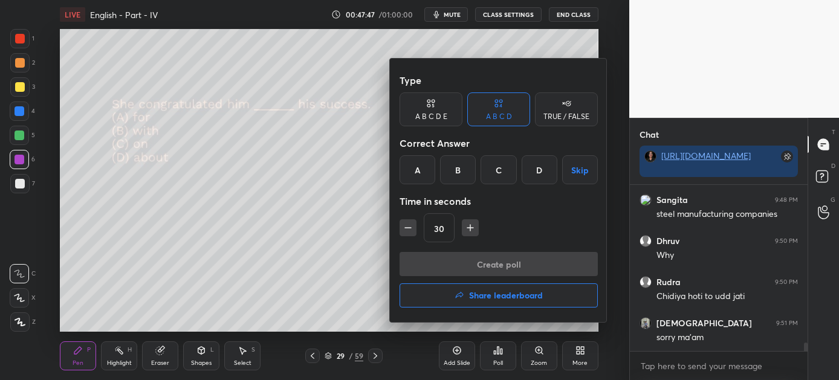
click at [501, 167] on div "C" at bounding box center [499, 169] width 36 height 29
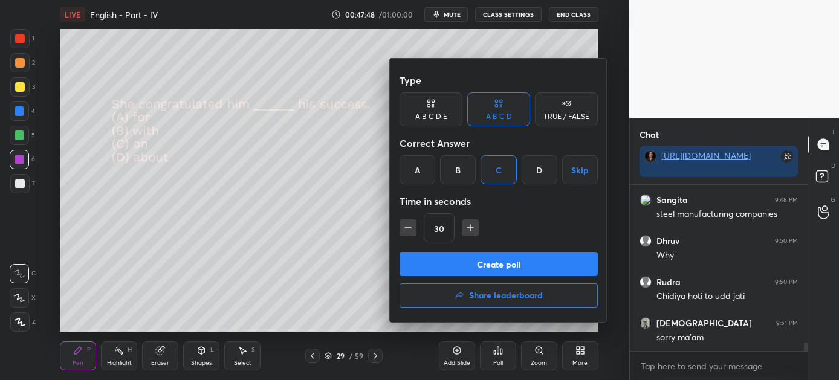
click at [498, 262] on button "Create poll" at bounding box center [499, 264] width 198 height 24
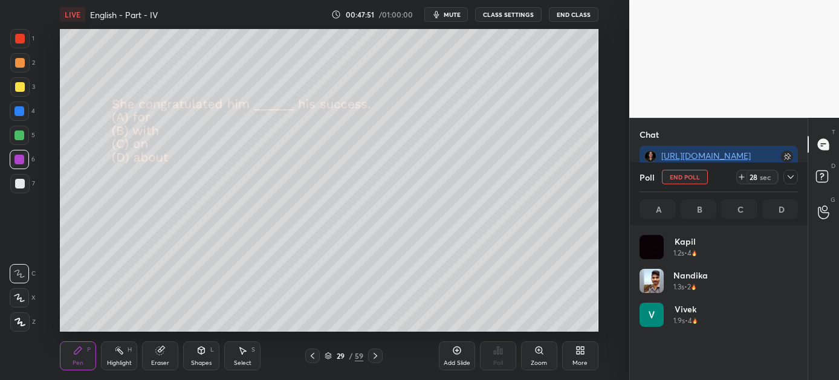
scroll to position [141, 155]
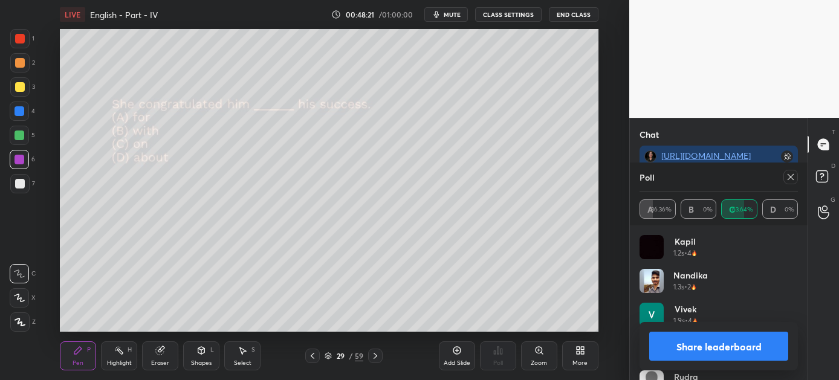
click at [698, 343] on button "Share leaderboard" at bounding box center [718, 346] width 139 height 29
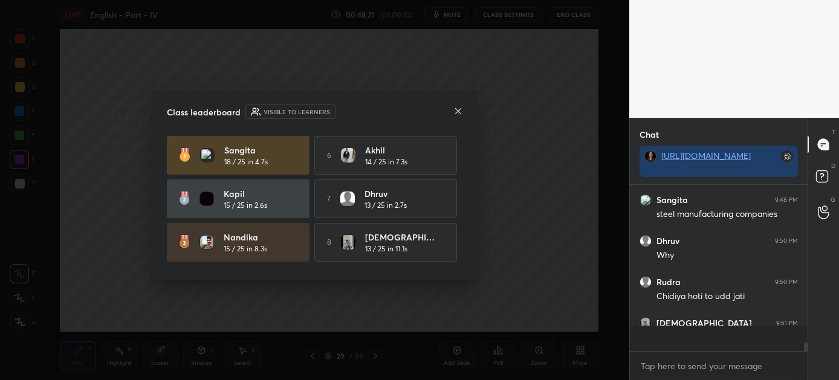
scroll to position [4, 4]
click at [458, 112] on icon at bounding box center [458, 111] width 10 height 10
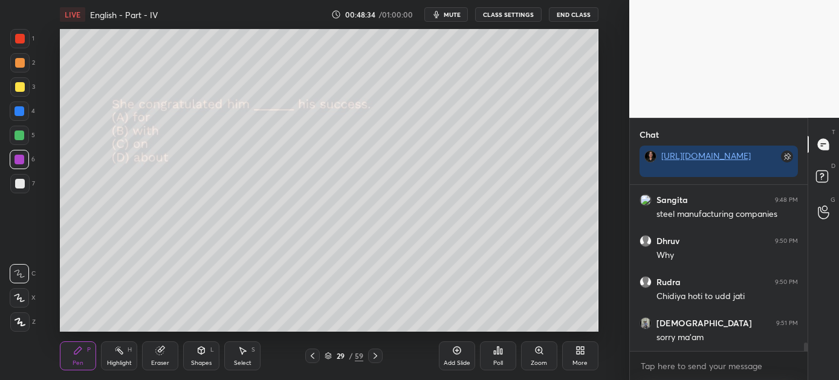
drag, startPoint x: 375, startPoint y: 354, endPoint x: 366, endPoint y: 354, distance: 9.1
click at [374, 354] on icon at bounding box center [376, 356] width 10 height 10
click at [501, 351] on icon at bounding box center [502, 351] width 2 height 5
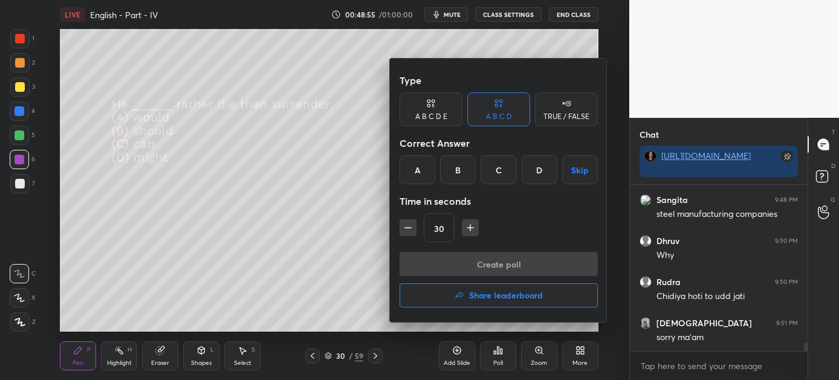
drag, startPoint x: 419, startPoint y: 168, endPoint x: 430, endPoint y: 192, distance: 26.0
click at [419, 169] on div "A" at bounding box center [418, 169] width 36 height 29
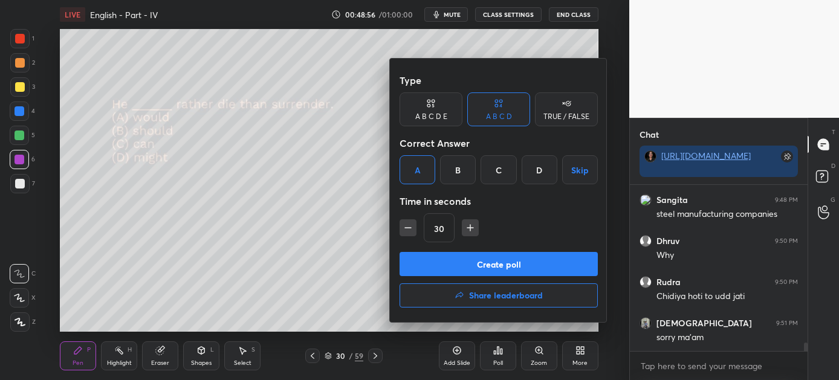
click at [480, 261] on button "Create poll" at bounding box center [499, 264] width 198 height 24
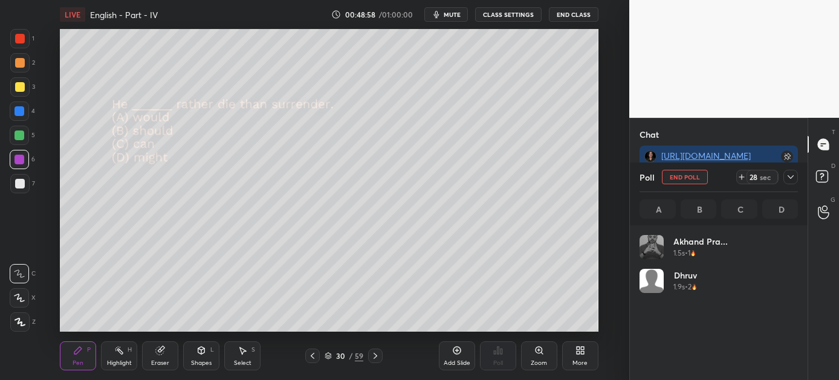
scroll to position [141, 155]
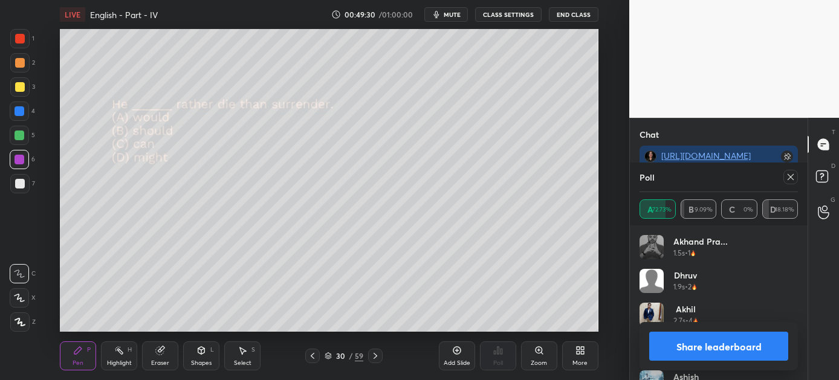
click at [702, 349] on button "Share leaderboard" at bounding box center [718, 346] width 139 height 29
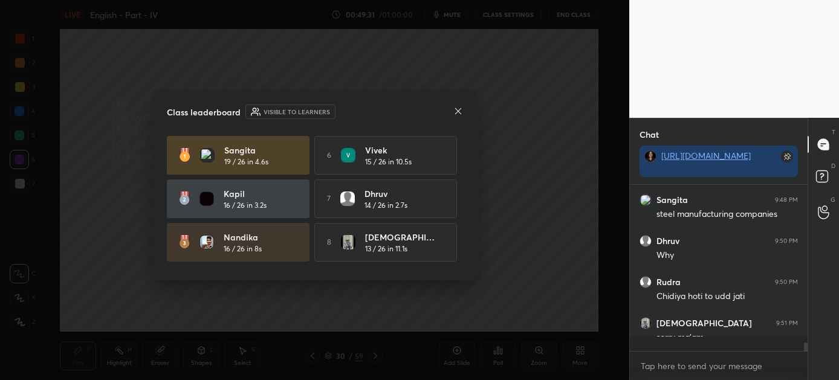
scroll to position [4, 4]
click at [458, 111] on icon at bounding box center [458, 111] width 10 height 10
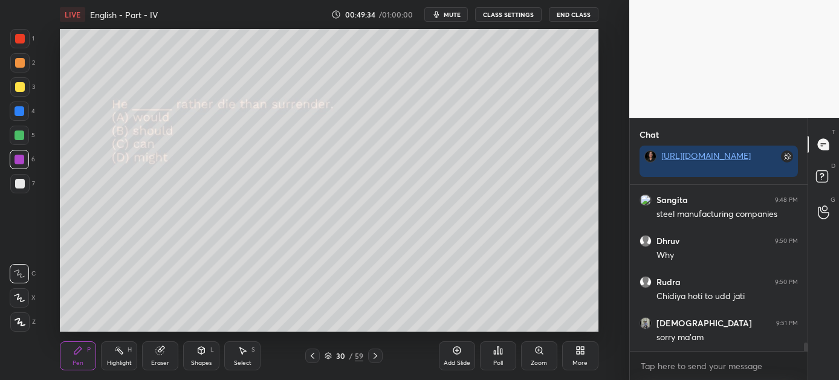
click at [375, 353] on icon at bounding box center [376, 356] width 10 height 10
click at [499, 356] on div "Poll" at bounding box center [498, 356] width 36 height 29
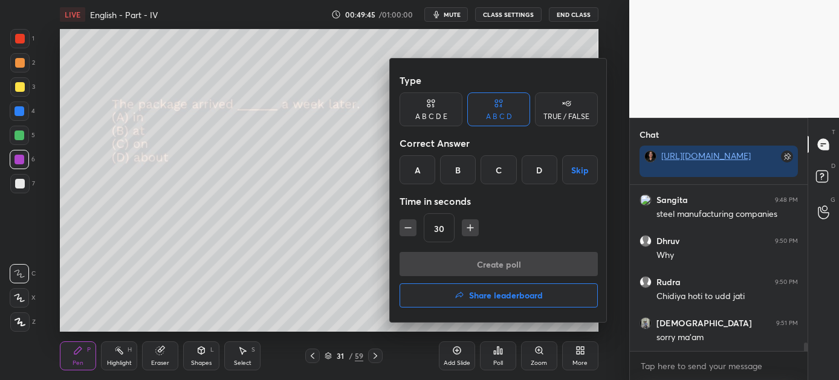
click at [536, 169] on div "D" at bounding box center [540, 169] width 36 height 29
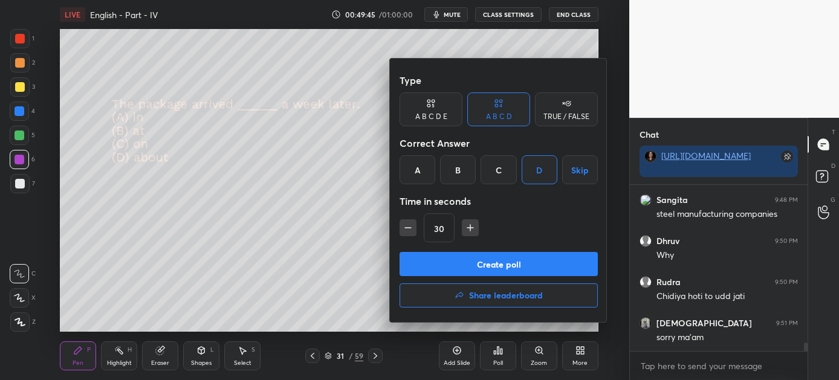
click at [515, 262] on button "Create poll" at bounding box center [499, 264] width 198 height 24
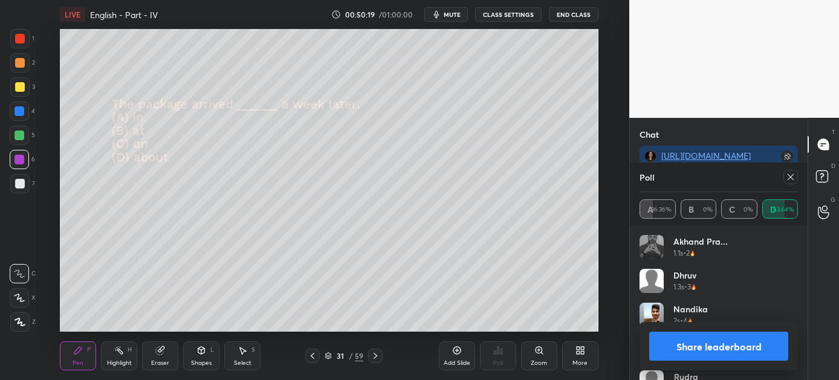
click at [746, 349] on button "Share leaderboard" at bounding box center [718, 346] width 139 height 29
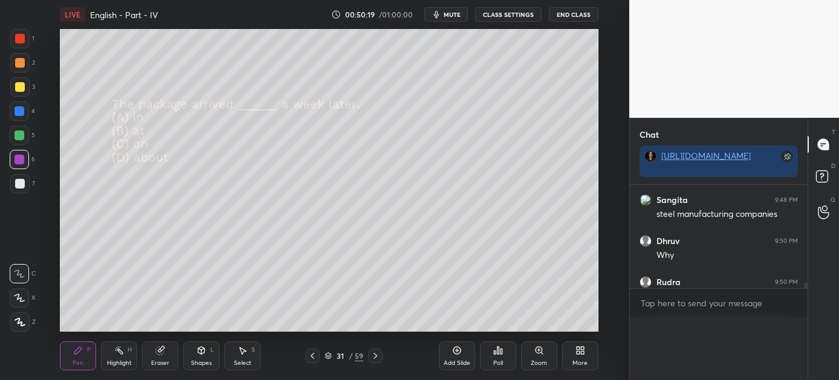
scroll to position [0, 4]
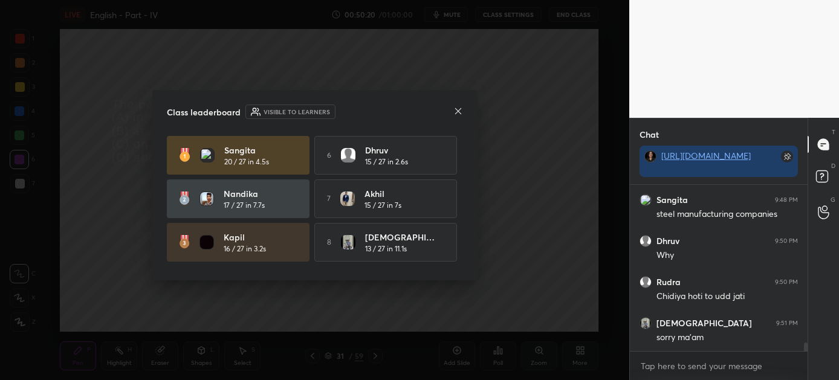
click at [459, 111] on icon at bounding box center [458, 111] width 10 height 10
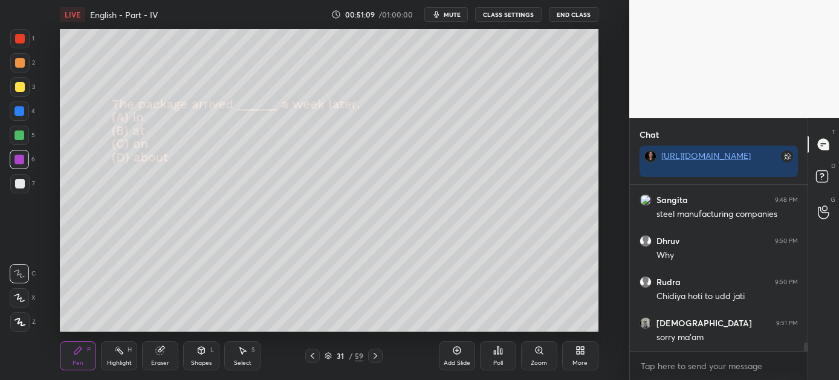
click at [372, 350] on div at bounding box center [375, 356] width 15 height 15
click at [500, 353] on icon at bounding box center [498, 351] width 10 height 10
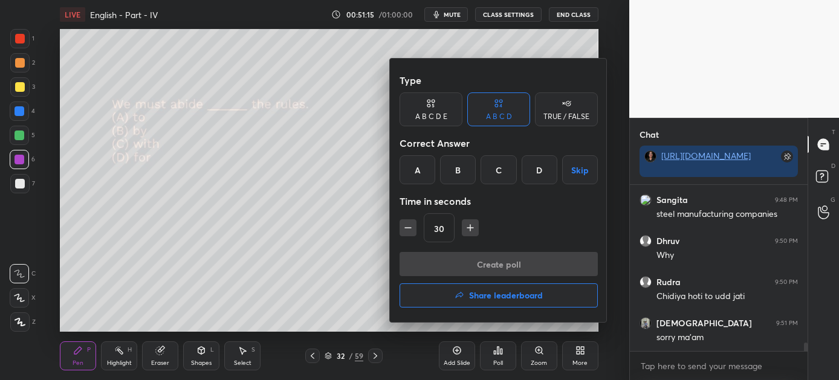
drag, startPoint x: 461, startPoint y: 169, endPoint x: 460, endPoint y: 177, distance: 8.0
click at [461, 171] on div "B" at bounding box center [458, 169] width 36 height 29
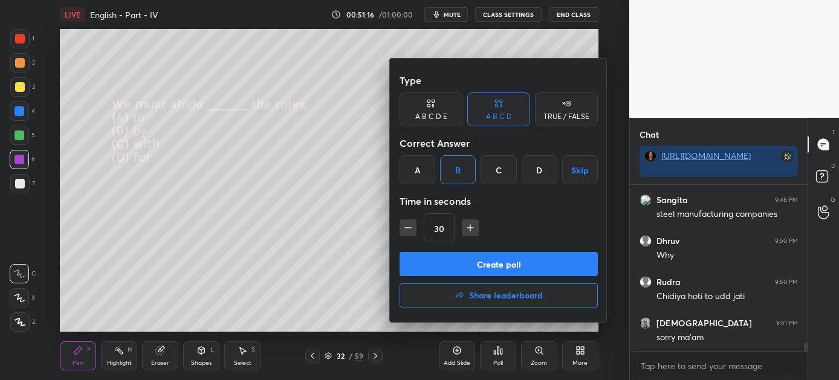
drag, startPoint x: 487, startPoint y: 263, endPoint x: 481, endPoint y: 264, distance: 6.1
click at [486, 264] on button "Create poll" at bounding box center [499, 264] width 198 height 24
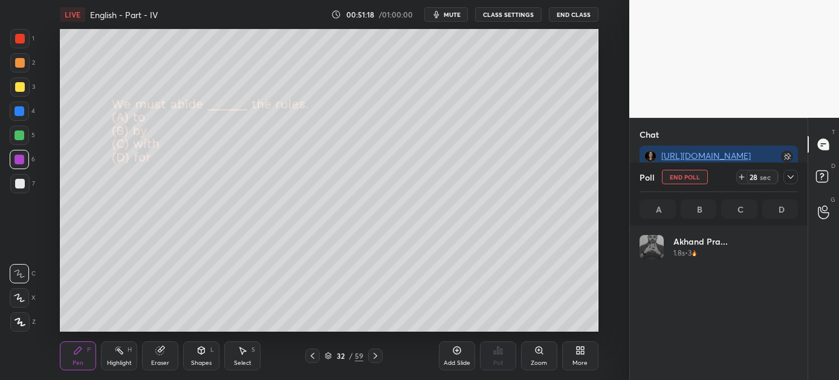
scroll to position [4, 4]
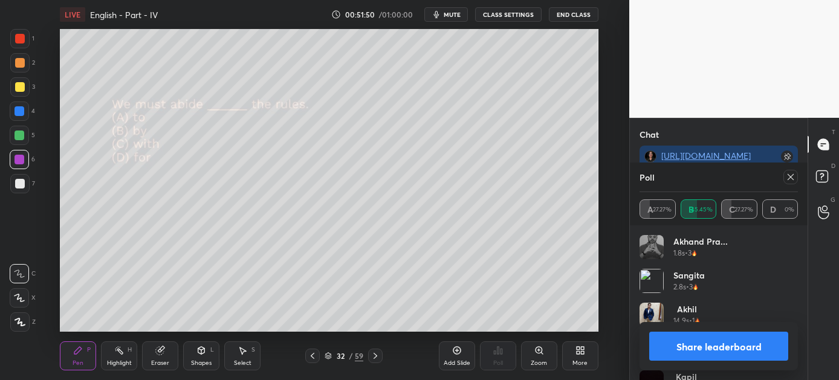
click at [682, 340] on button "Share leaderboard" at bounding box center [718, 346] width 139 height 29
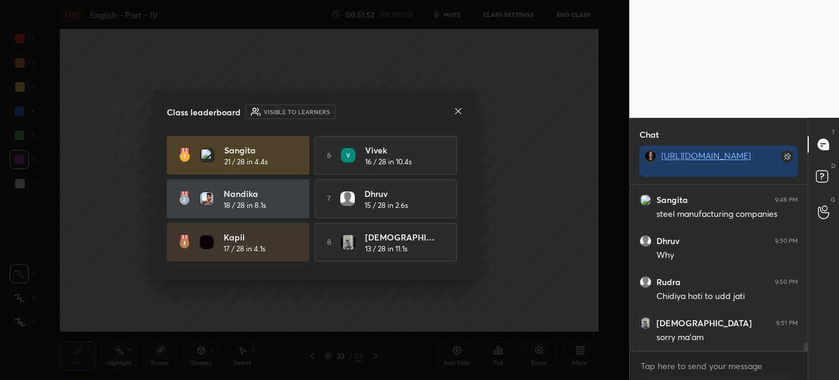
click at [458, 107] on icon at bounding box center [458, 111] width 10 height 10
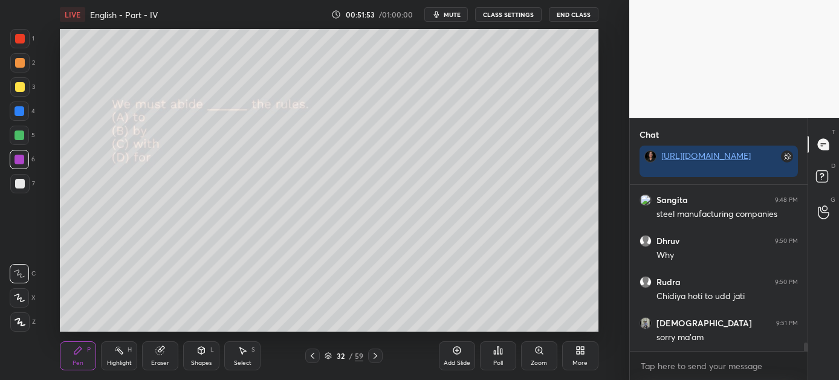
click at [375, 355] on icon at bounding box center [376, 356] width 10 height 10
click at [505, 353] on div "Poll" at bounding box center [498, 356] width 36 height 29
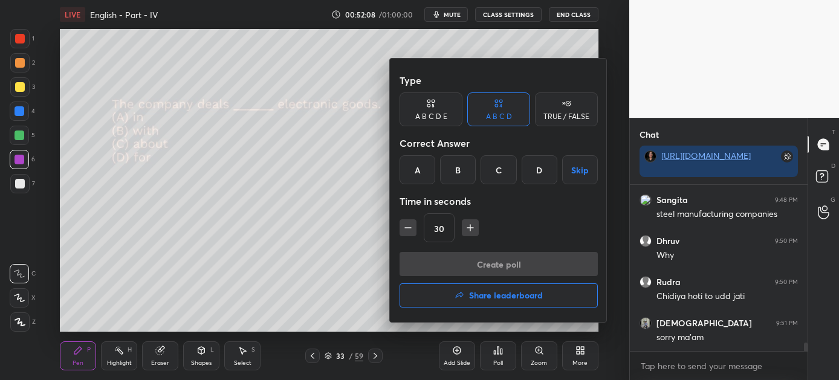
drag, startPoint x: 414, startPoint y: 162, endPoint x: 434, endPoint y: 232, distance: 72.3
click at [411, 163] on div "A" at bounding box center [418, 169] width 36 height 29
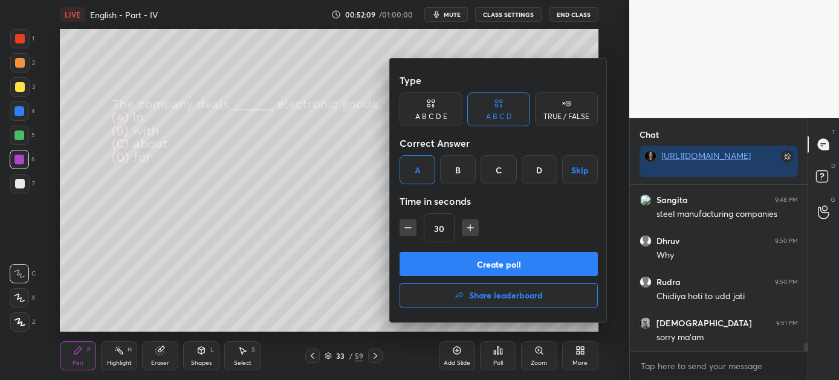
click at [484, 262] on button "Create poll" at bounding box center [499, 264] width 198 height 24
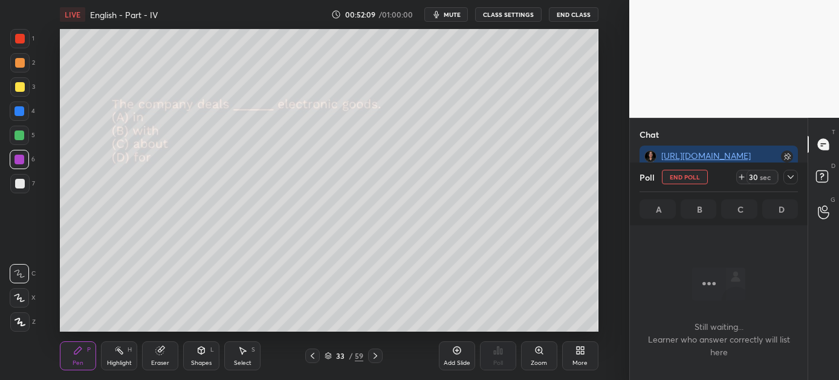
scroll to position [100, 174]
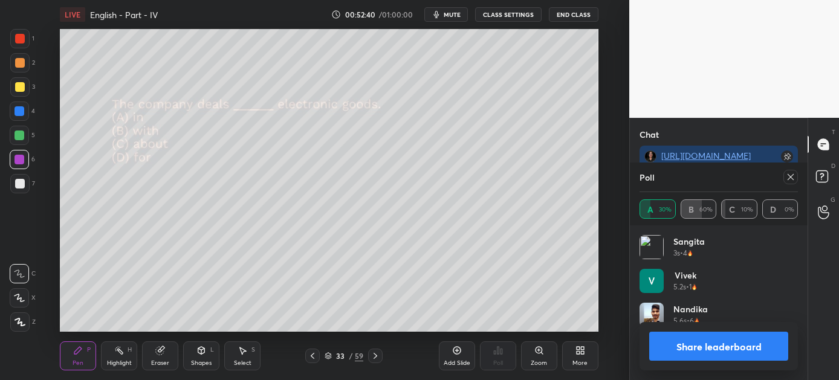
click at [737, 346] on button "Share leaderboard" at bounding box center [718, 346] width 139 height 29
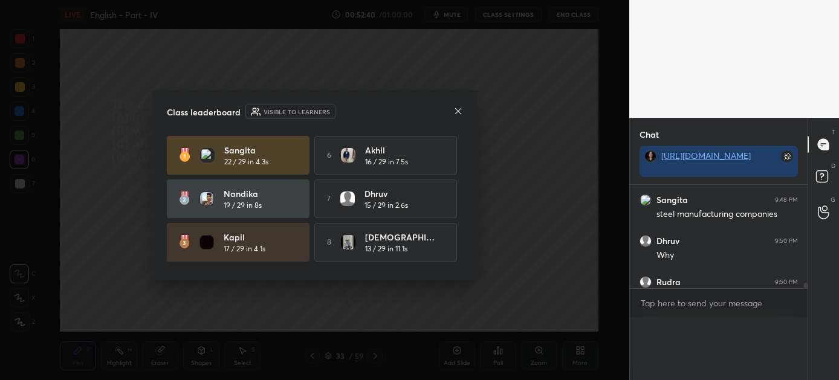
scroll to position [4, 4]
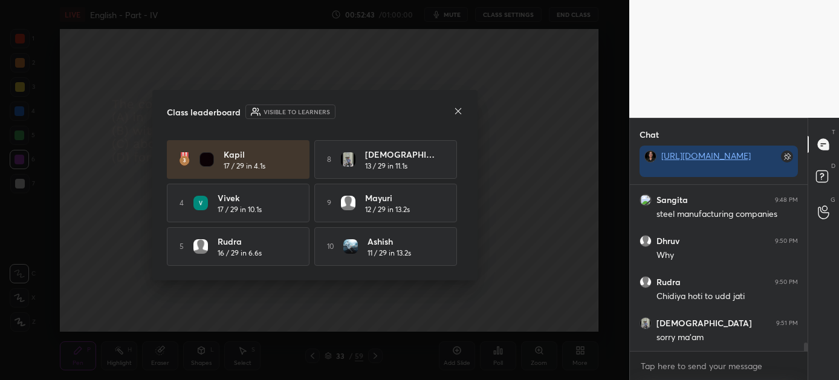
click at [459, 111] on icon at bounding box center [458, 111] width 10 height 10
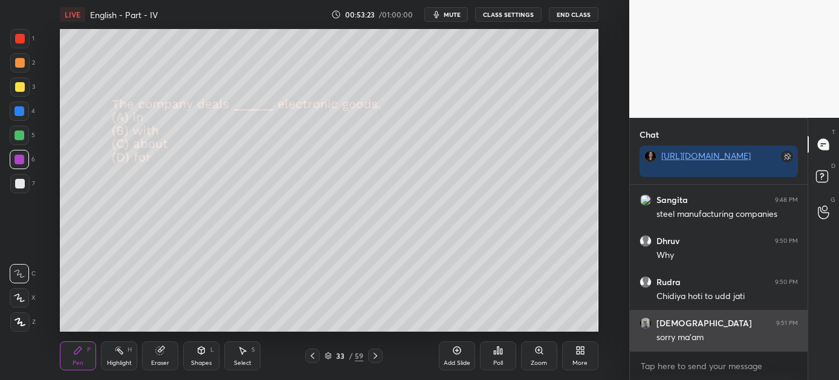
scroll to position [3055, 0]
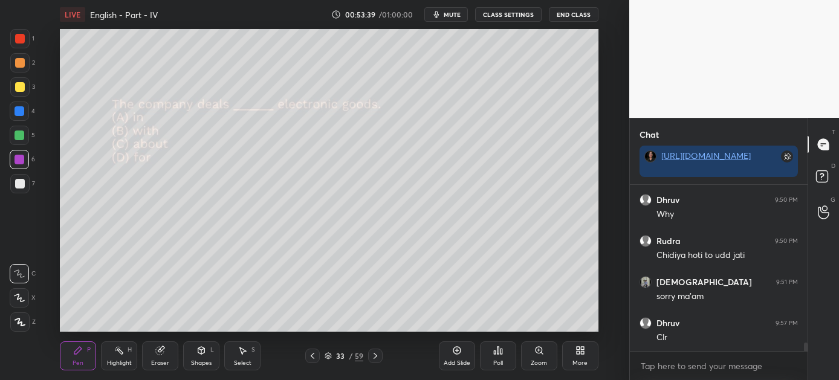
click at [374, 354] on icon at bounding box center [376, 356] width 10 height 10
click at [499, 354] on icon at bounding box center [498, 351] width 10 height 10
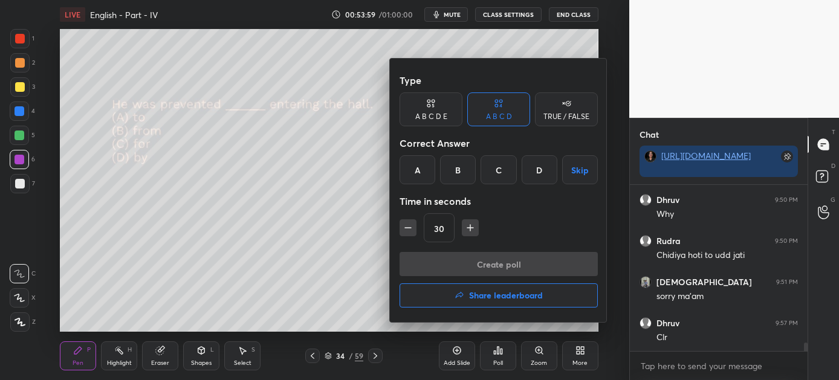
drag, startPoint x: 461, startPoint y: 167, endPoint x: 455, endPoint y: 177, distance: 10.9
click at [461, 167] on div "B" at bounding box center [458, 169] width 36 height 29
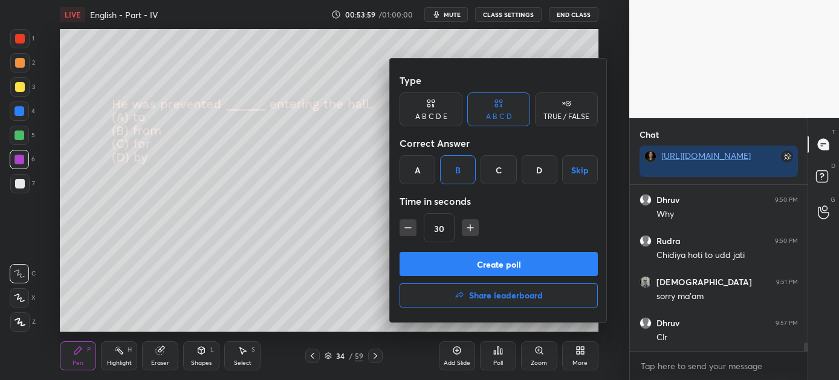
click at [487, 254] on button "Create poll" at bounding box center [499, 264] width 198 height 24
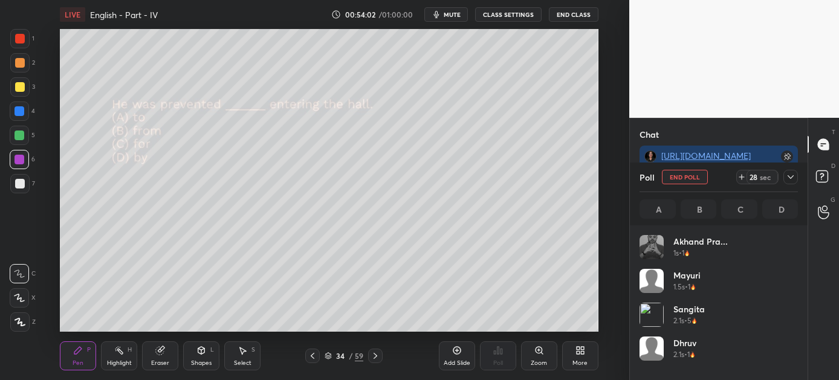
scroll to position [141, 155]
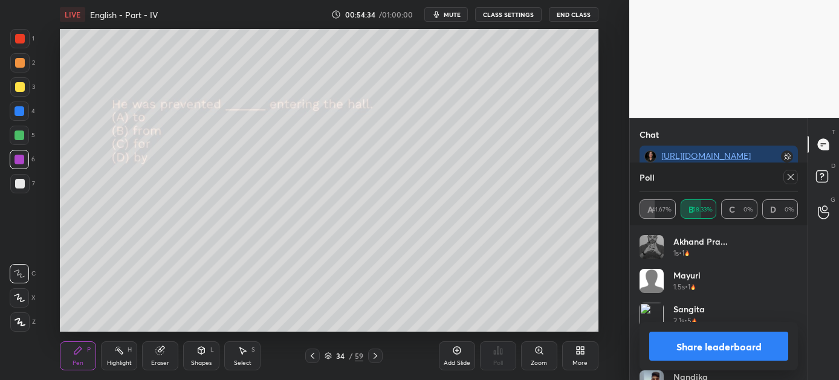
click at [715, 341] on button "Share leaderboard" at bounding box center [718, 346] width 139 height 29
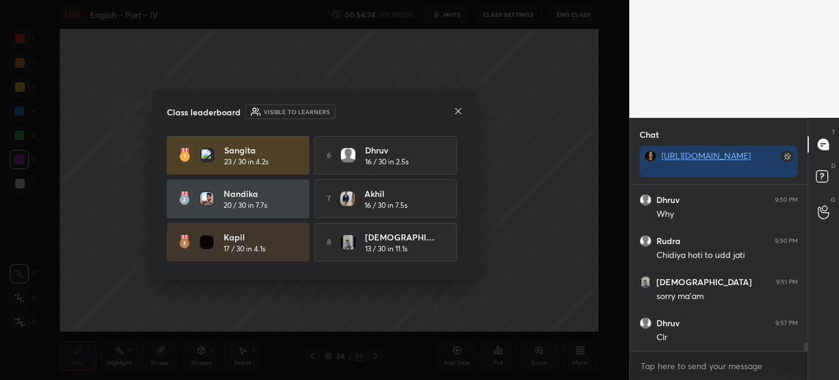
scroll to position [4, 4]
click at [453, 109] on icon at bounding box center [458, 111] width 10 height 10
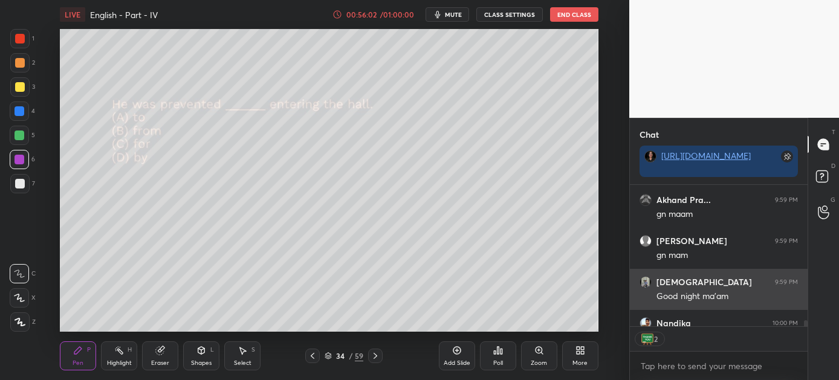
scroll to position [3800, 0]
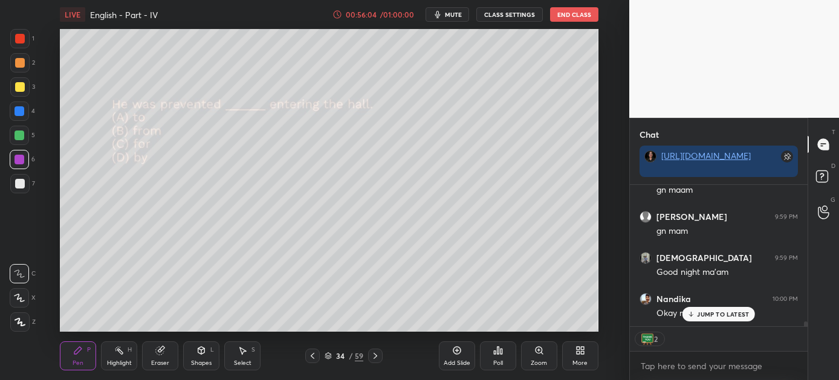
click at [707, 316] on p "JUMP TO LATEST" at bounding box center [723, 314] width 52 height 7
click at [571, 15] on button "End Class" at bounding box center [574, 14] width 48 height 15
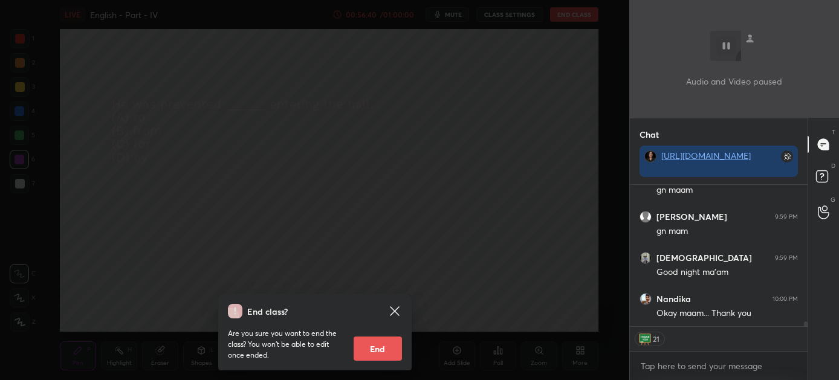
scroll to position [3776, 0]
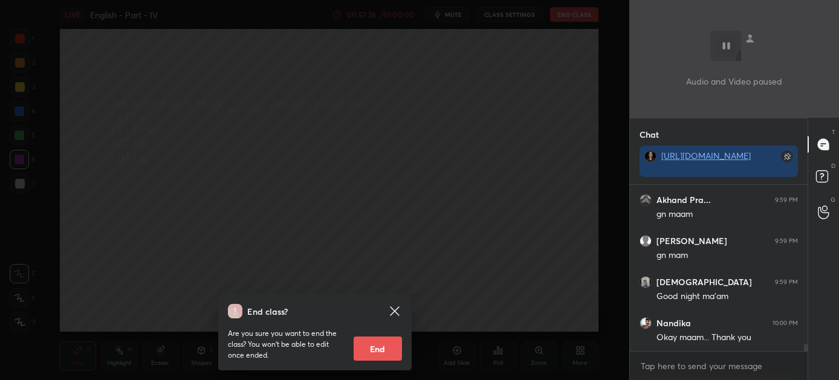
click at [374, 349] on button "End" at bounding box center [378, 349] width 48 height 24
type textarea "x"
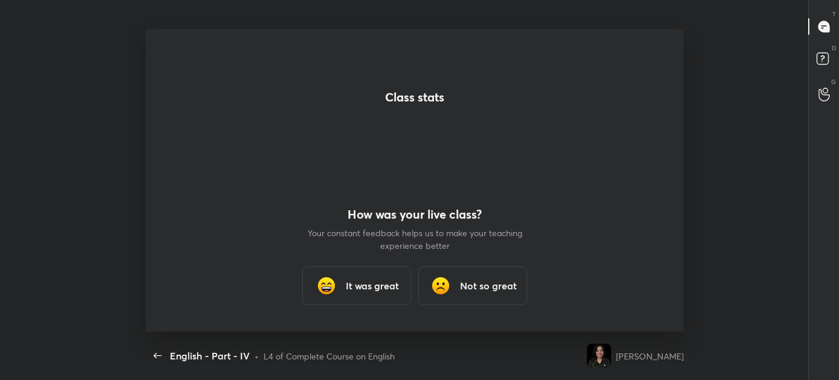
scroll to position [0, 0]
